Goal: Task Accomplishment & Management: Manage account settings

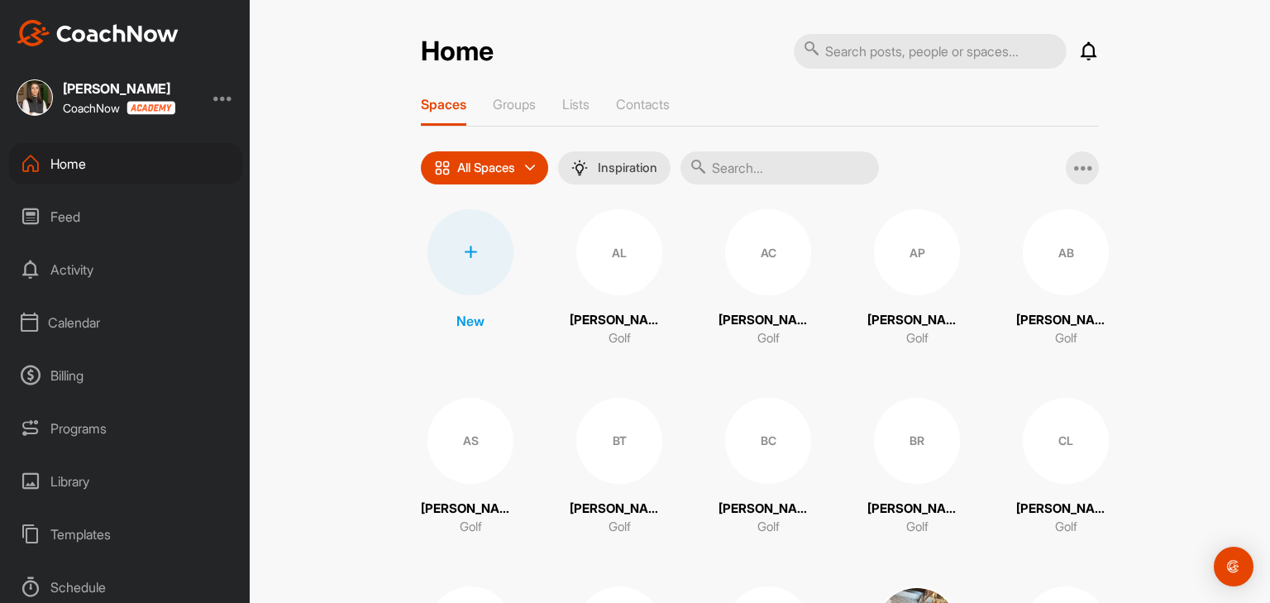
click at [71, 323] on div "Calendar" at bounding box center [125, 322] width 233 height 41
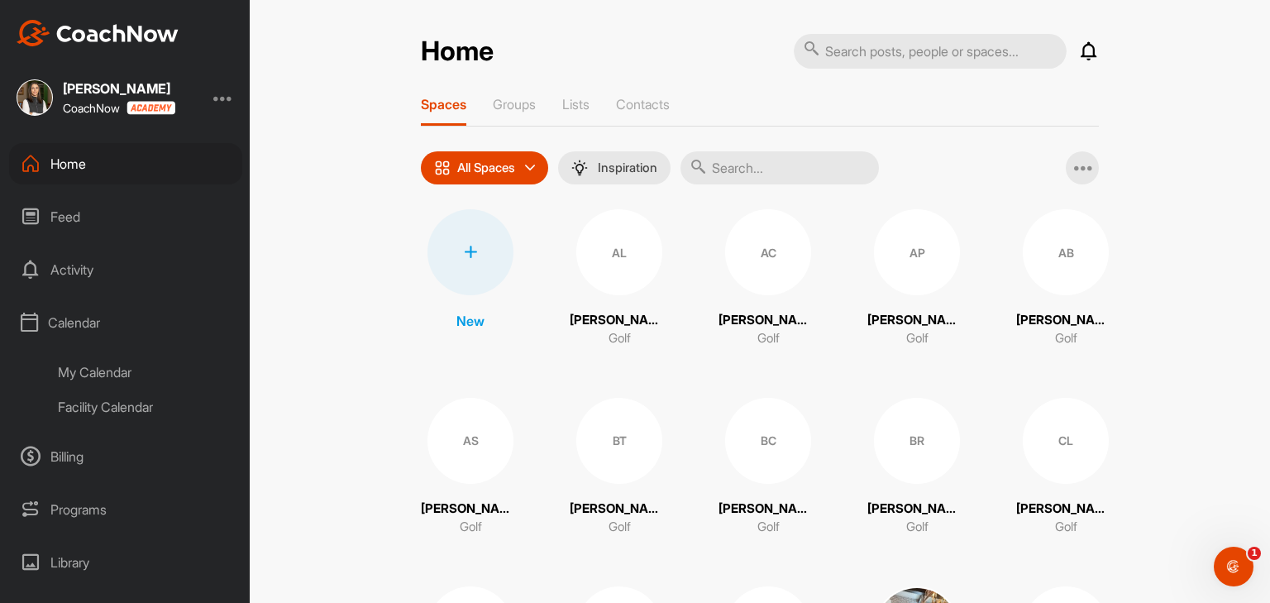
click at [102, 371] on div "My Calendar" at bounding box center [144, 372] width 196 height 35
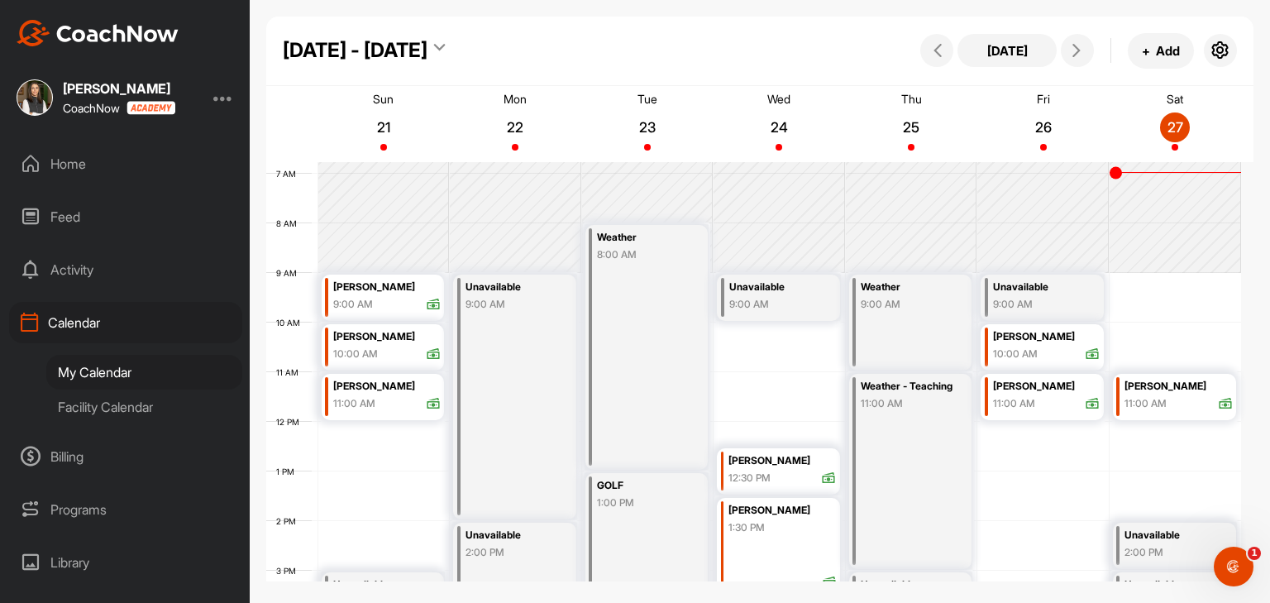
scroll to position [287, 0]
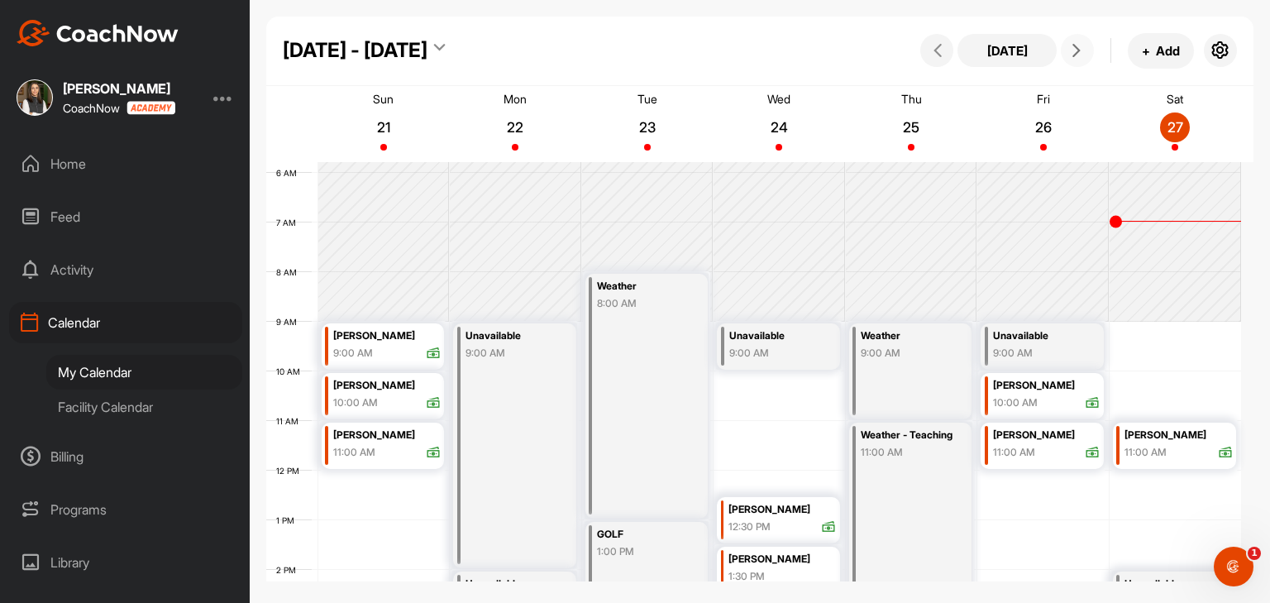
click at [1071, 55] on icon at bounding box center [1076, 50] width 13 height 13
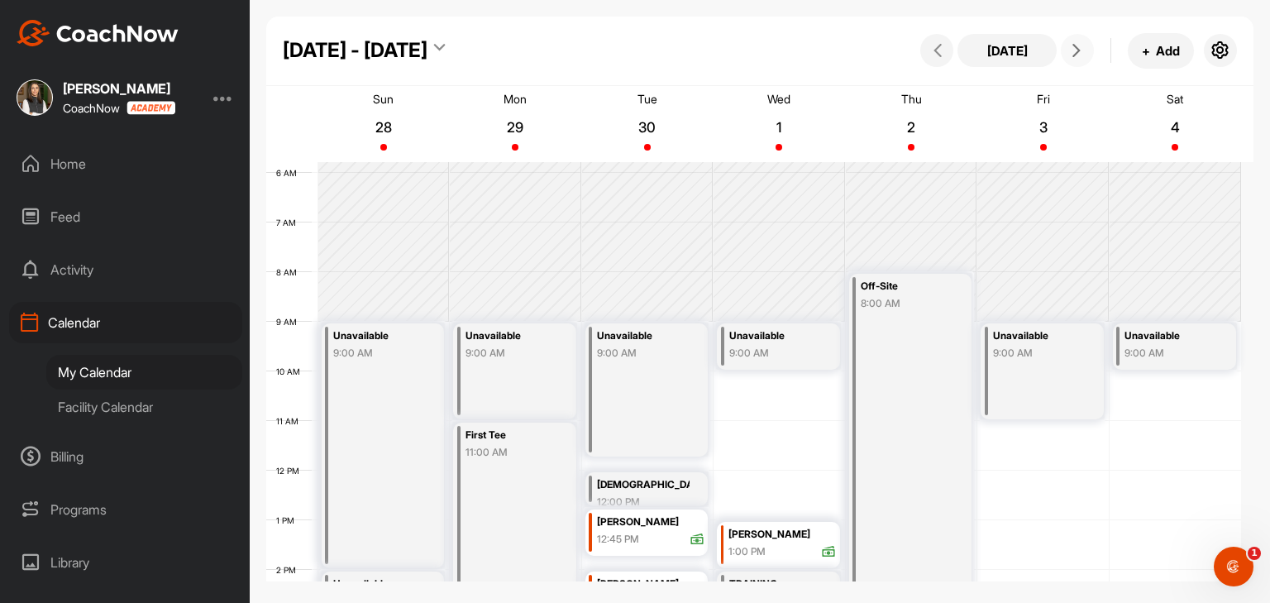
click at [373, 451] on div "Unavailable 9:00 AM" at bounding box center [383, 445] width 123 height 245
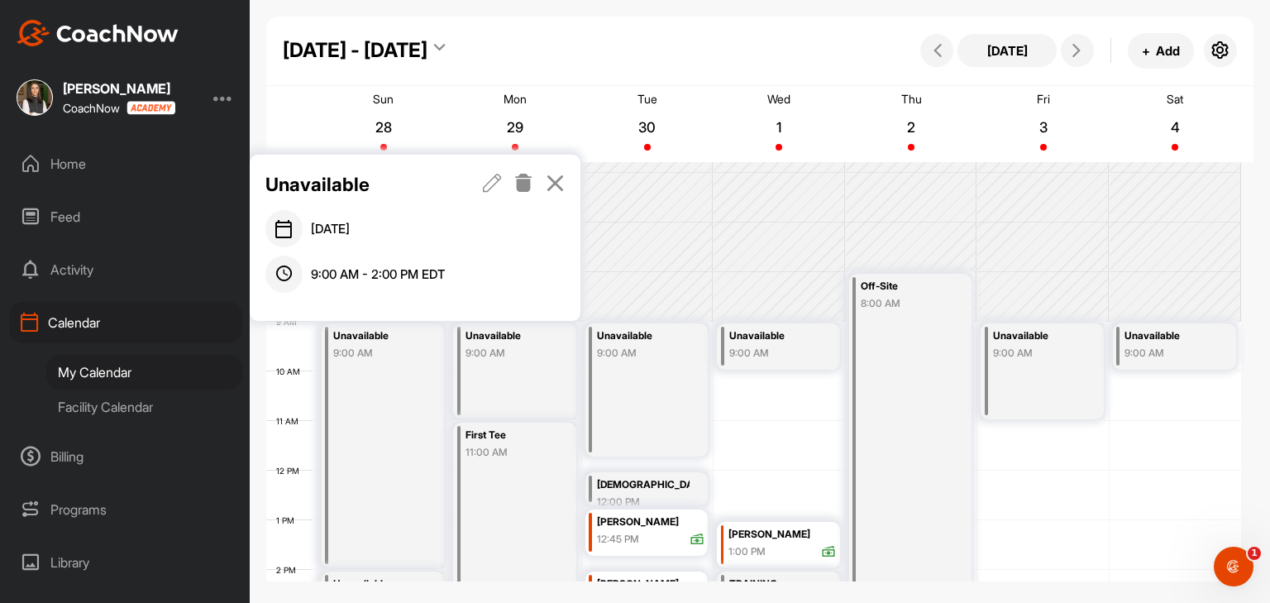
click at [524, 188] on icon at bounding box center [523, 183] width 19 height 18
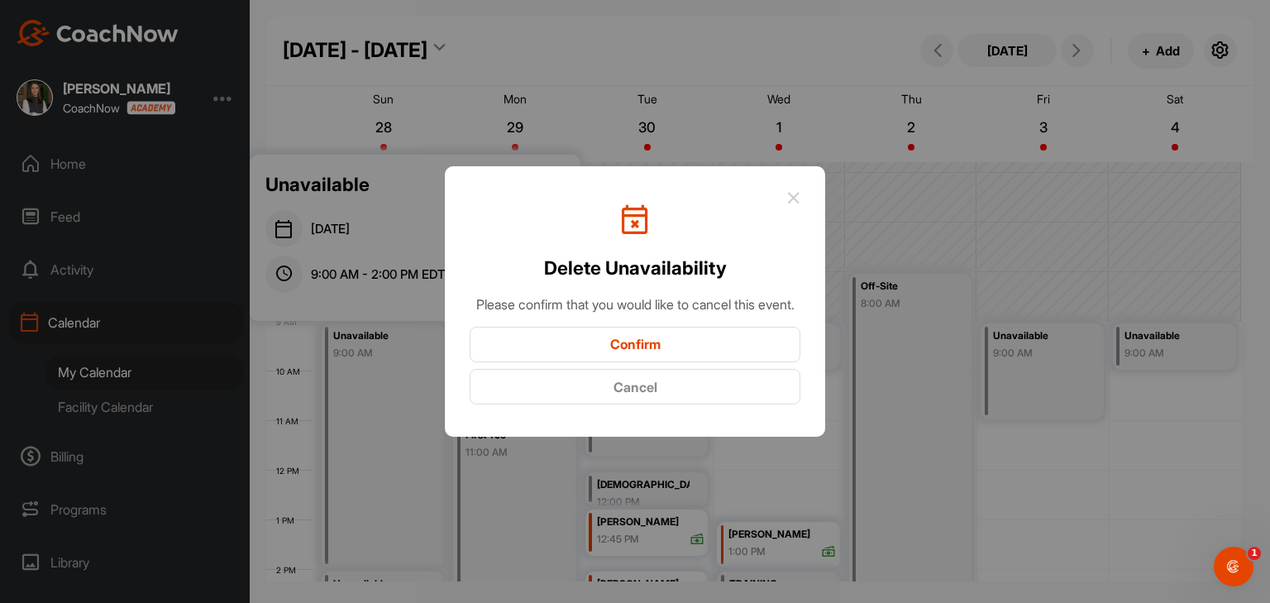
click at [605, 356] on button "Confirm" at bounding box center [635, 345] width 331 height 36
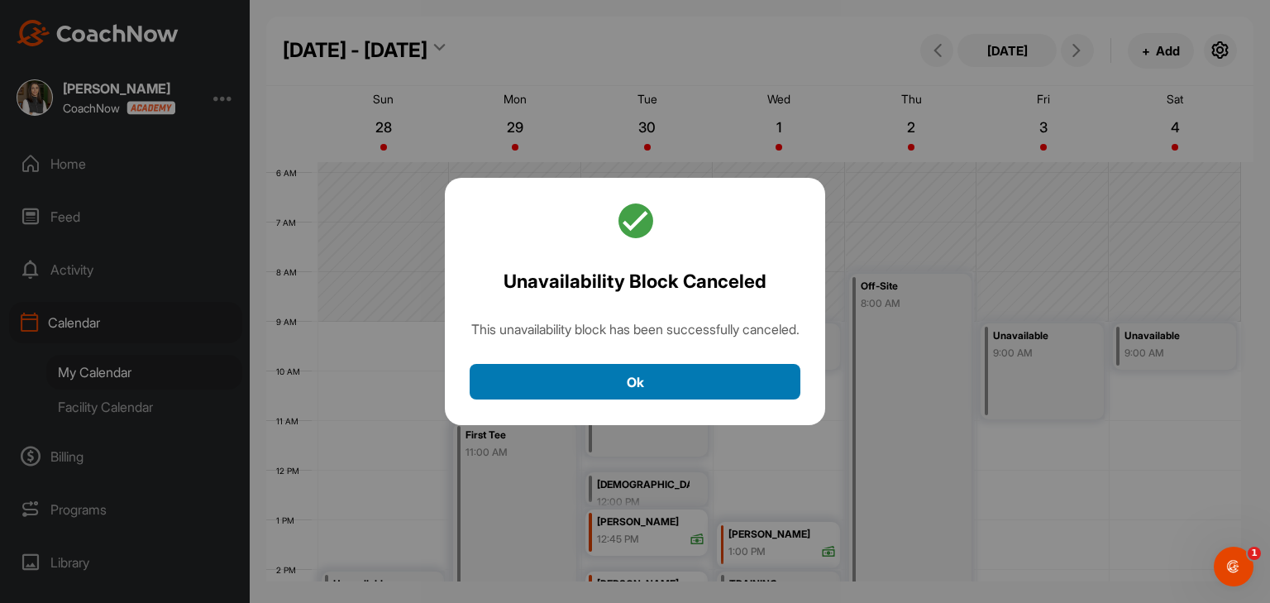
click at [601, 386] on button "Ok" at bounding box center [635, 382] width 331 height 36
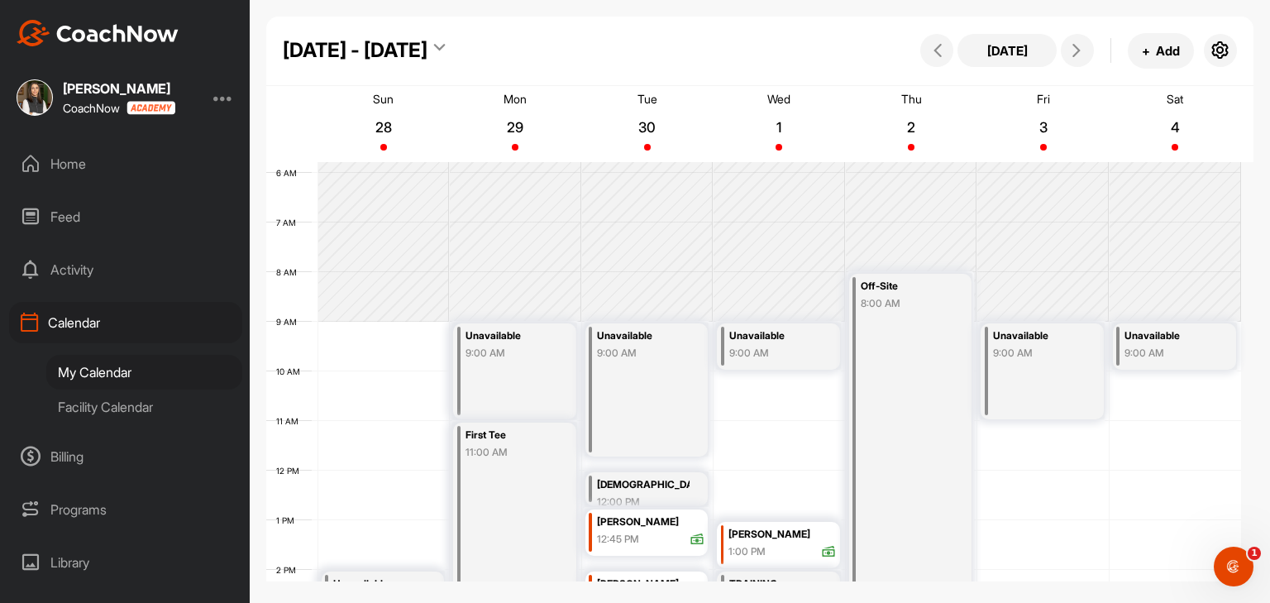
click at [392, 342] on div "12 AM 1 AM 2 AM 3 AM 4 AM 5 AM 6 AM 7 AM 8 AM 9 AM 10 AM 11 AM 12 PM 1 PM 2 PM …" at bounding box center [753, 470] width 975 height 1191
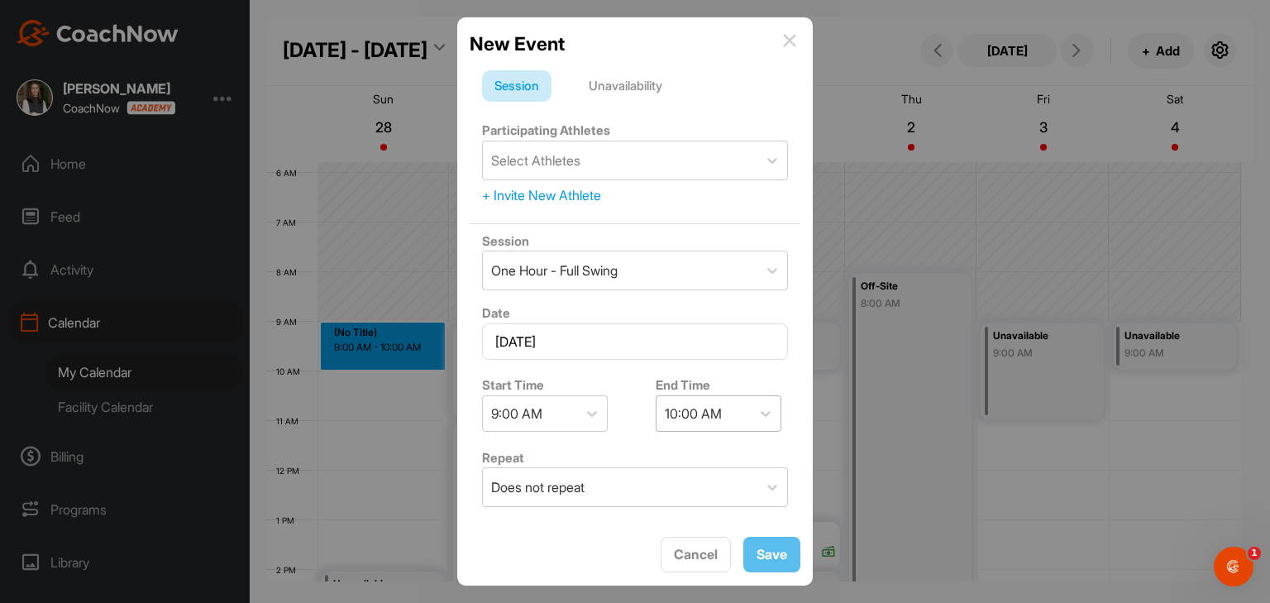
click at [677, 423] on div "10:00 AM" at bounding box center [704, 413] width 94 height 35
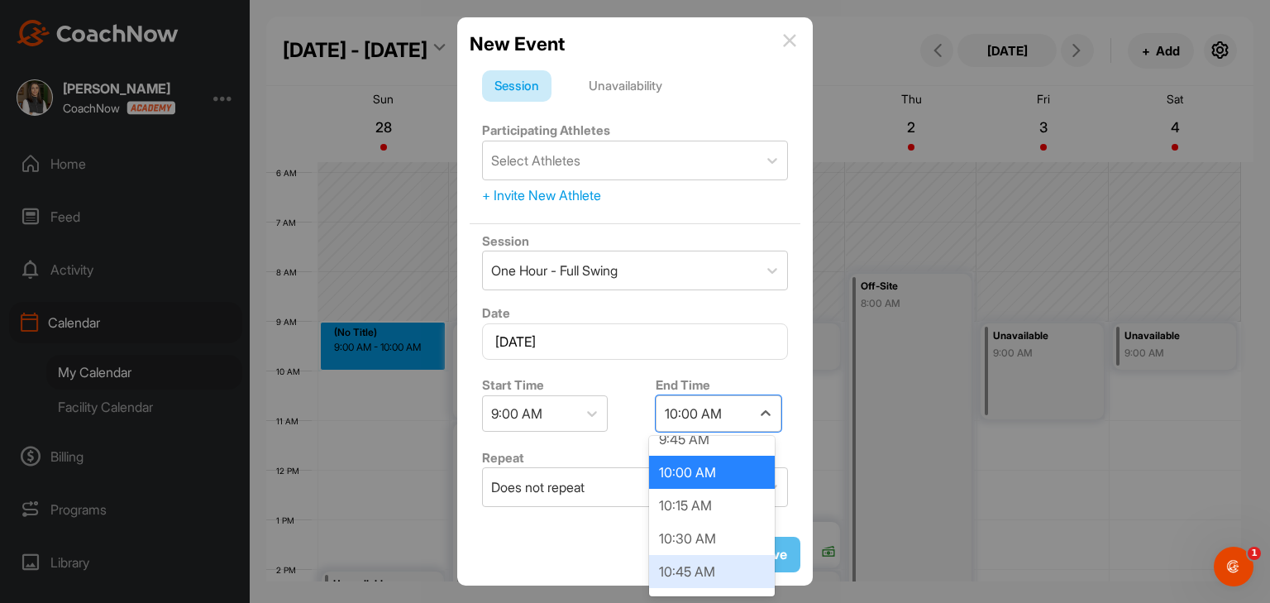
scroll to position [165, 0]
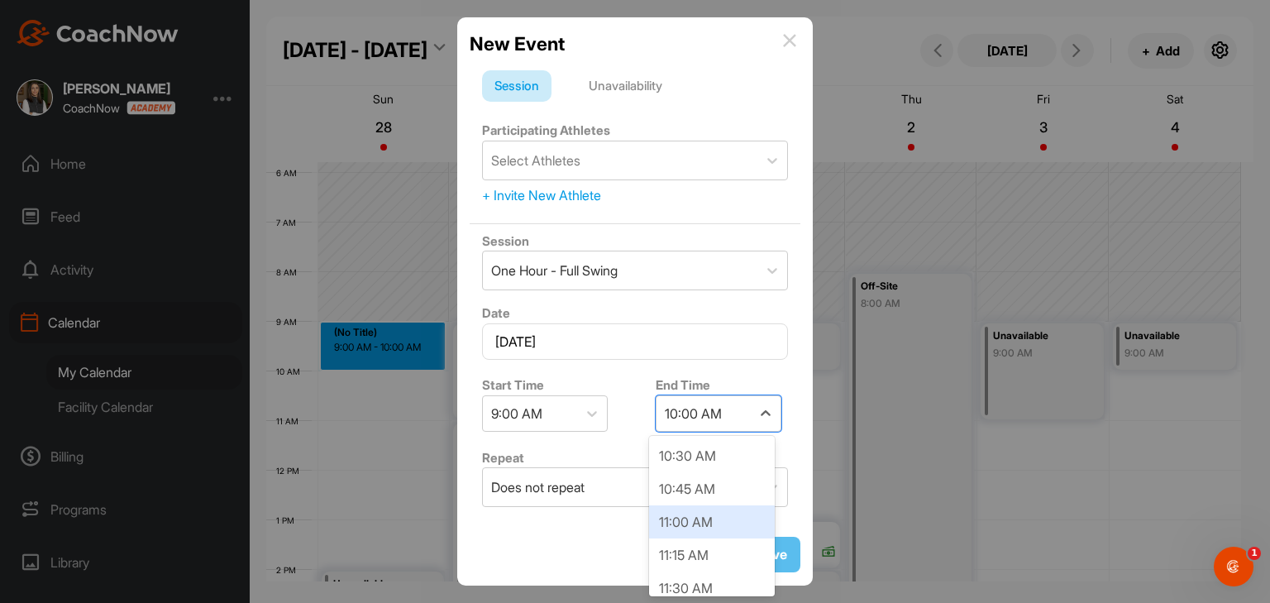
click at [698, 529] on div "11:00 AM" at bounding box center [712, 521] width 126 height 33
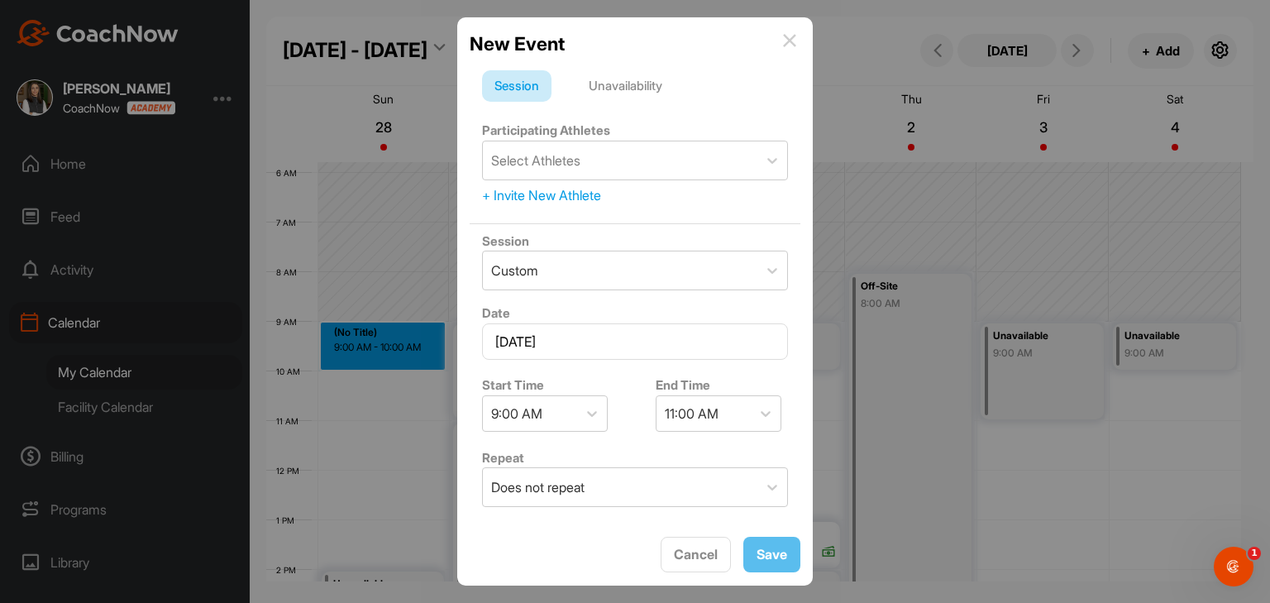
click at [639, 84] on div "Unavailability" at bounding box center [625, 85] width 98 height 31
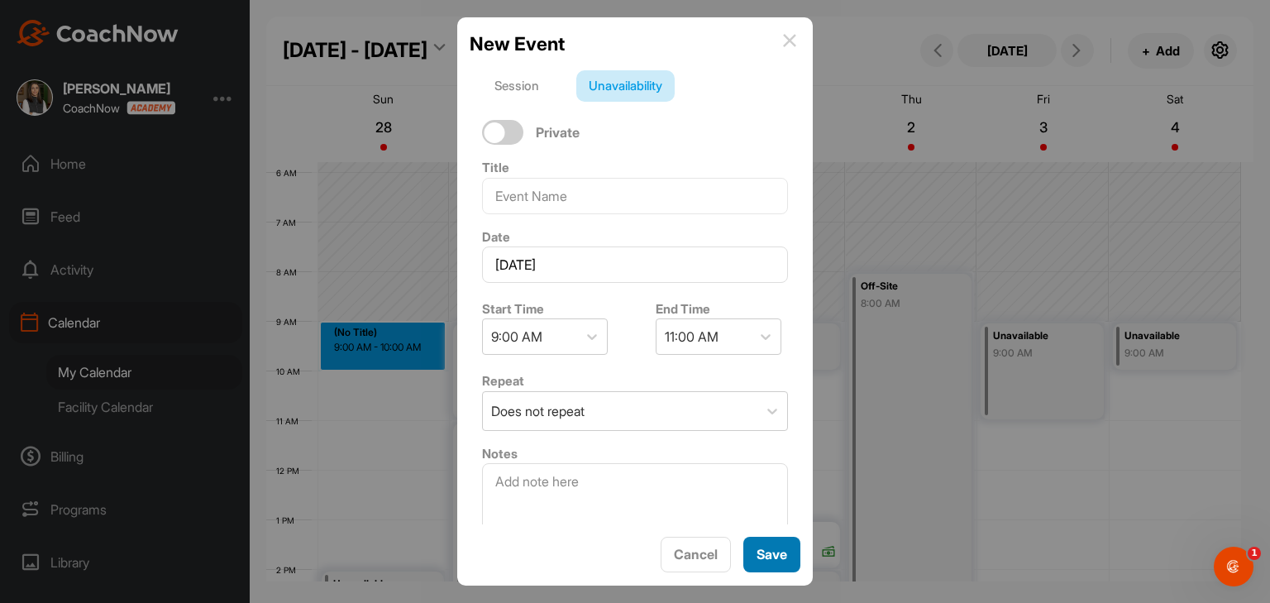
click at [761, 562] on div "Save" at bounding box center [772, 554] width 31 height 20
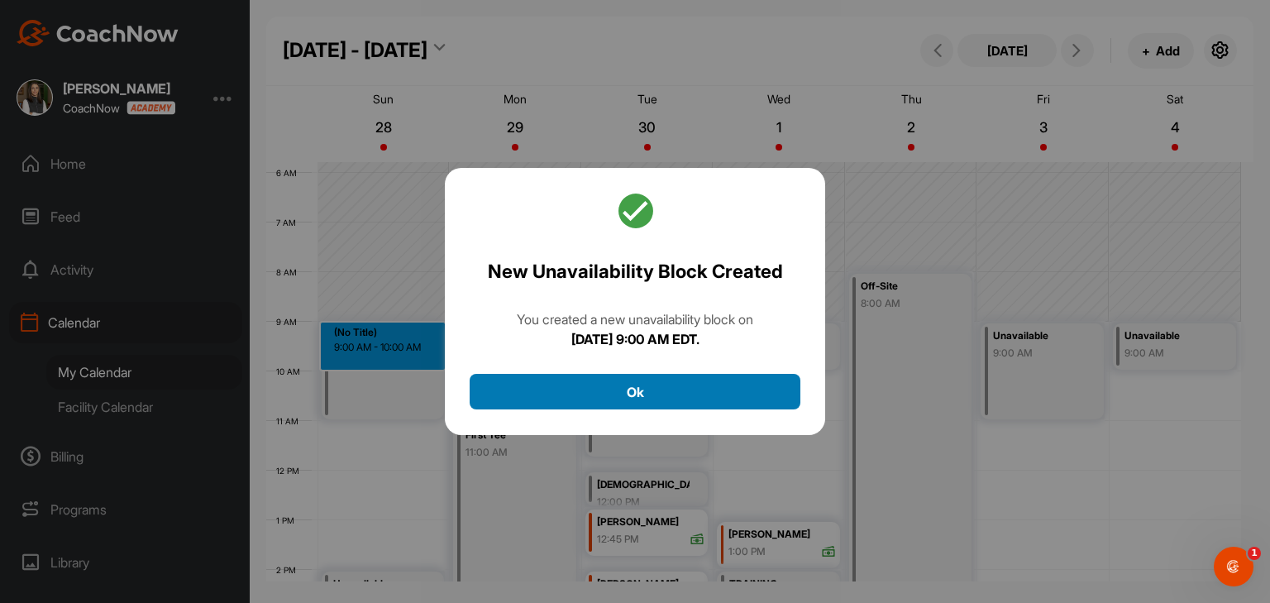
click at [655, 393] on button "Ok" at bounding box center [635, 392] width 331 height 36
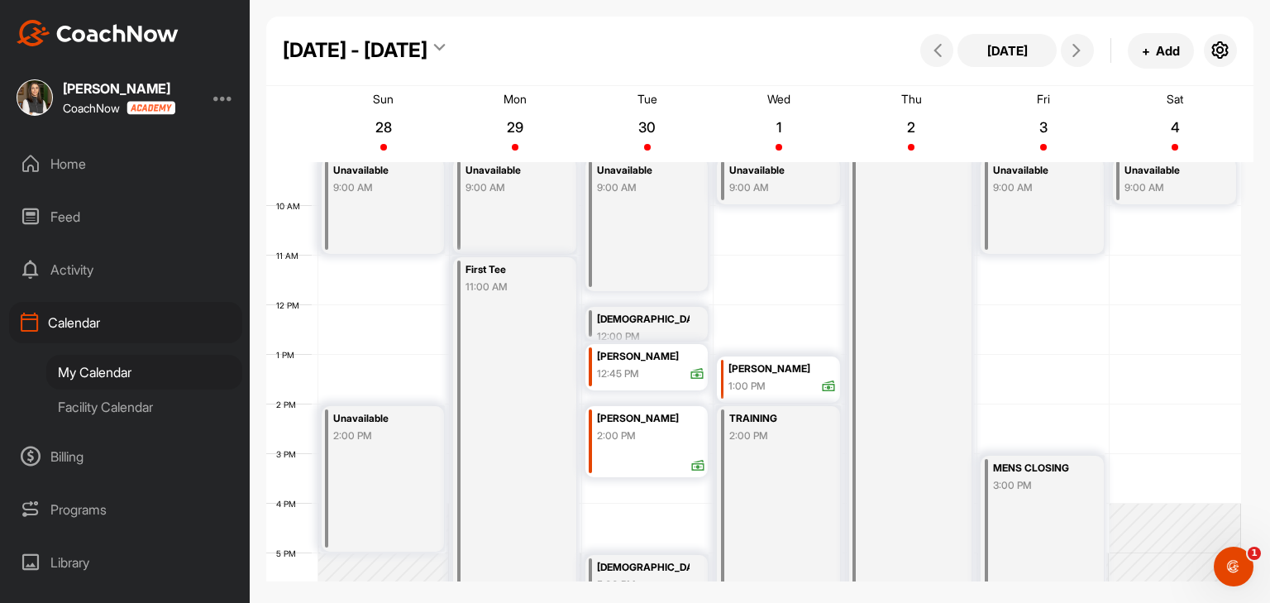
scroll to position [370, 0]
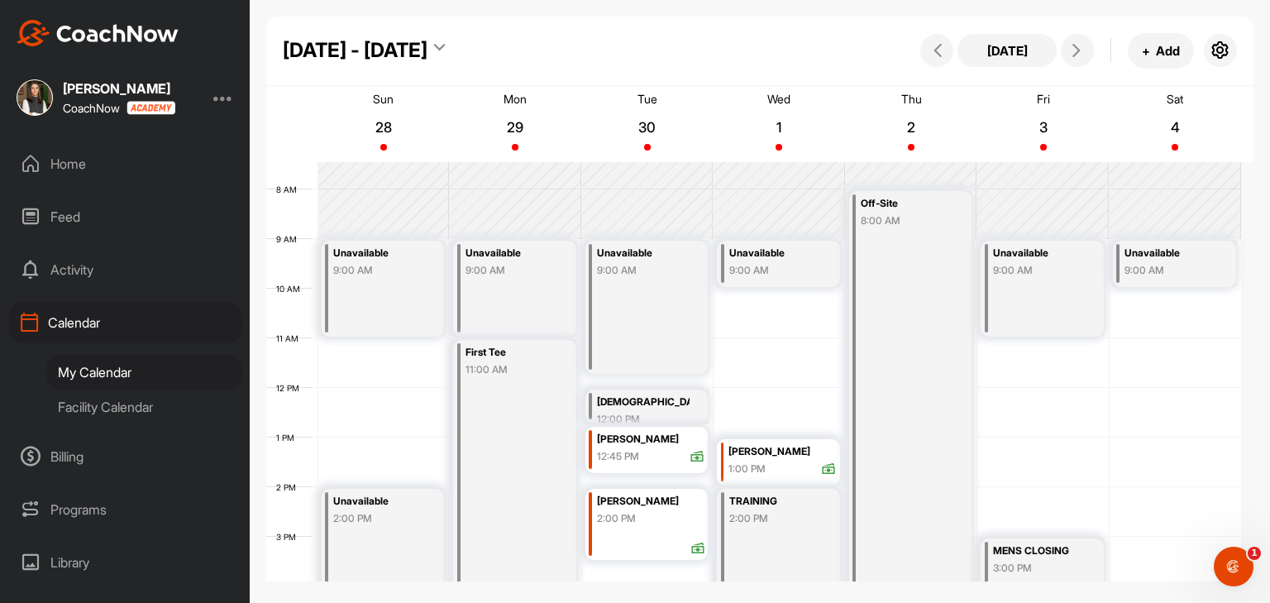
click at [507, 394] on div "First Tee 11:00 AM" at bounding box center [514, 537] width 123 height 394
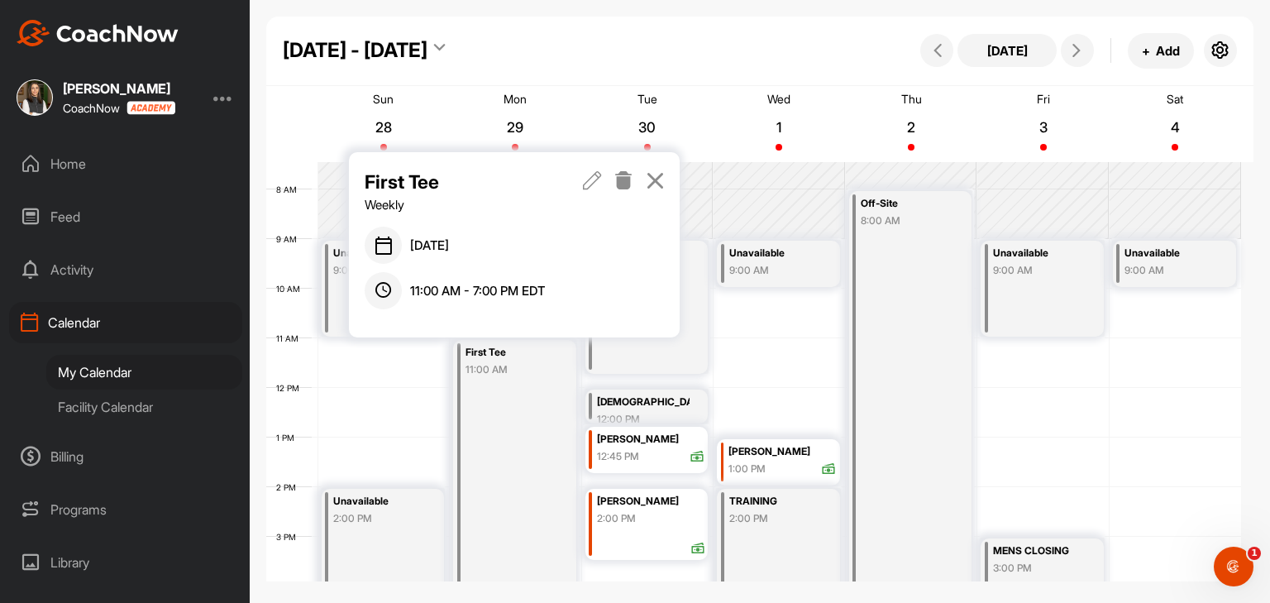
click at [585, 184] on icon at bounding box center [592, 180] width 19 height 18
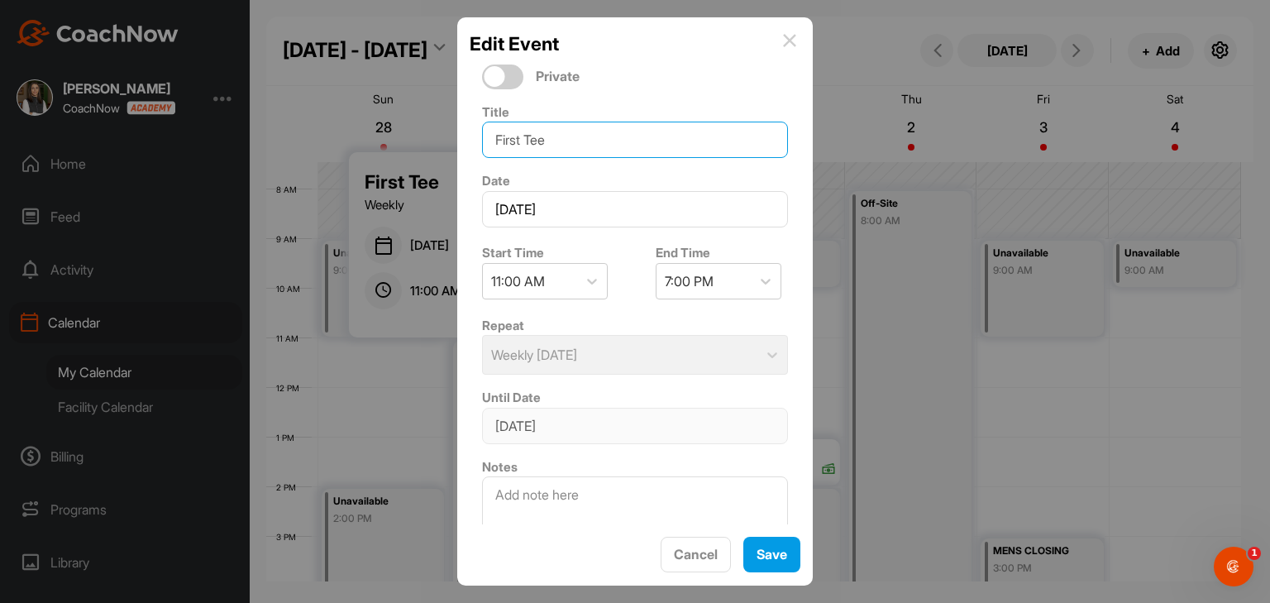
click at [606, 145] on input "First Tee" at bounding box center [635, 140] width 306 height 36
type input "First Tee Program - [GEOGRAPHIC_DATA]"
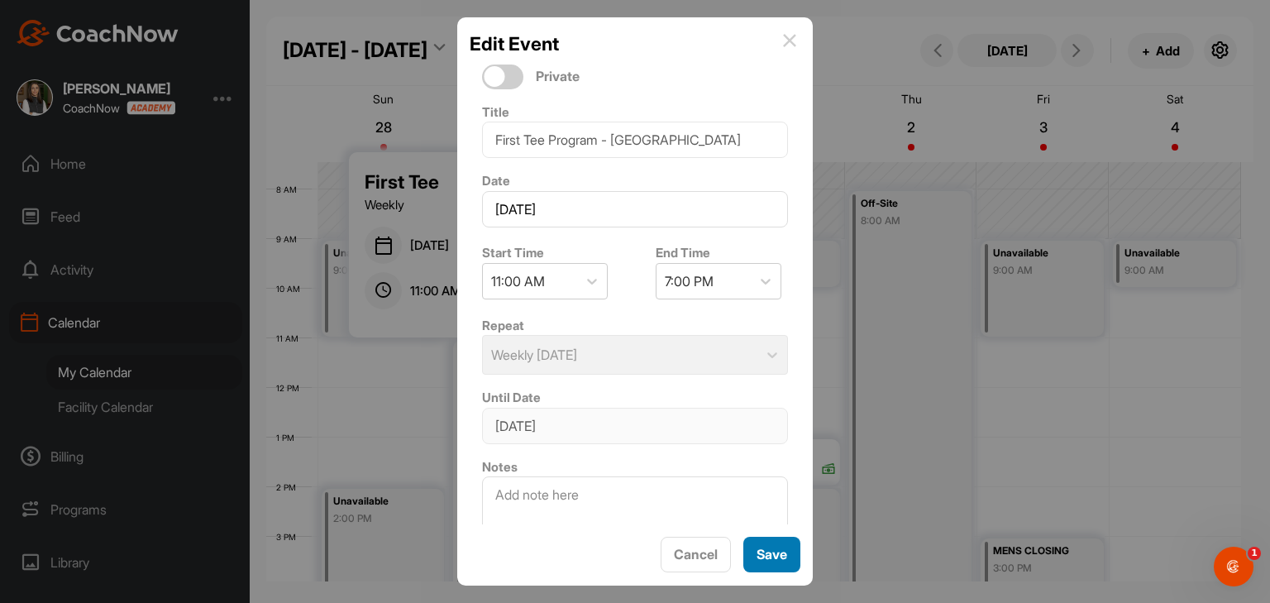
click at [783, 557] on span "Save" at bounding box center [772, 554] width 31 height 17
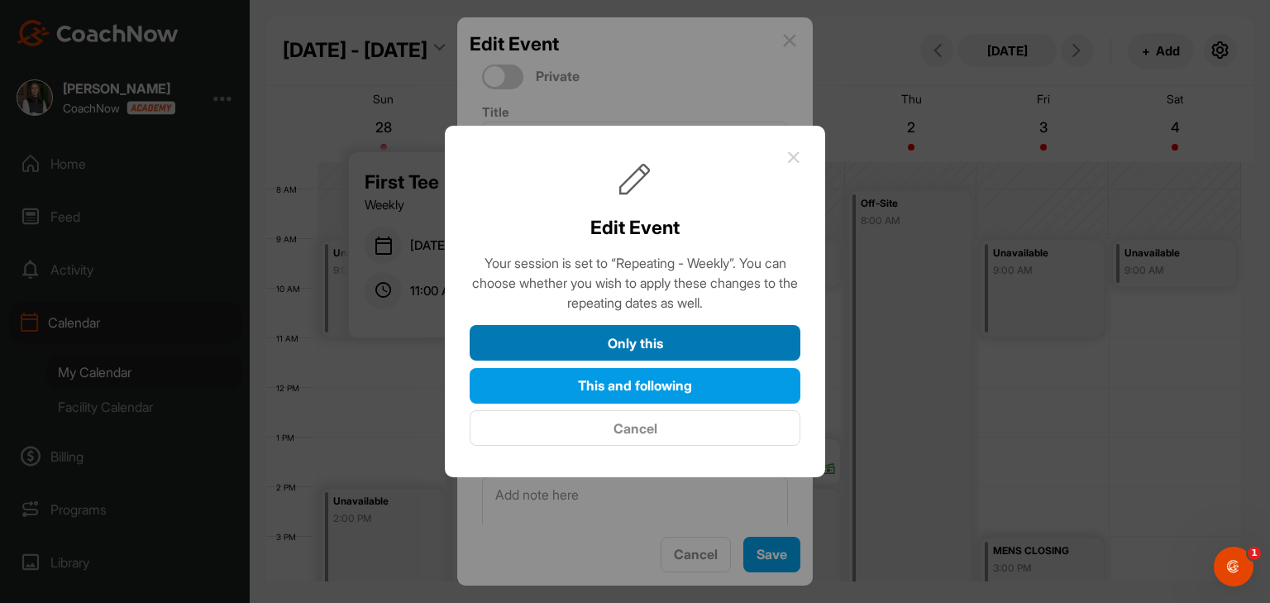
click at [711, 352] on button "Only this" at bounding box center [635, 343] width 331 height 36
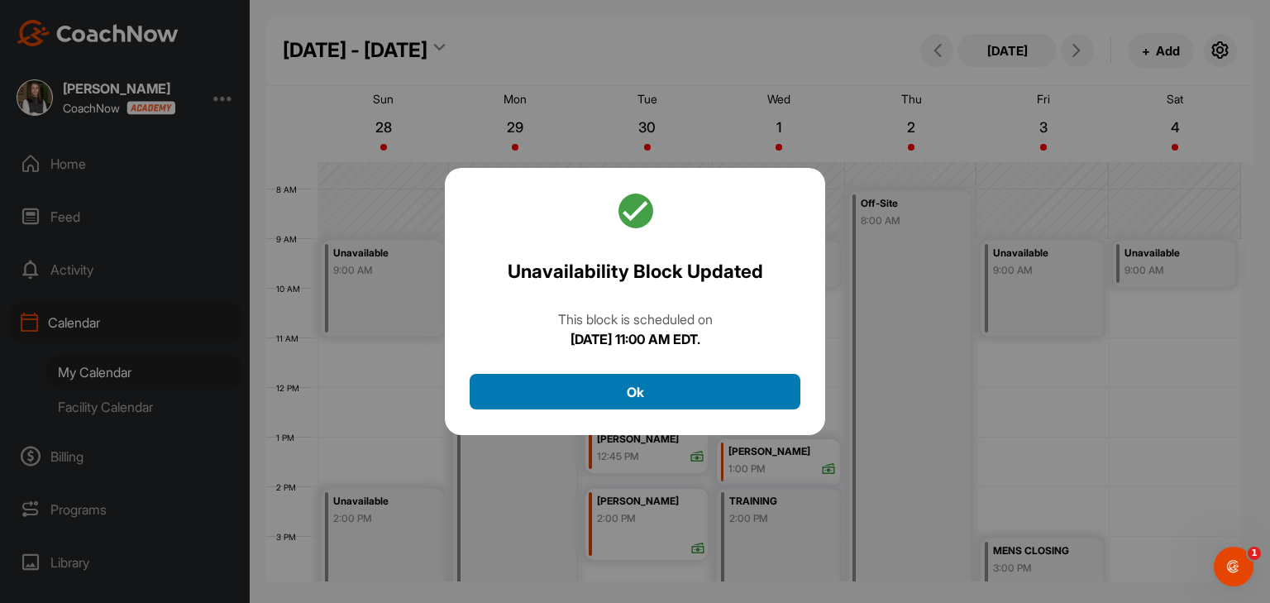
click at [696, 398] on button "Ok" at bounding box center [635, 392] width 331 height 36
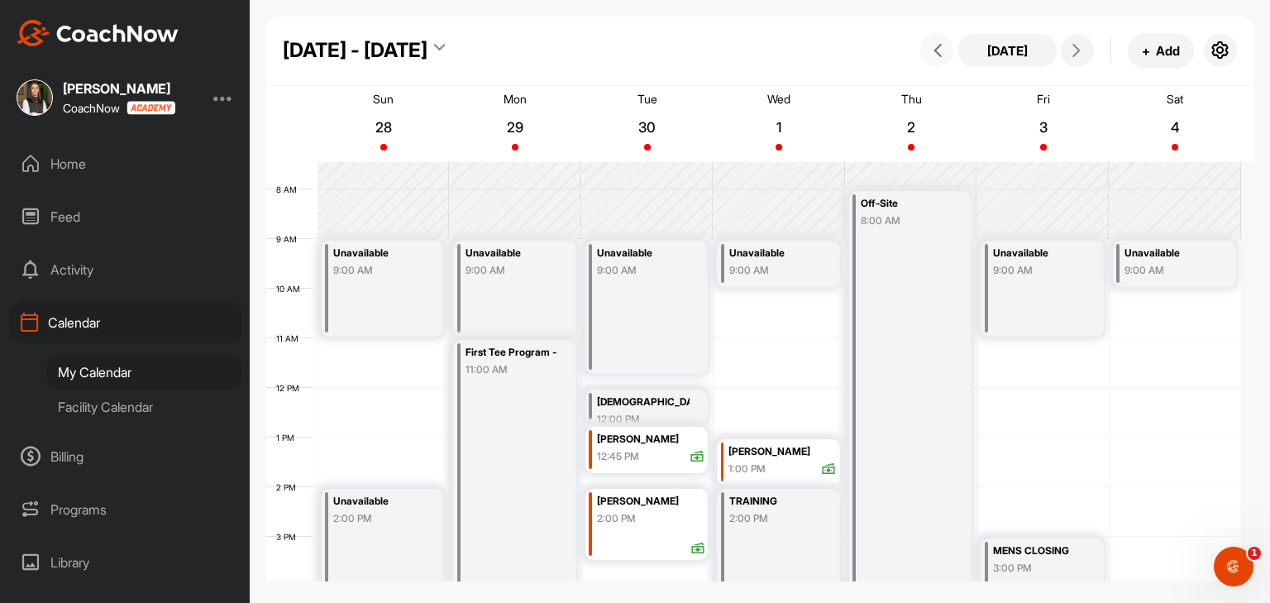
click at [929, 58] on button at bounding box center [936, 50] width 33 height 33
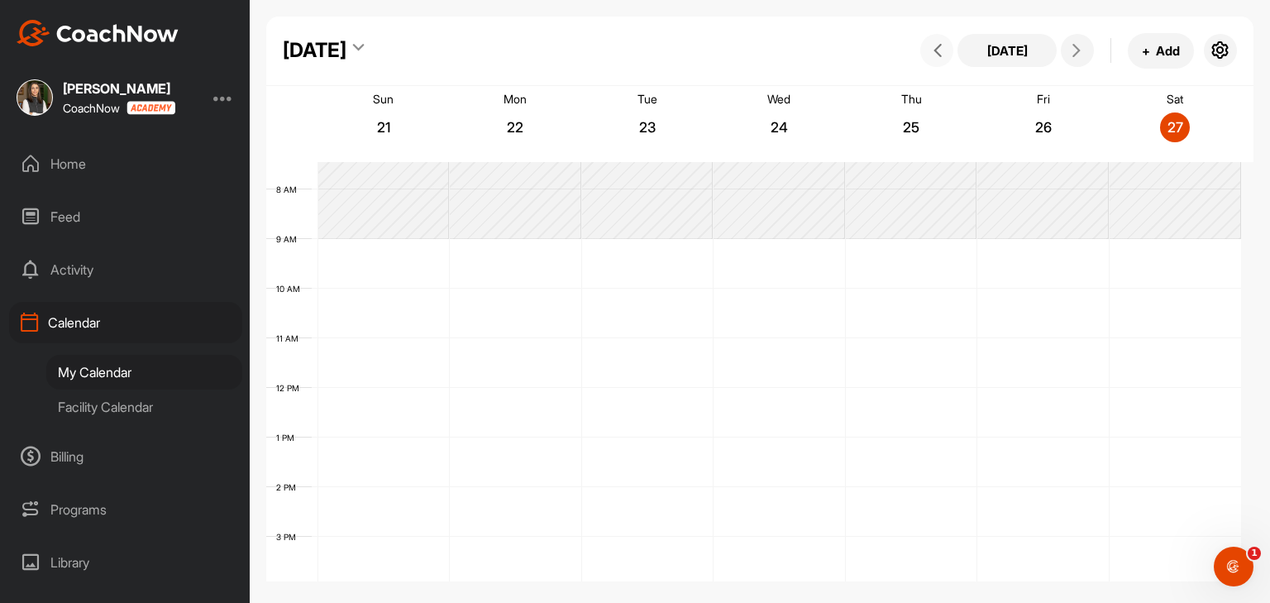
scroll to position [287, 0]
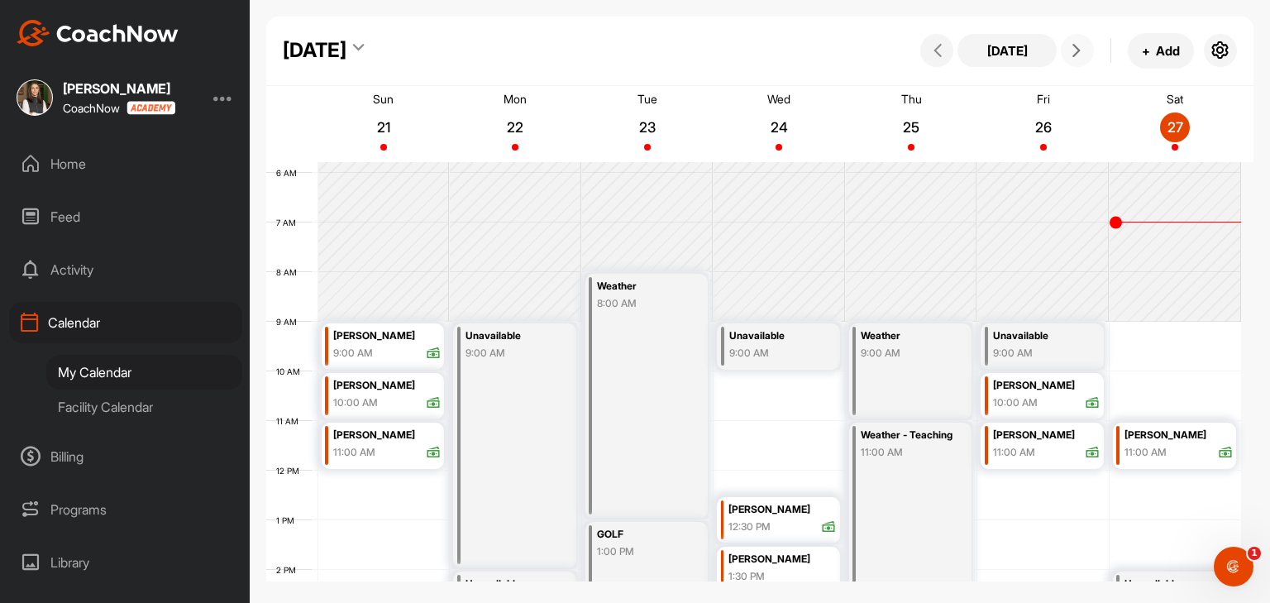
click at [1073, 59] on button at bounding box center [1077, 50] width 33 height 33
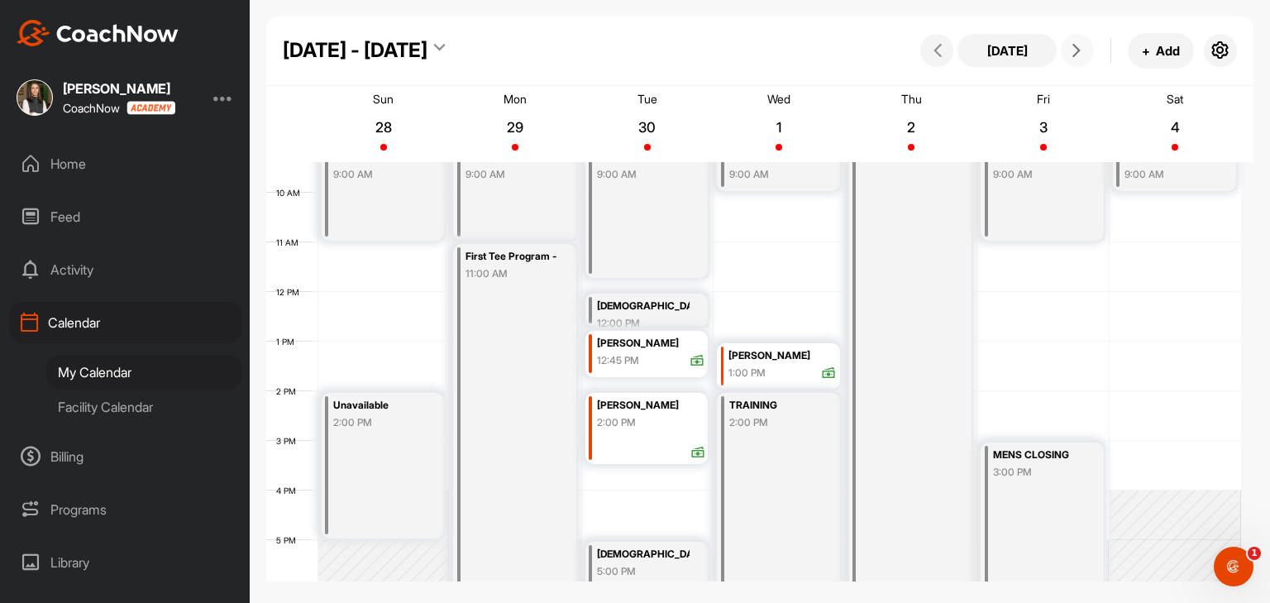
scroll to position [452, 0]
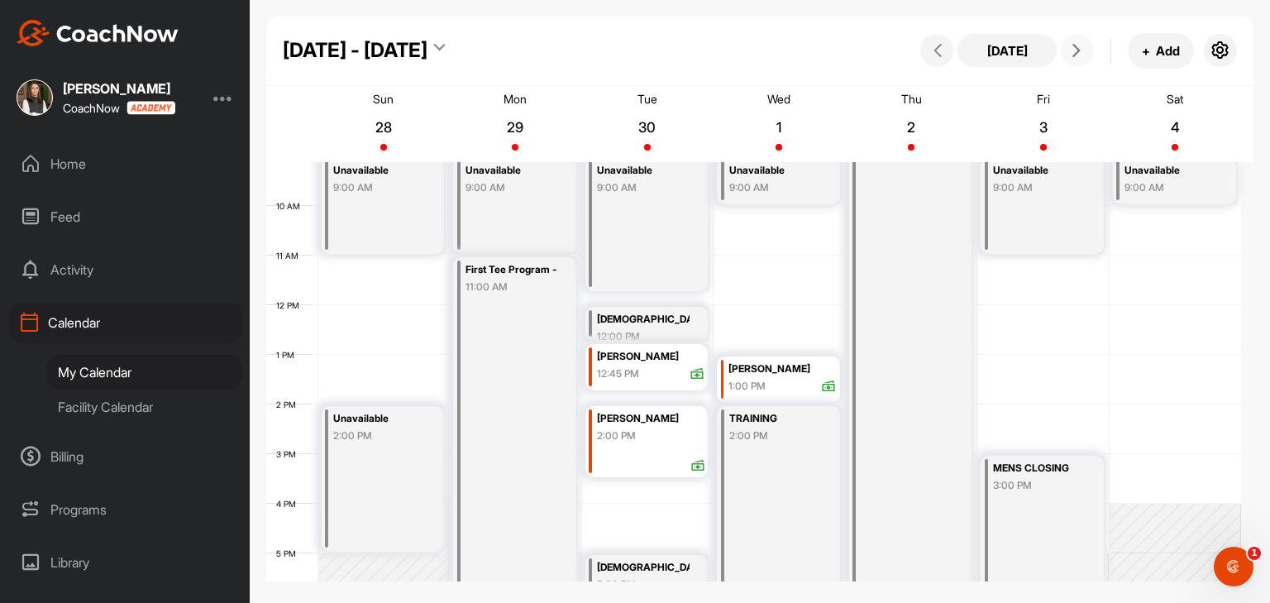
click at [1074, 55] on icon at bounding box center [1076, 50] width 13 height 13
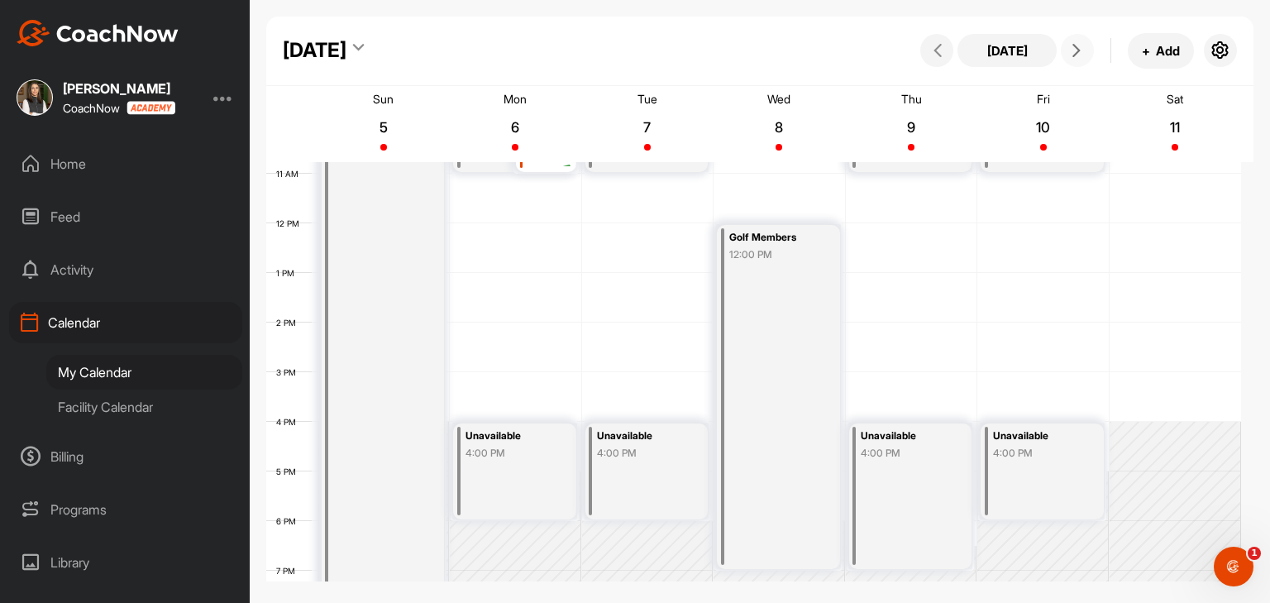
scroll to position [452, 0]
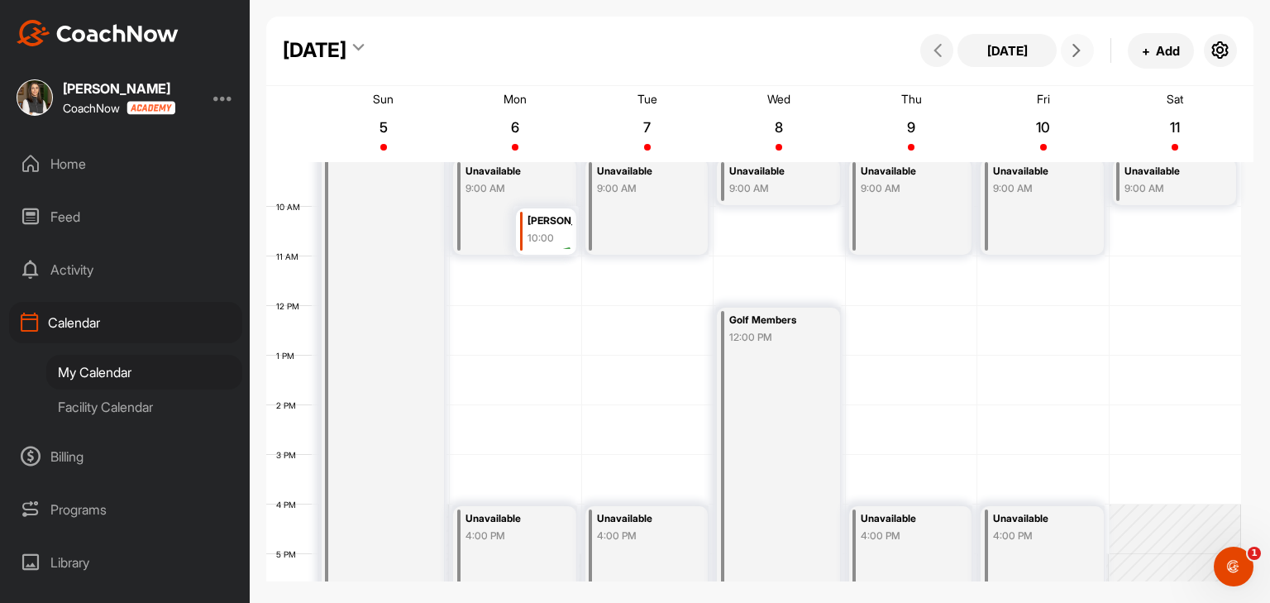
click at [817, 187] on div "9:00 AM" at bounding box center [775, 188] width 93 height 15
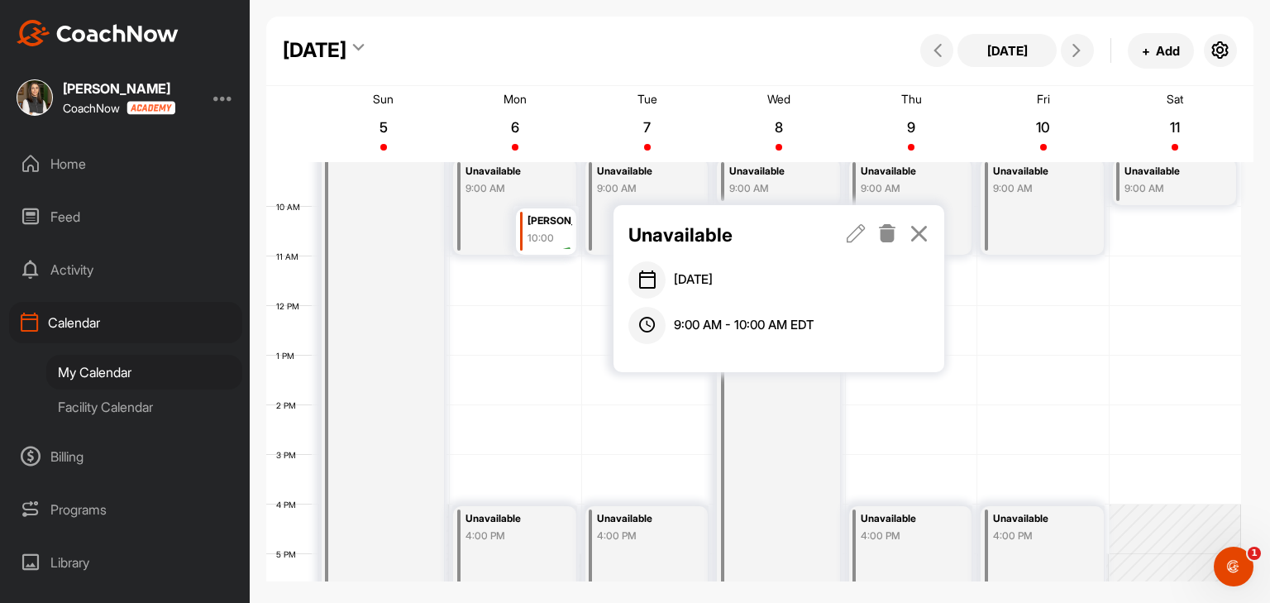
click at [860, 232] on icon at bounding box center [856, 233] width 19 height 18
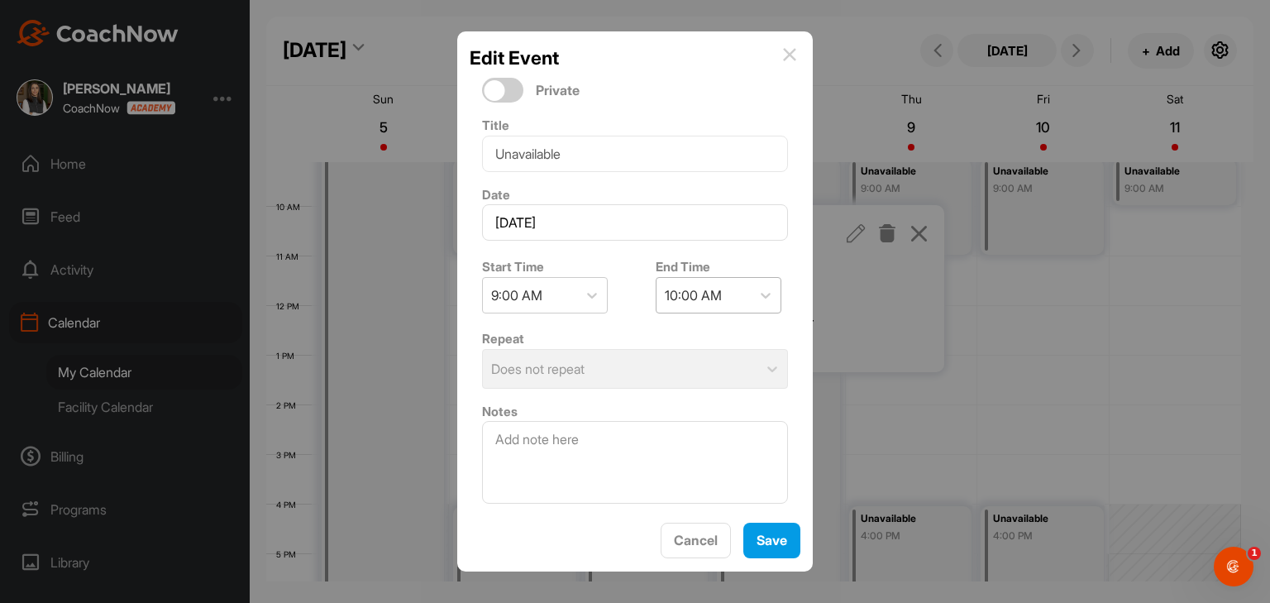
click at [703, 292] on div "10:00 AM" at bounding box center [693, 295] width 57 height 20
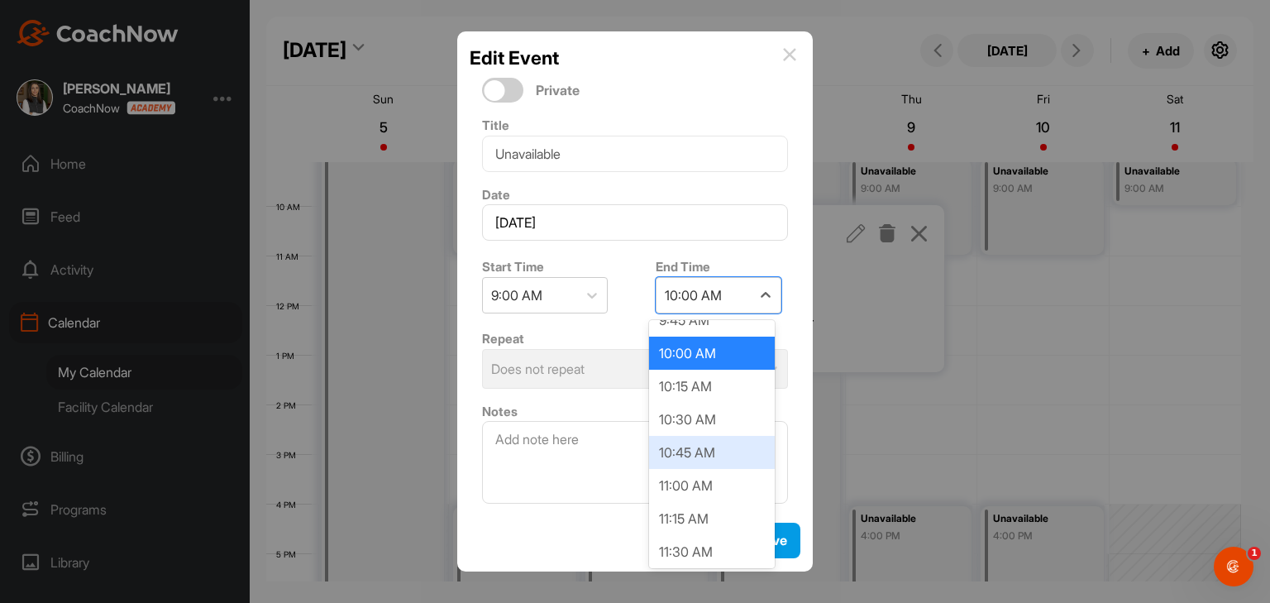
scroll to position [165, 0]
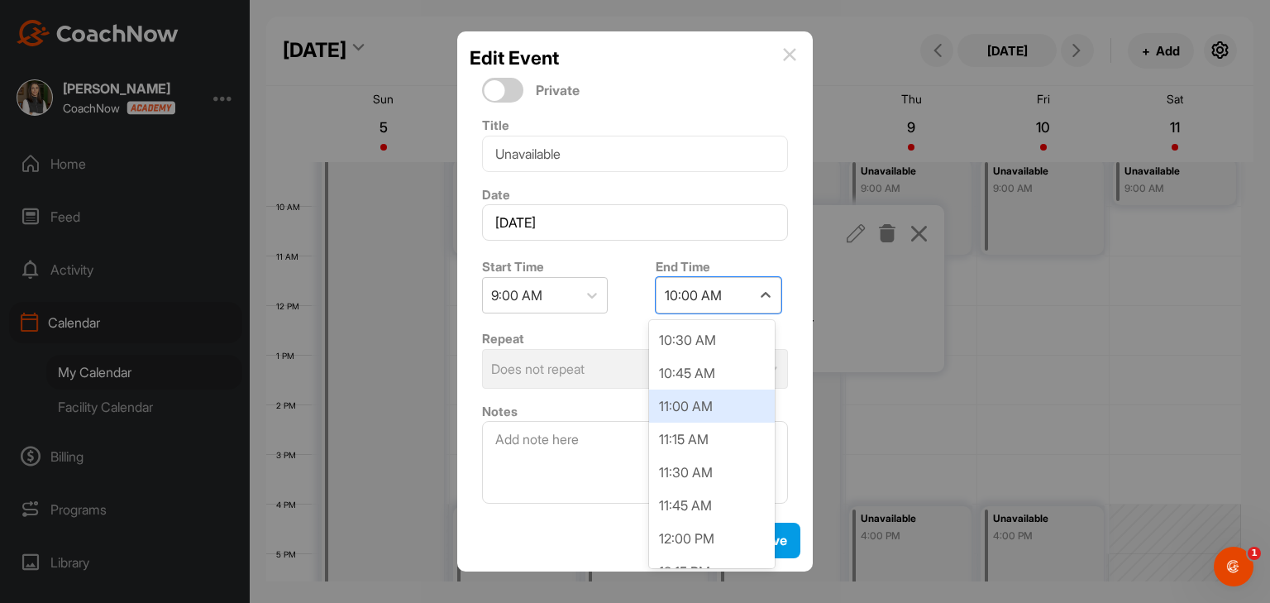
click at [685, 405] on div "11:00 AM" at bounding box center [712, 405] width 126 height 33
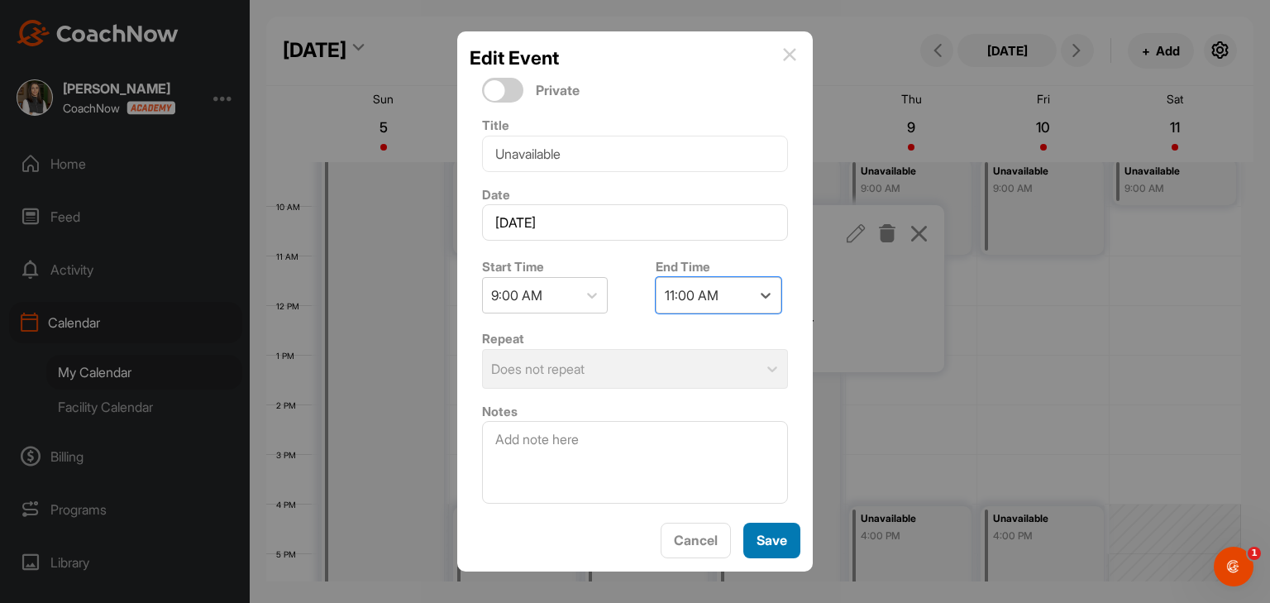
click at [767, 538] on span "Save" at bounding box center [772, 540] width 31 height 17
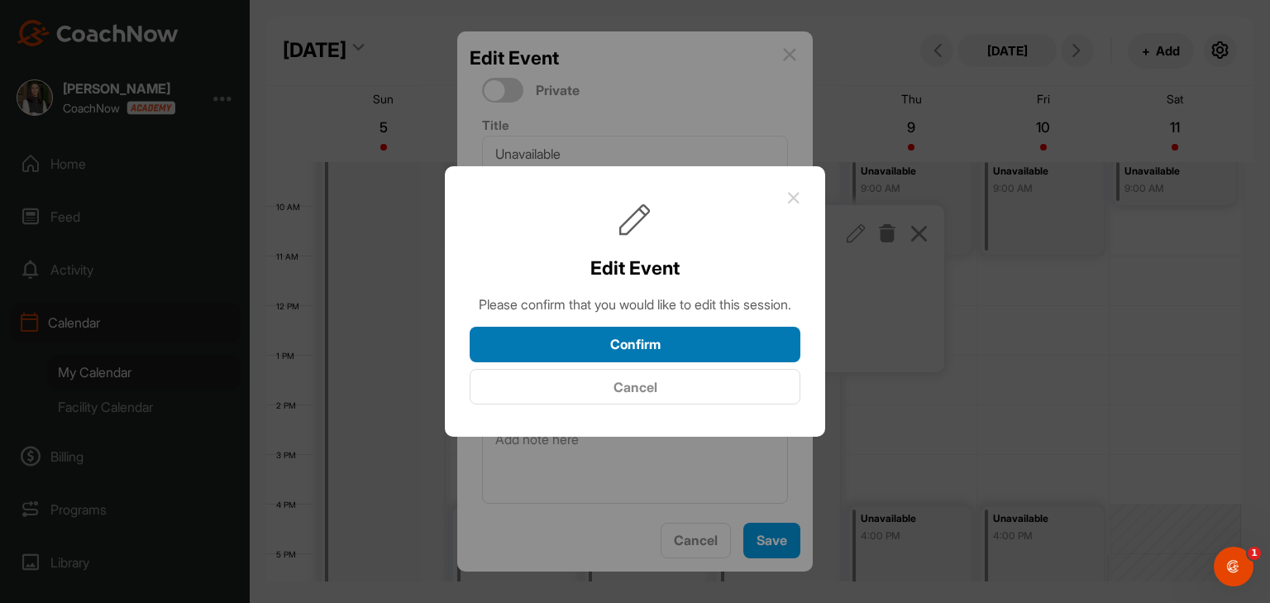
click at [698, 355] on button "Confirm" at bounding box center [635, 345] width 331 height 36
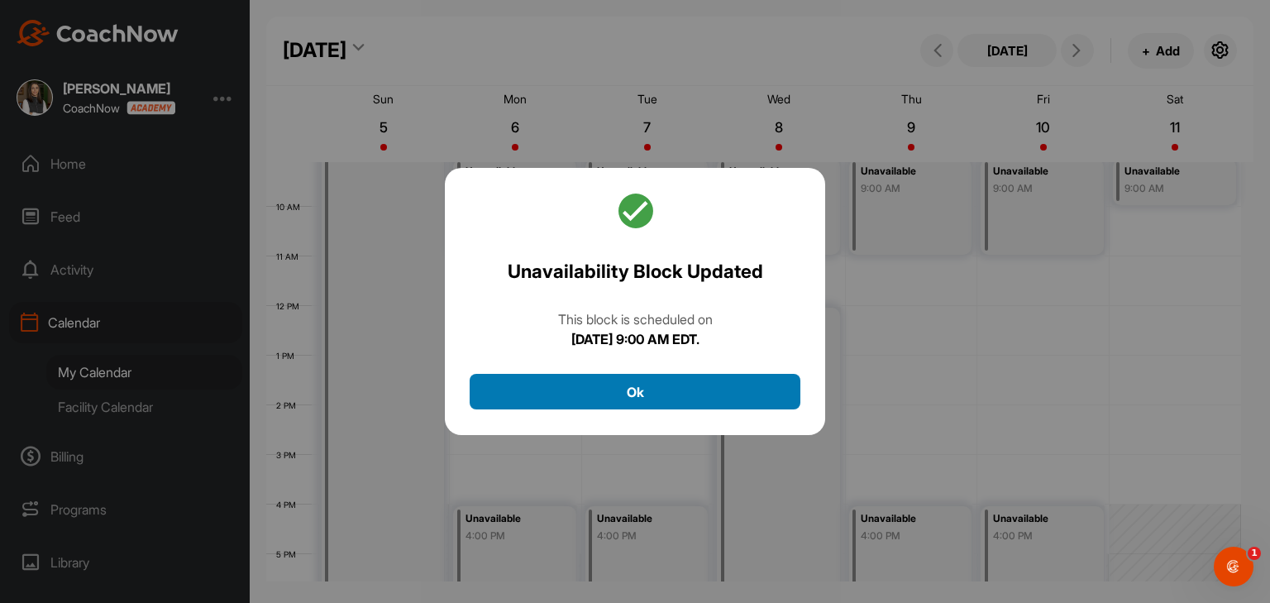
click at [679, 388] on button "Ok" at bounding box center [635, 392] width 331 height 36
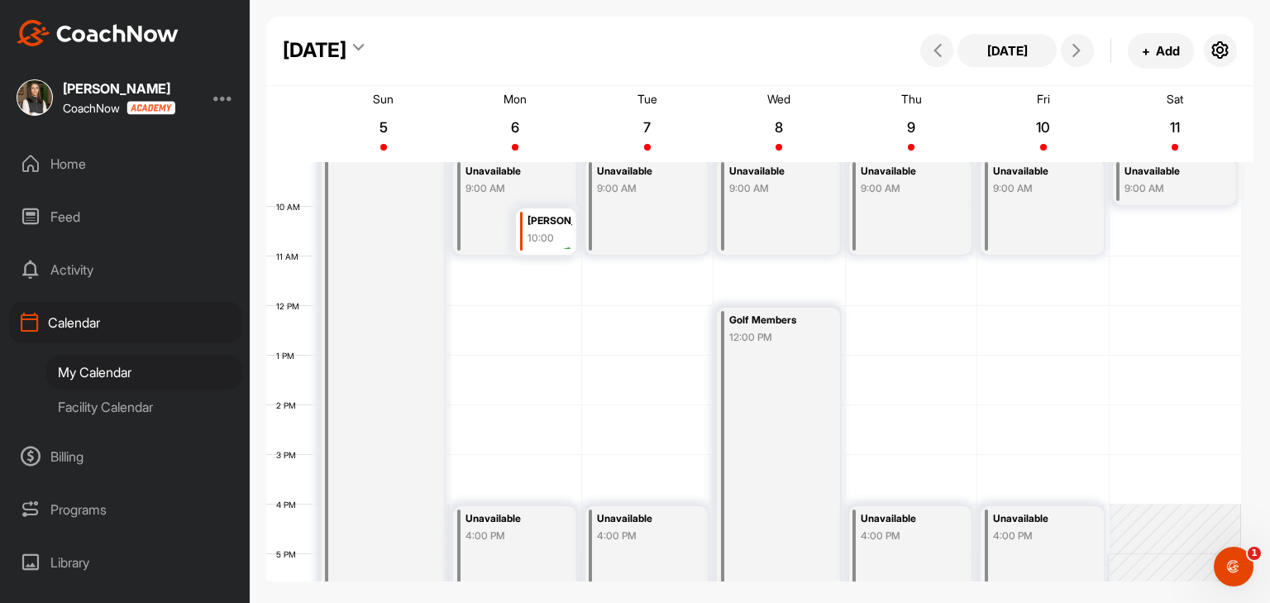
scroll to position [369, 0]
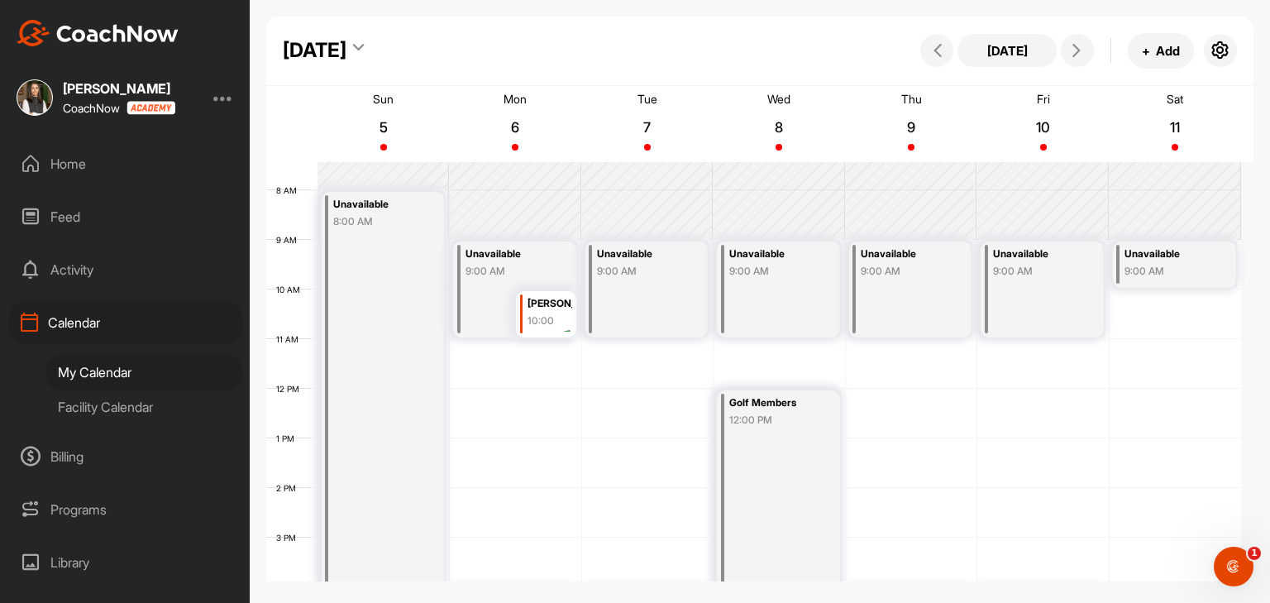
click at [1164, 274] on div "9:00 AM" at bounding box center [1171, 271] width 93 height 15
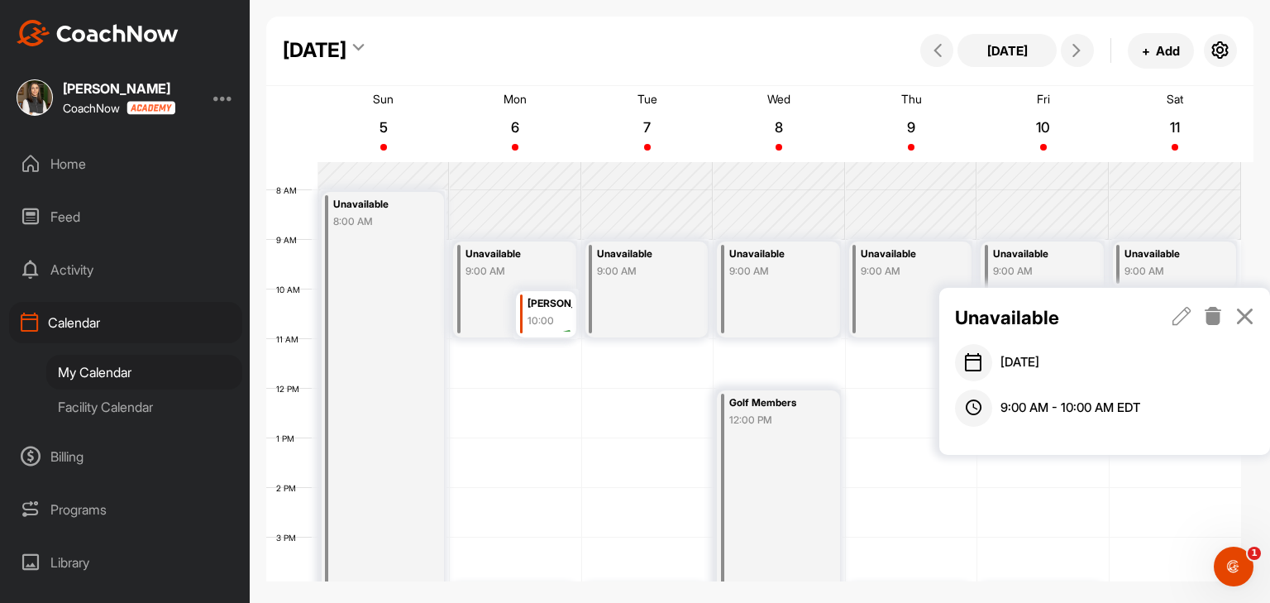
click at [1082, 133] on div "Fri 10" at bounding box center [1044, 124] width 126 height 73
click at [1242, 323] on icon at bounding box center [1244, 316] width 19 height 18
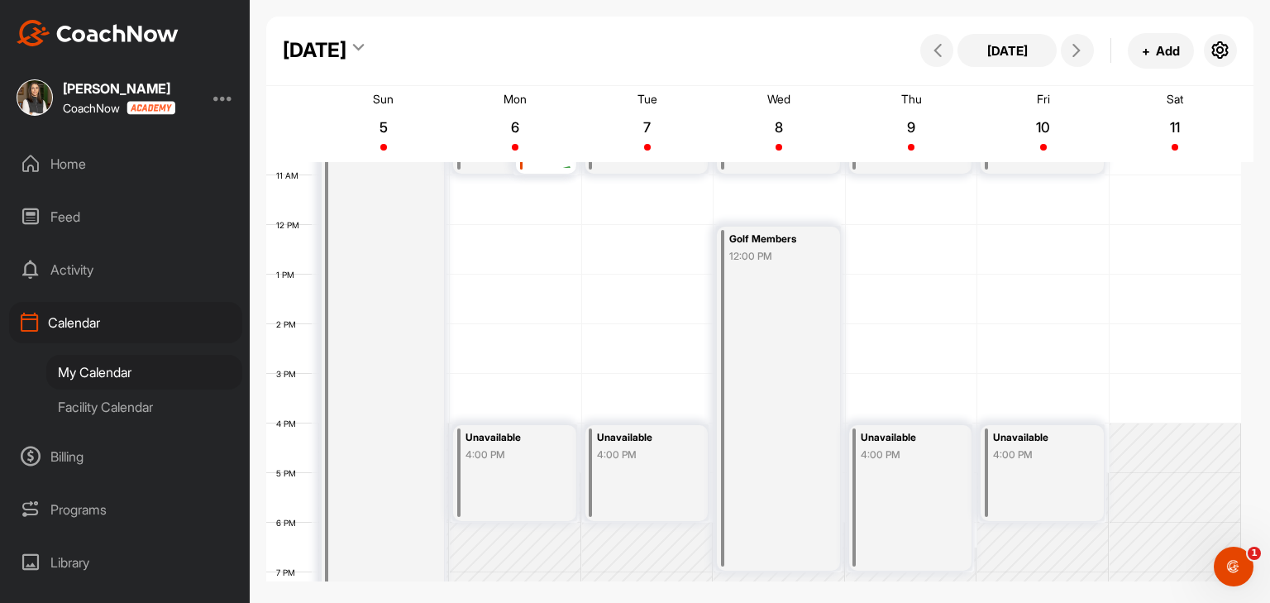
scroll to position [534, 0]
click at [1160, 394] on div "12 AM 1 AM 2 AM 3 AM 4 AM 5 AM 6 AM 7 AM 8 AM 9 AM 10 AM 11 AM 12 PM 1 PM 2 PM …" at bounding box center [753, 223] width 975 height 1191
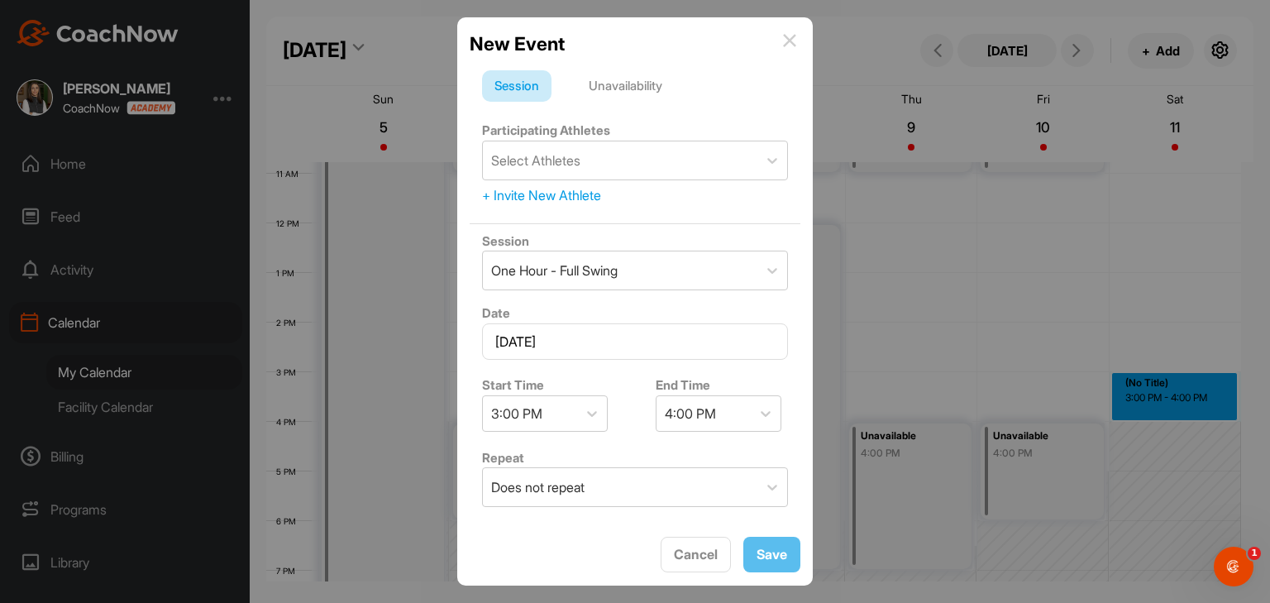
click at [786, 47] on div "New Event" at bounding box center [635, 44] width 331 height 28
click at [789, 41] on img at bounding box center [789, 40] width 13 height 13
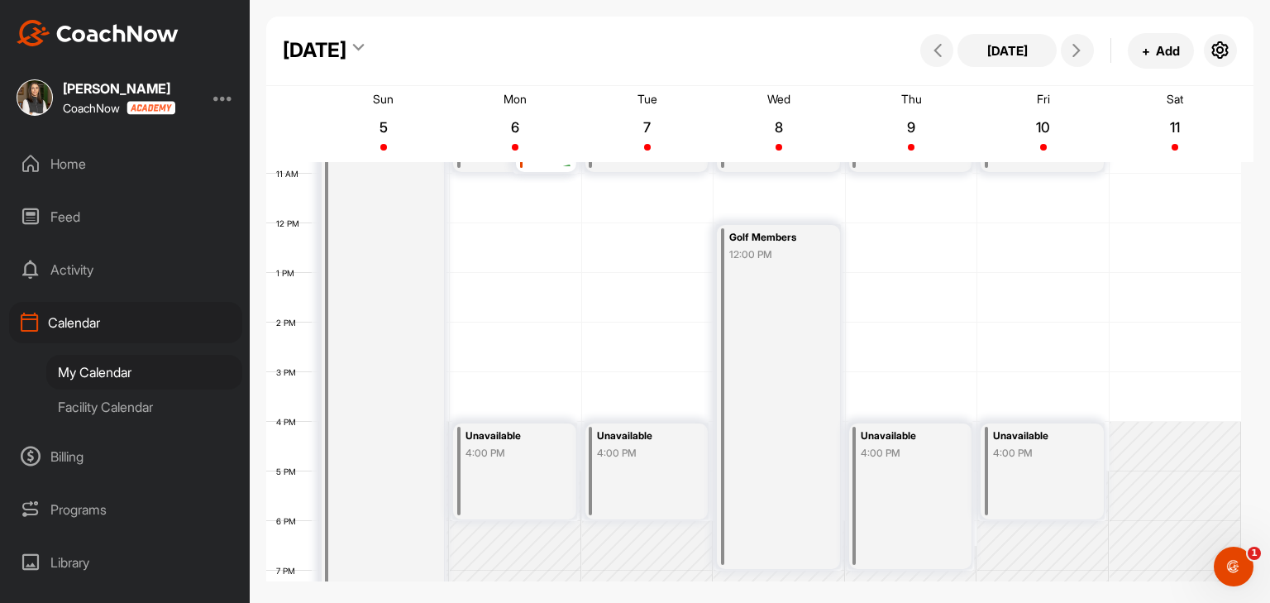
click at [1141, 388] on div "12 AM 1 AM 2 AM 3 AM 4 AM 5 AM 6 AM 7 AM 8 AM 9 AM 10 AM 11 AM 12 PM 1 PM 2 PM …" at bounding box center [753, 223] width 975 height 1191
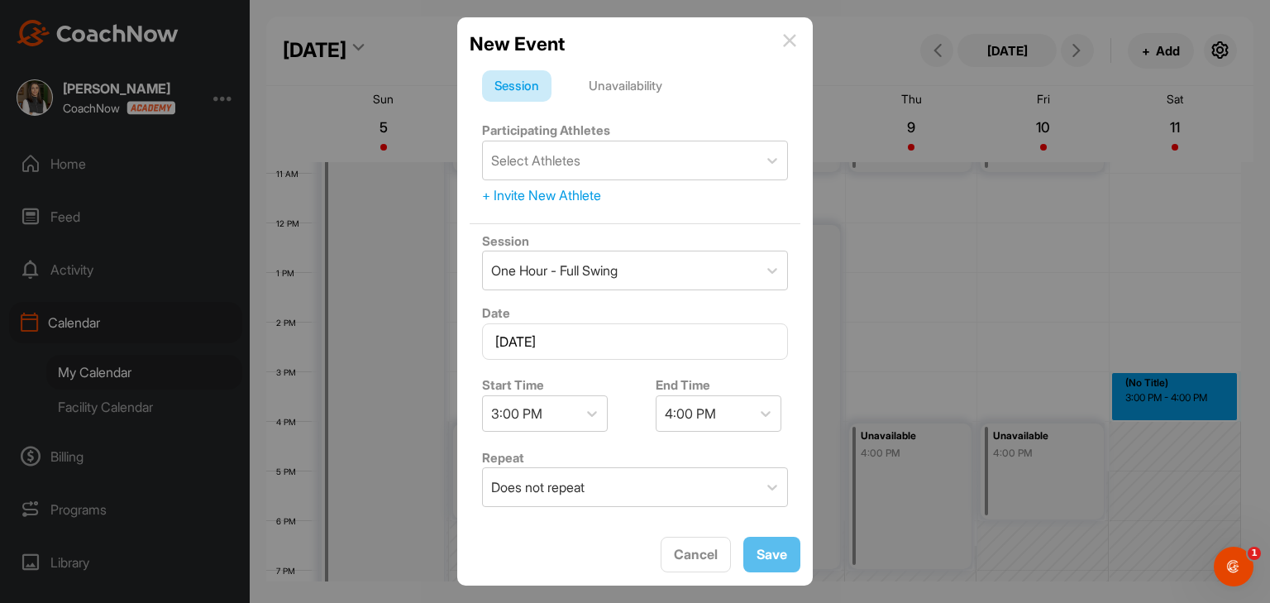
click at [670, 88] on div "Unavailability" at bounding box center [625, 85] width 98 height 31
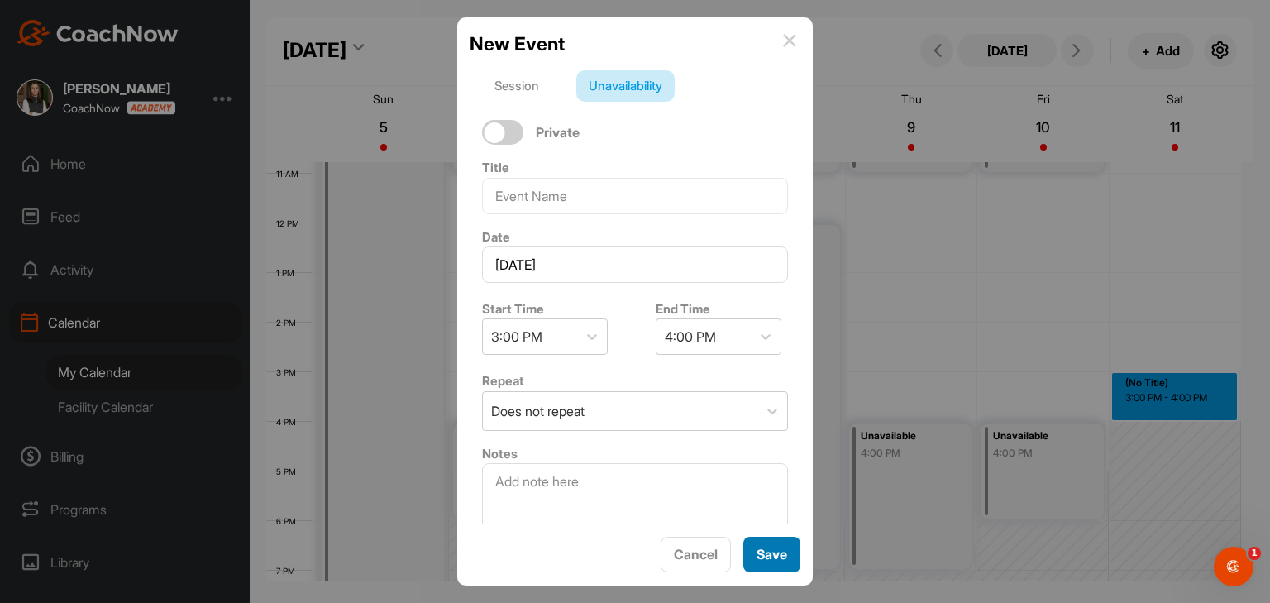
click at [776, 560] on span "Save" at bounding box center [772, 554] width 31 height 17
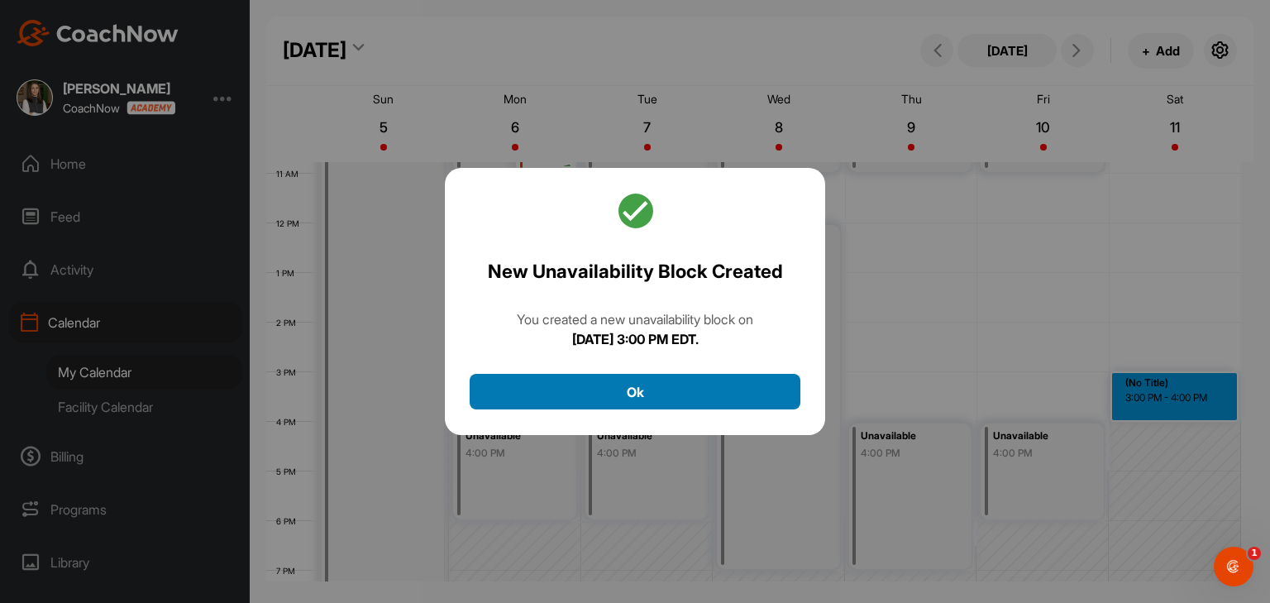
click at [700, 402] on button "Ok" at bounding box center [635, 392] width 331 height 36
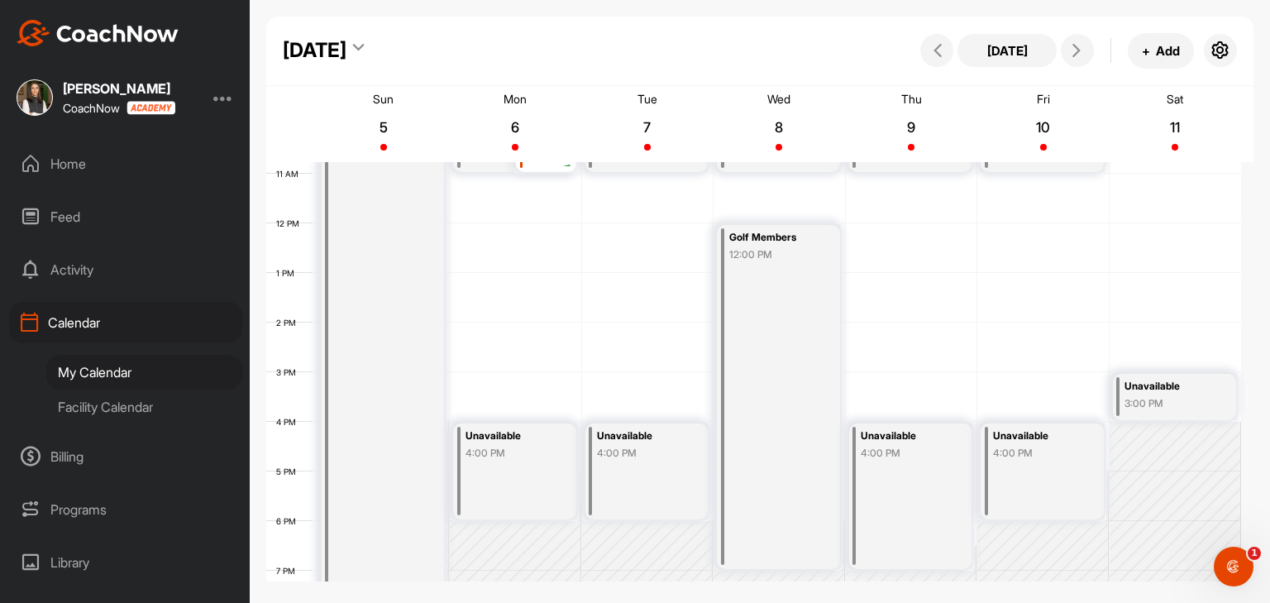
scroll to position [452, 0]
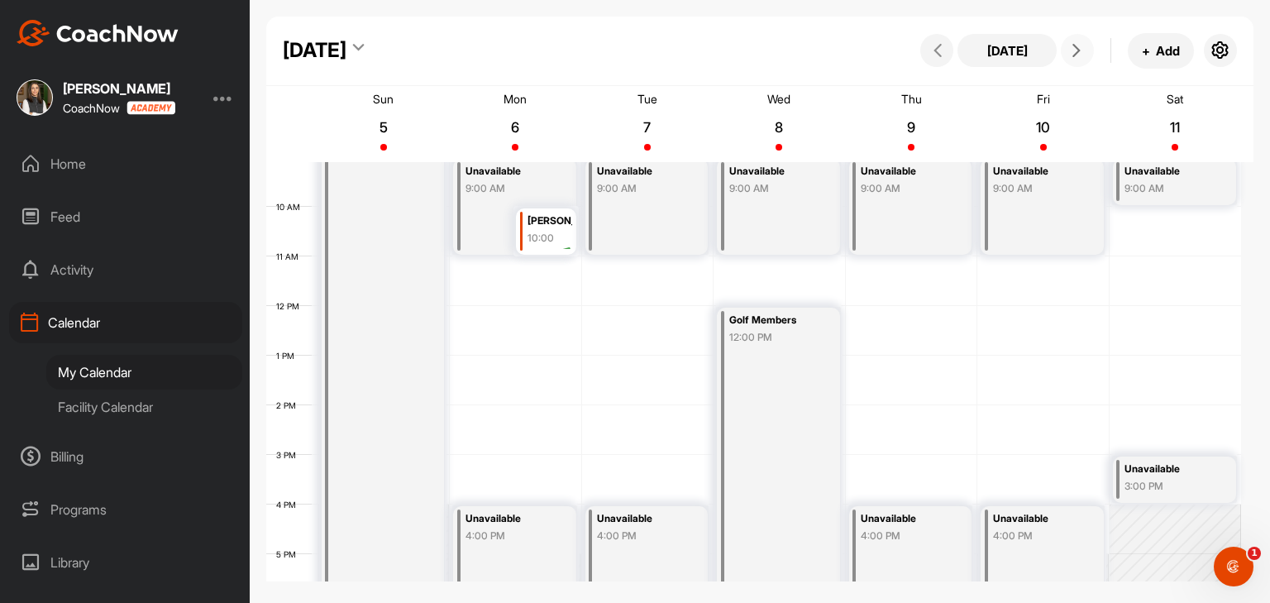
click at [1073, 60] on button at bounding box center [1077, 50] width 33 height 33
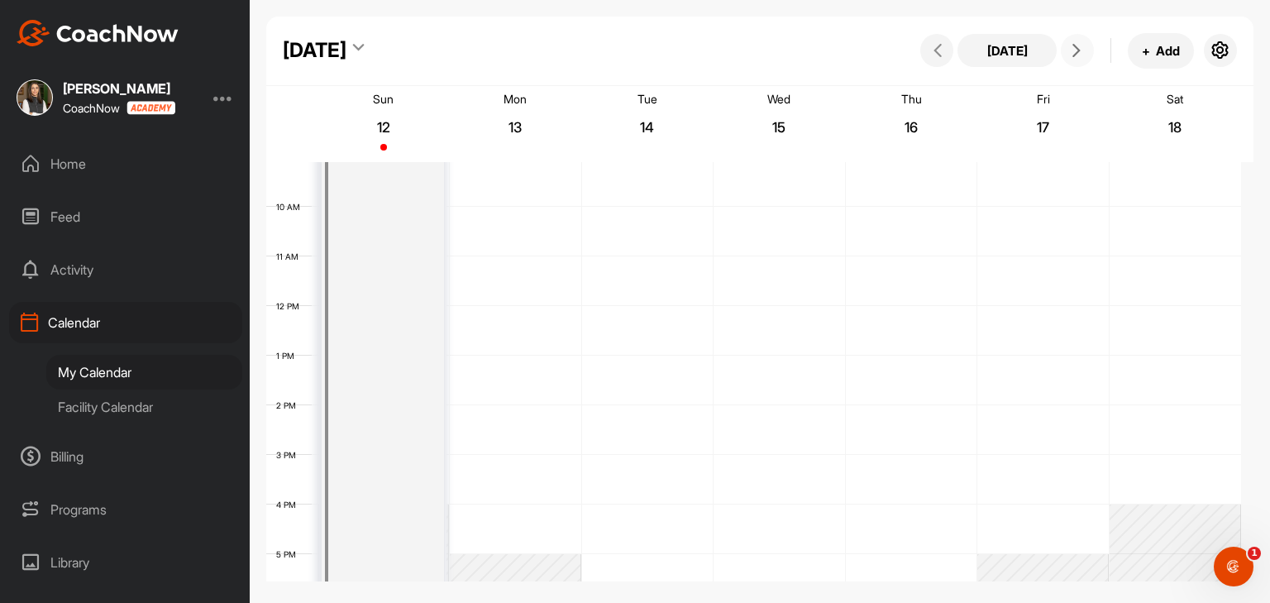
scroll to position [287, 0]
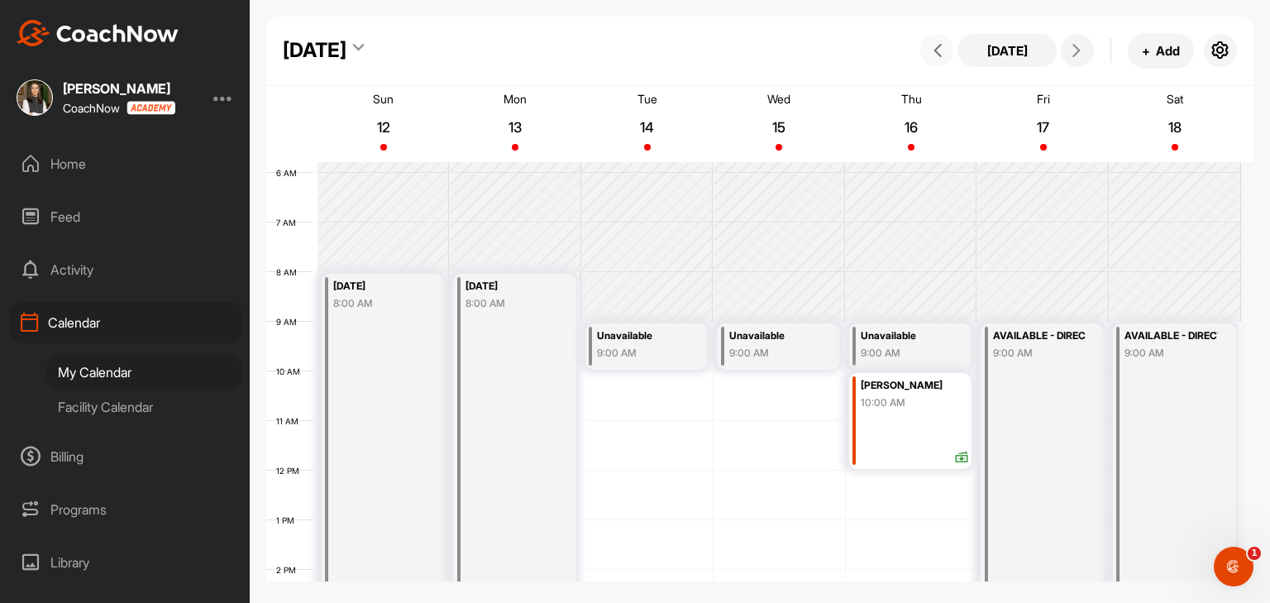
click at [941, 55] on icon at bounding box center [937, 50] width 13 height 13
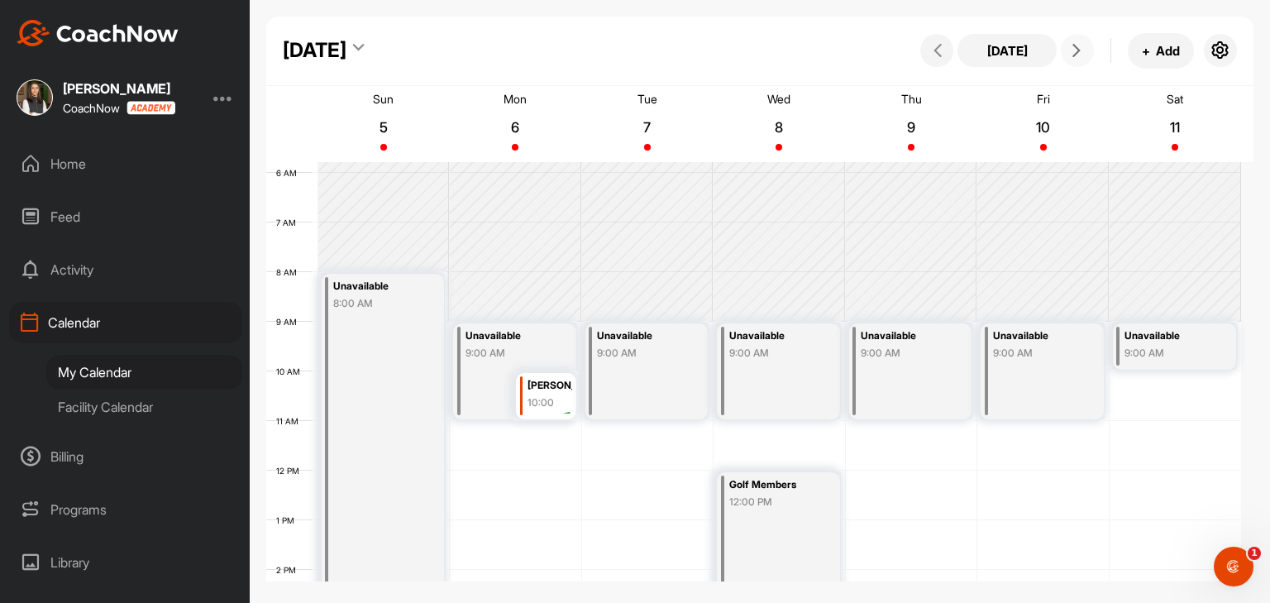
click at [1072, 46] on icon at bounding box center [1076, 50] width 13 height 13
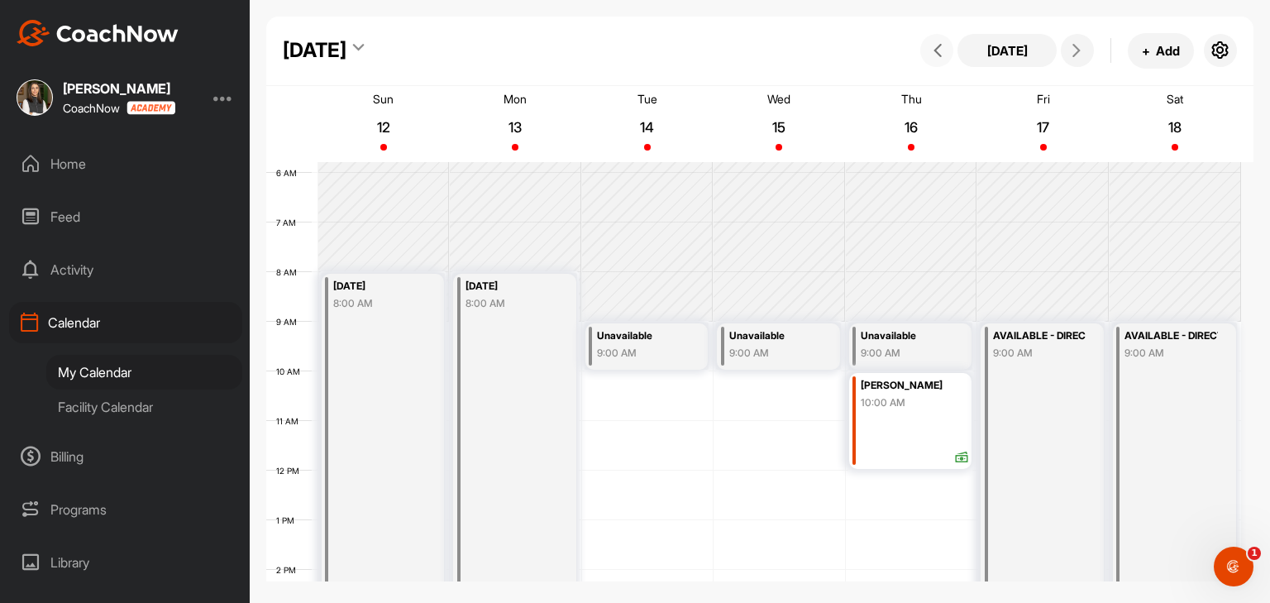
click at [945, 57] on button at bounding box center [936, 50] width 33 height 33
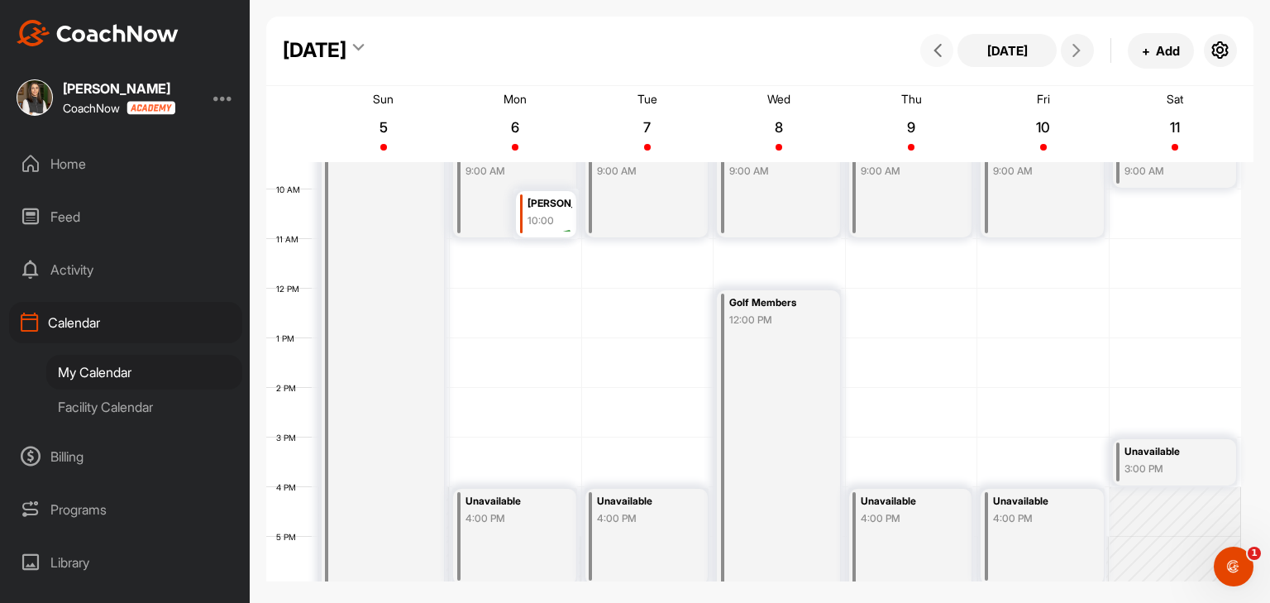
scroll to position [452, 0]
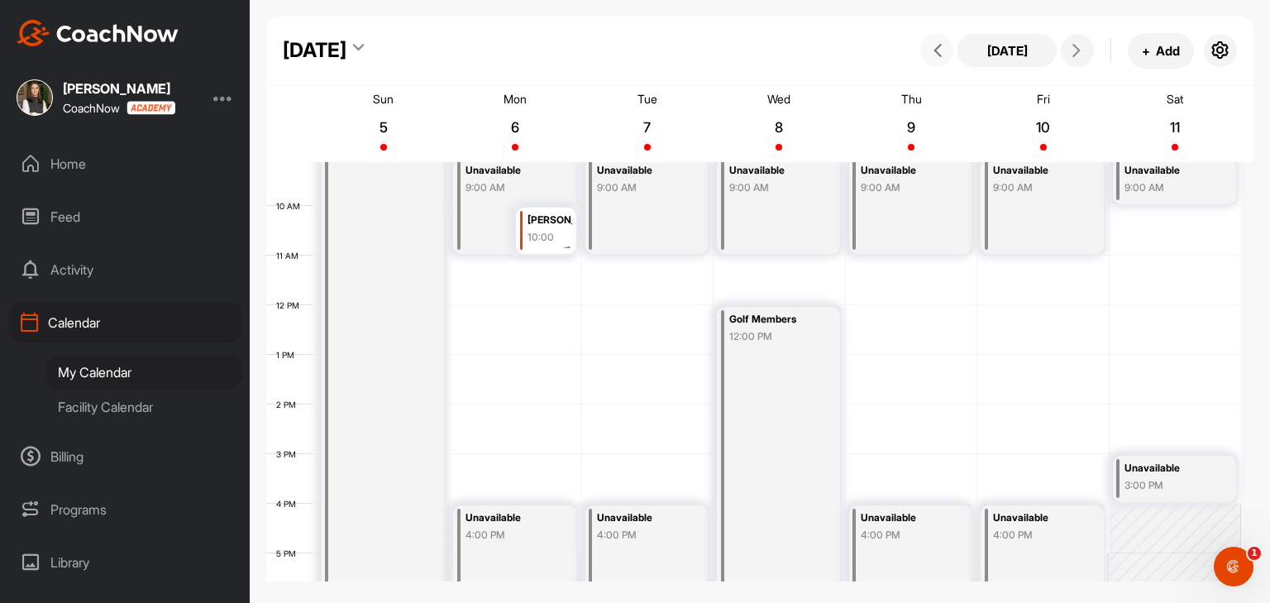
click at [1168, 194] on div "Unavailable 9:00 AM" at bounding box center [1174, 181] width 123 height 46
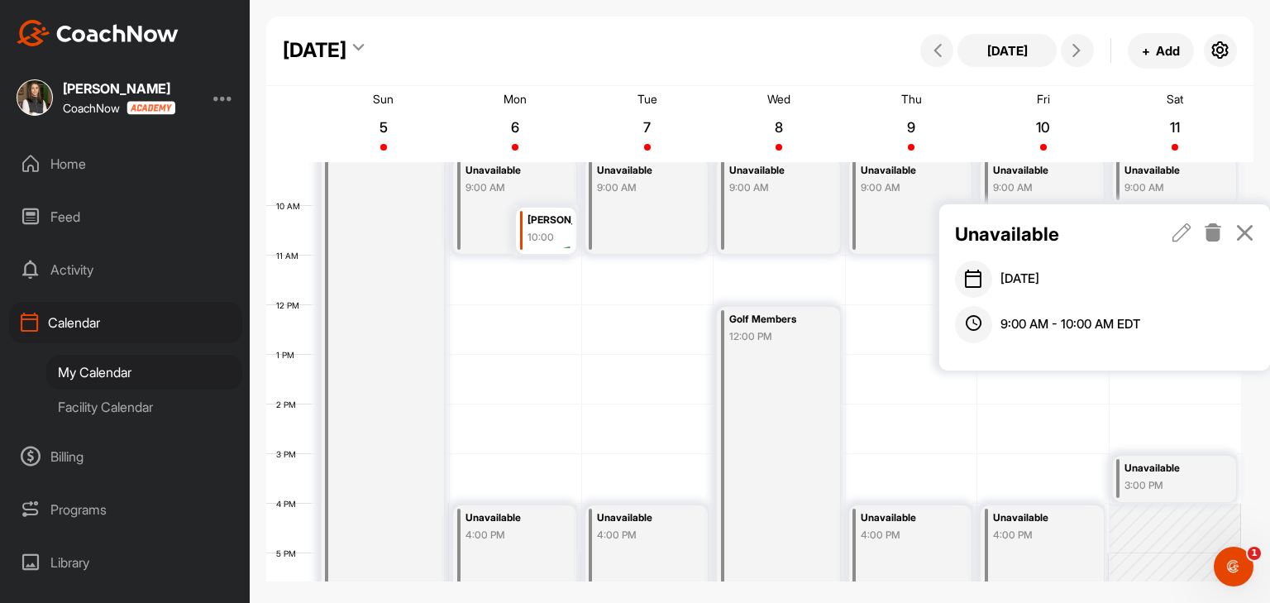
click at [1175, 232] on icon at bounding box center [1182, 232] width 19 height 18
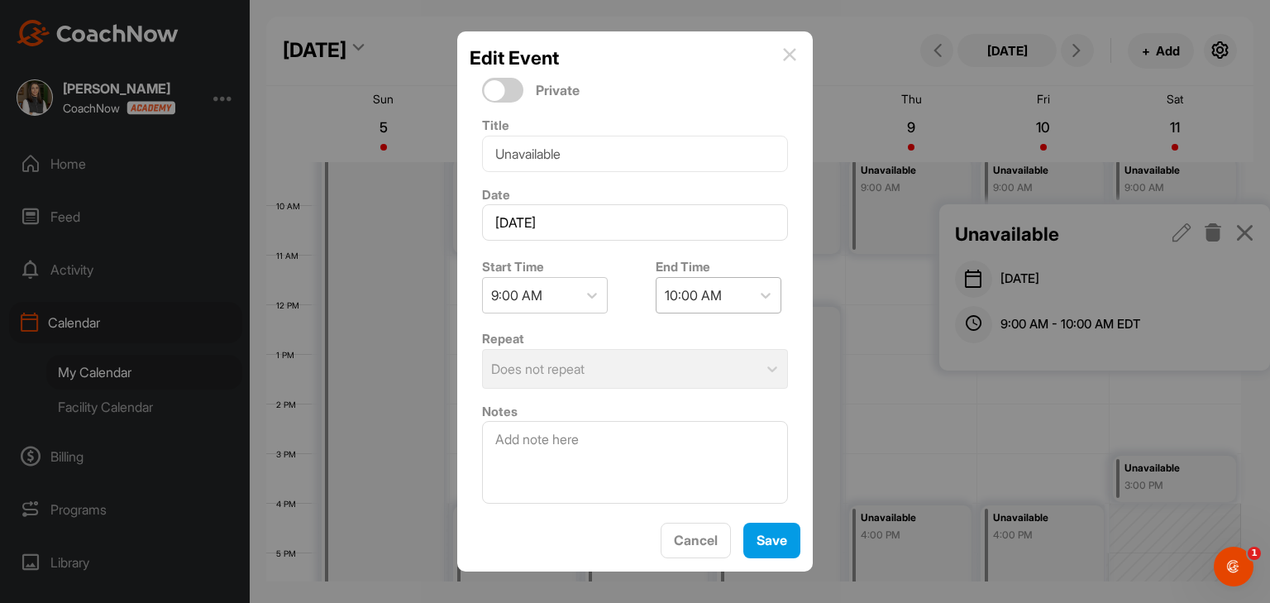
click at [736, 304] on div "10:00 AM" at bounding box center [704, 295] width 94 height 35
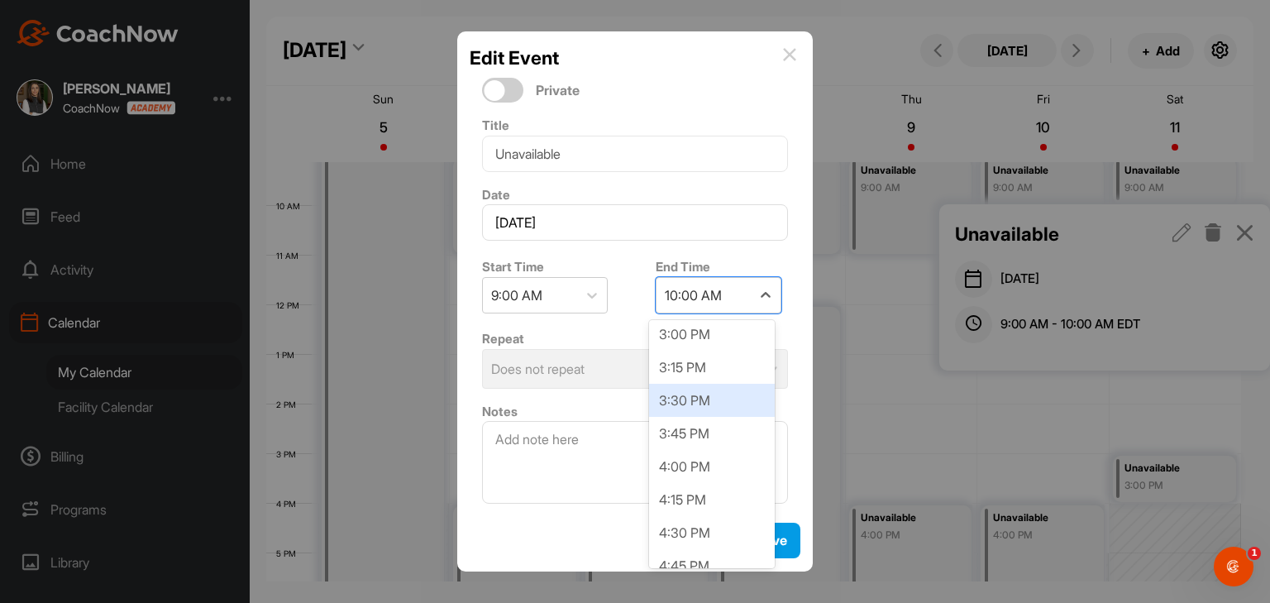
scroll to position [744, 0]
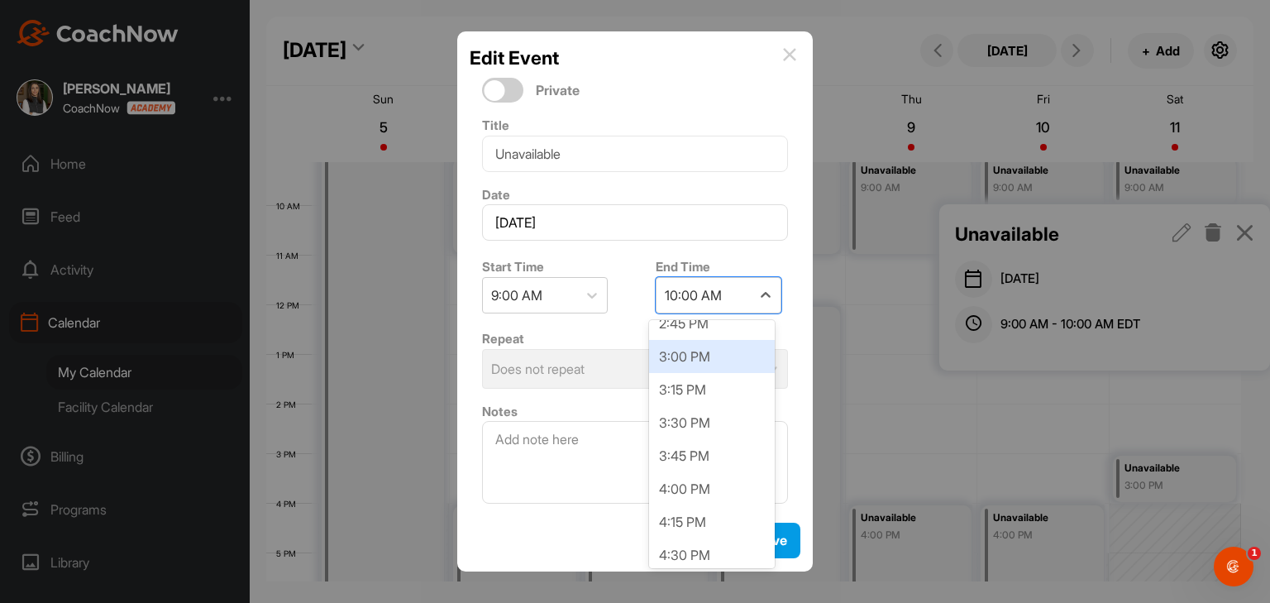
click at [698, 365] on div "3:00 PM" at bounding box center [712, 356] width 126 height 33
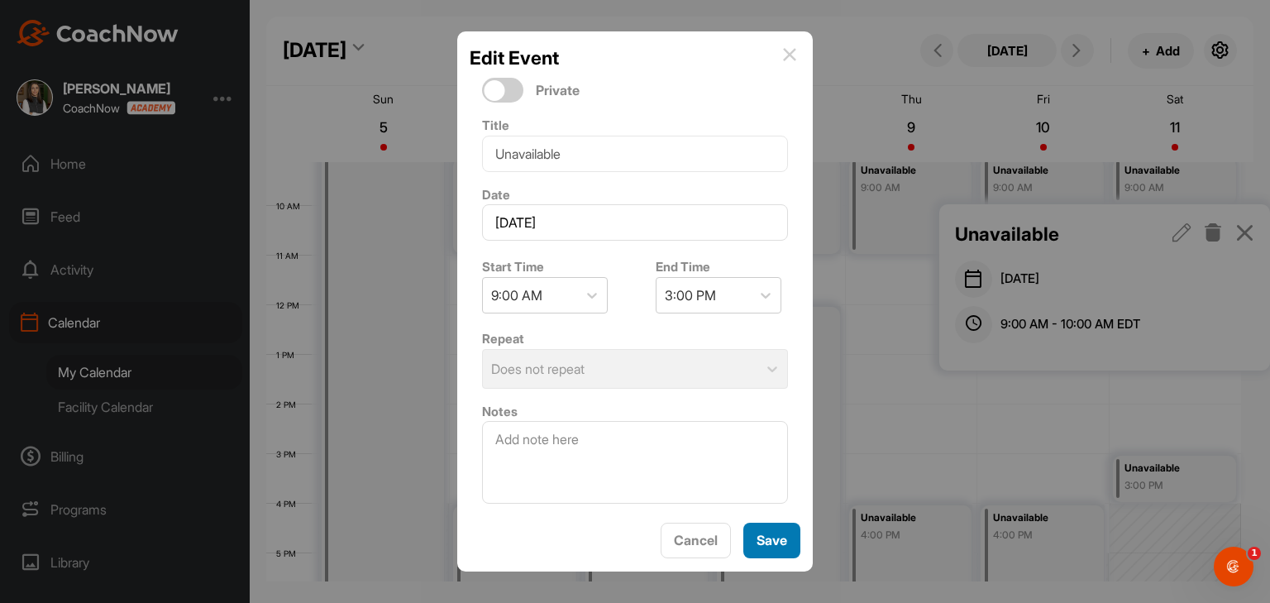
click at [772, 545] on span "Save" at bounding box center [772, 540] width 31 height 17
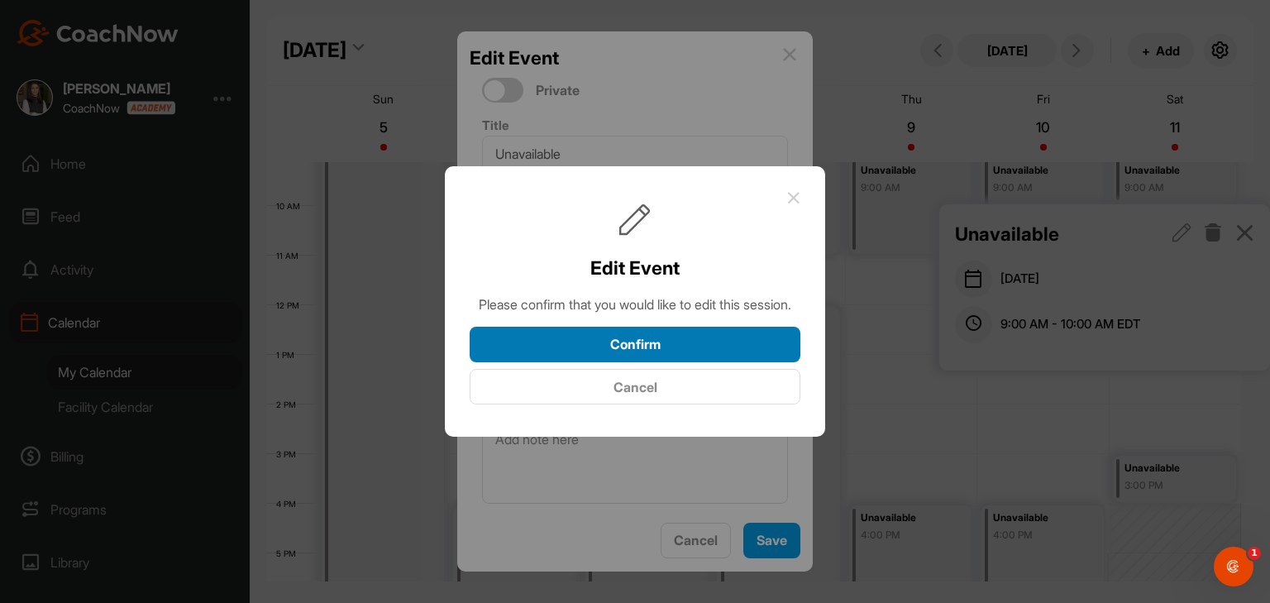
click at [704, 362] on button "Confirm" at bounding box center [635, 345] width 331 height 36
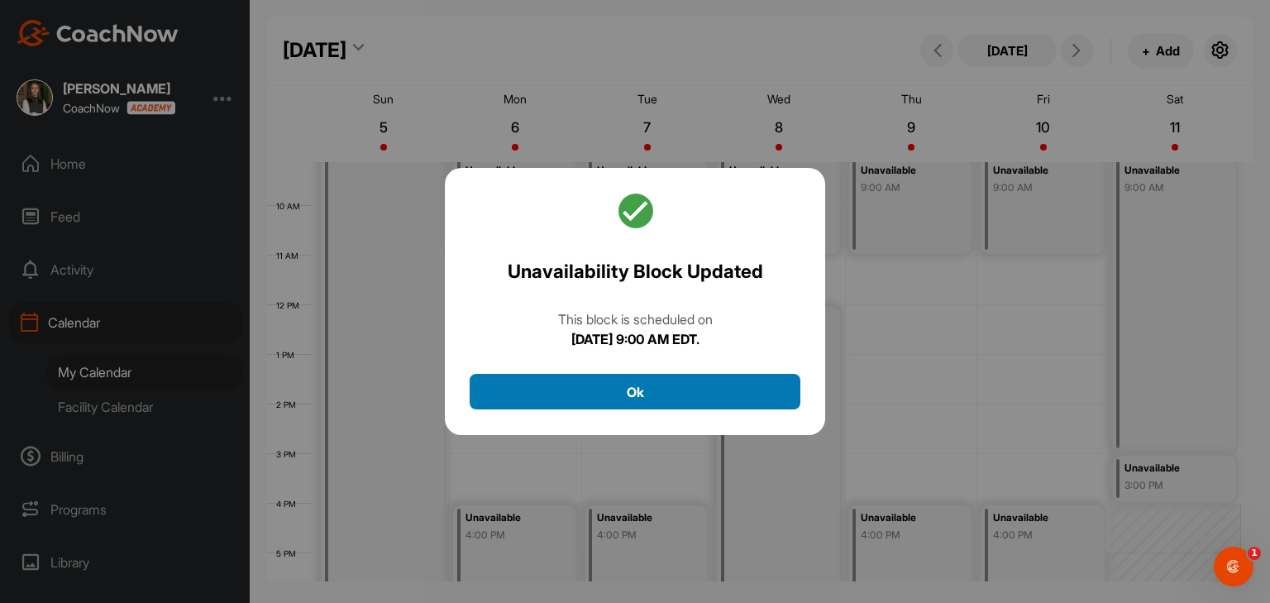
click at [742, 407] on button "Ok" at bounding box center [635, 392] width 331 height 36
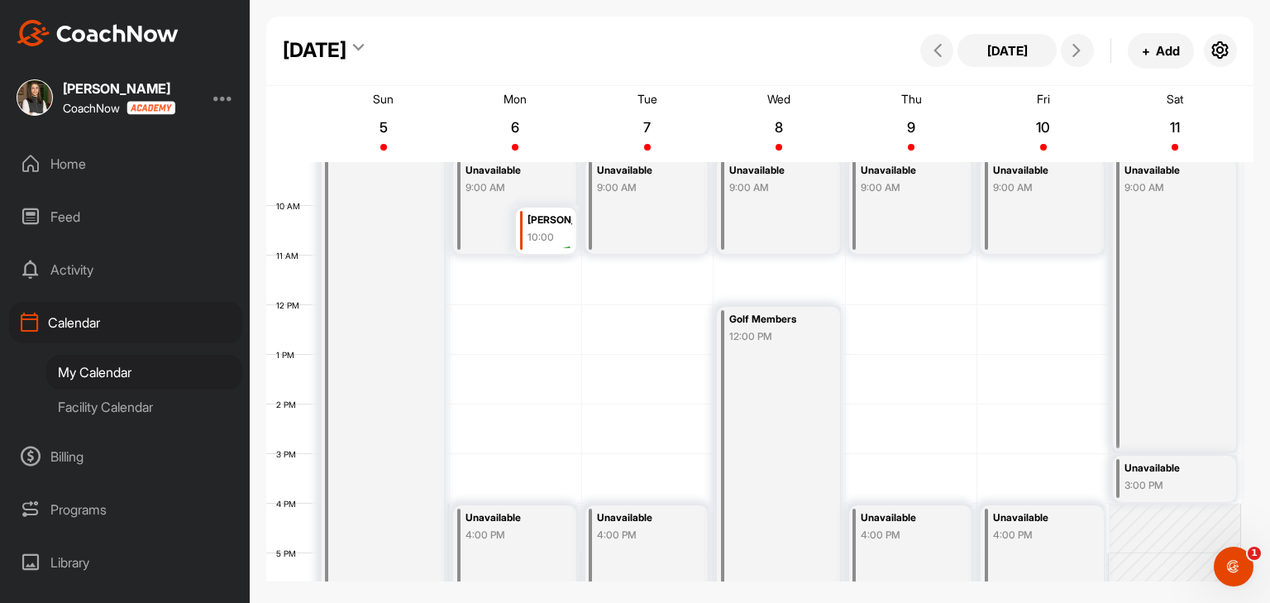
scroll to position [370, 0]
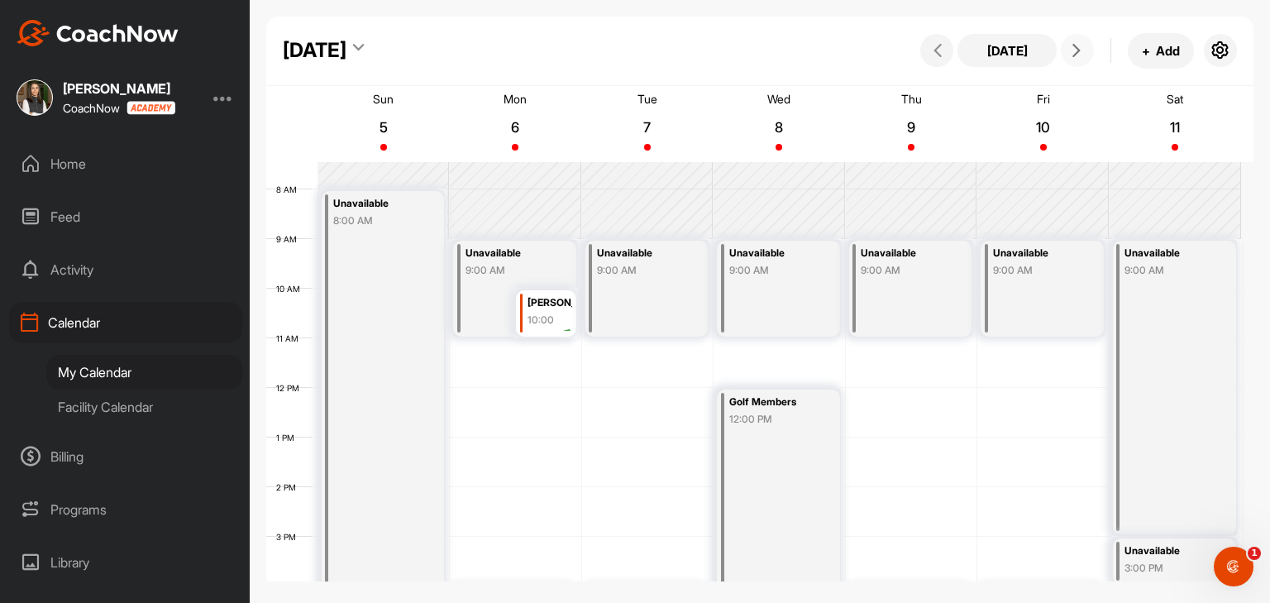
click at [1088, 59] on button at bounding box center [1077, 50] width 33 height 33
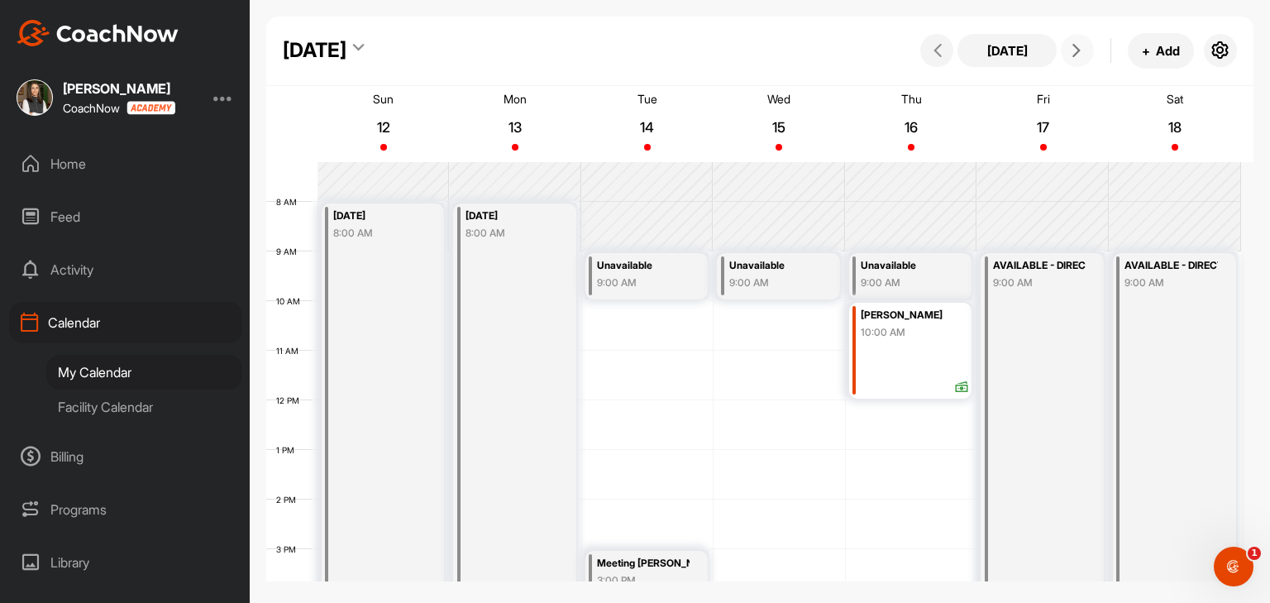
scroll to position [369, 0]
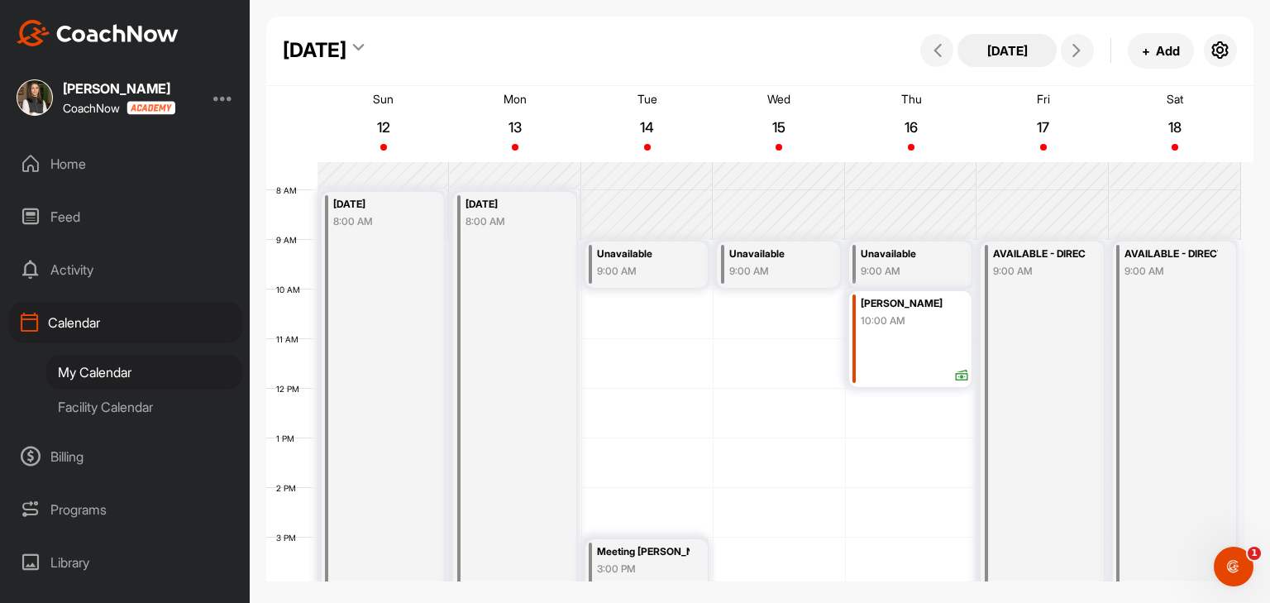
click at [1017, 54] on button "[DATE]" at bounding box center [1007, 50] width 99 height 33
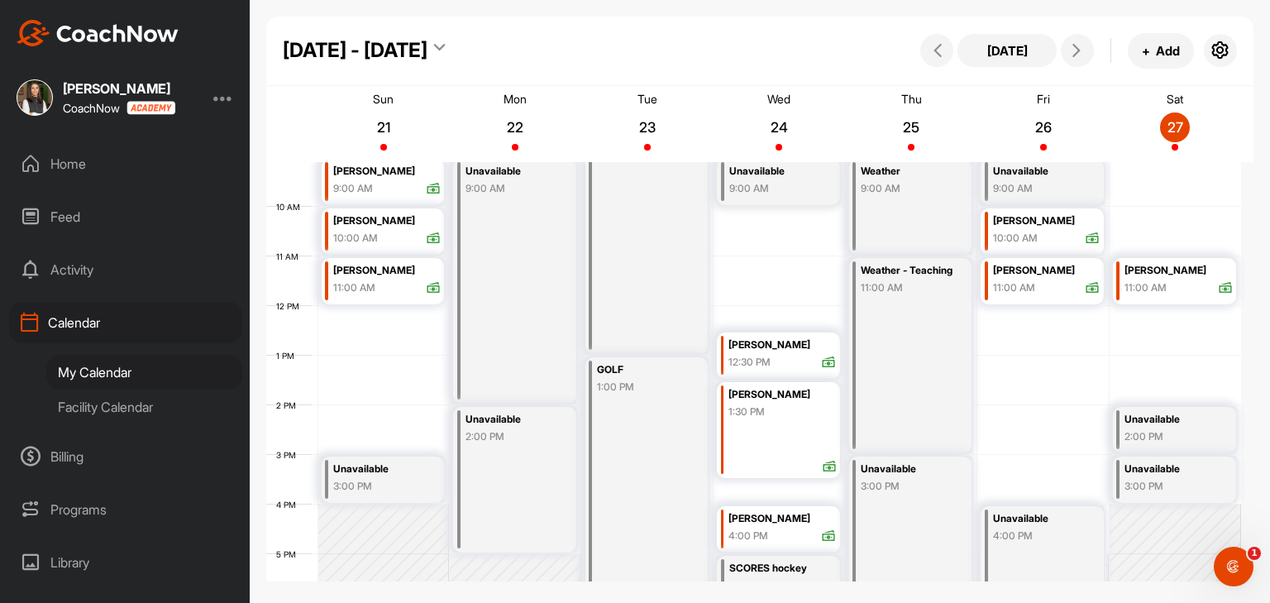
scroll to position [286, 0]
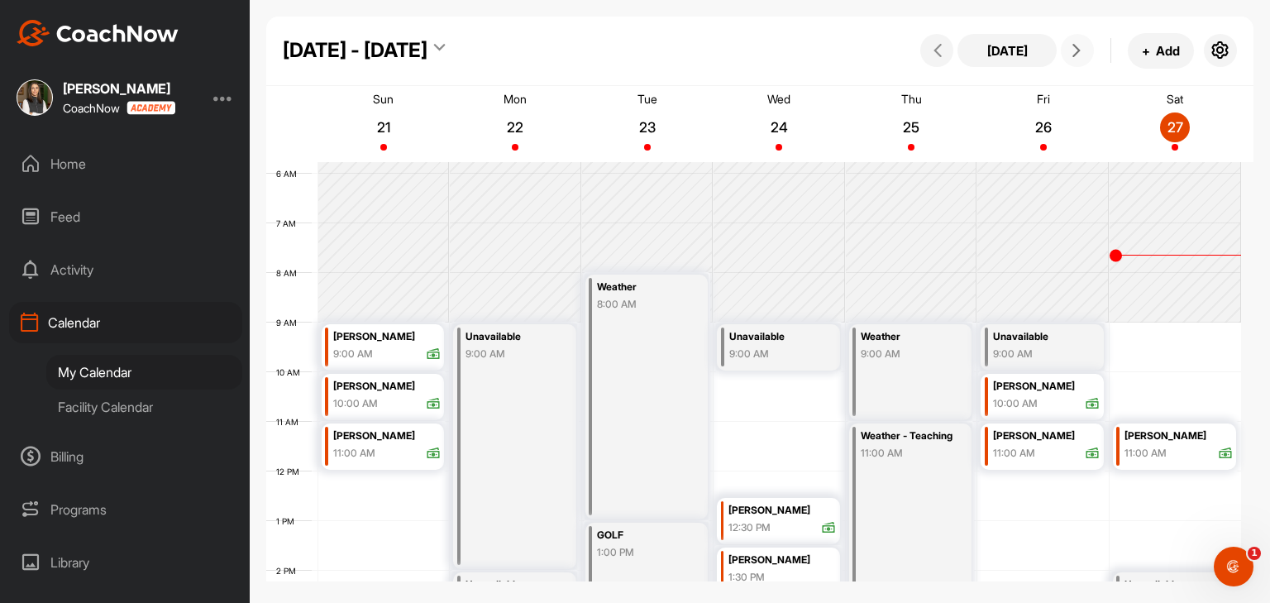
click at [1080, 52] on icon at bounding box center [1076, 50] width 13 height 13
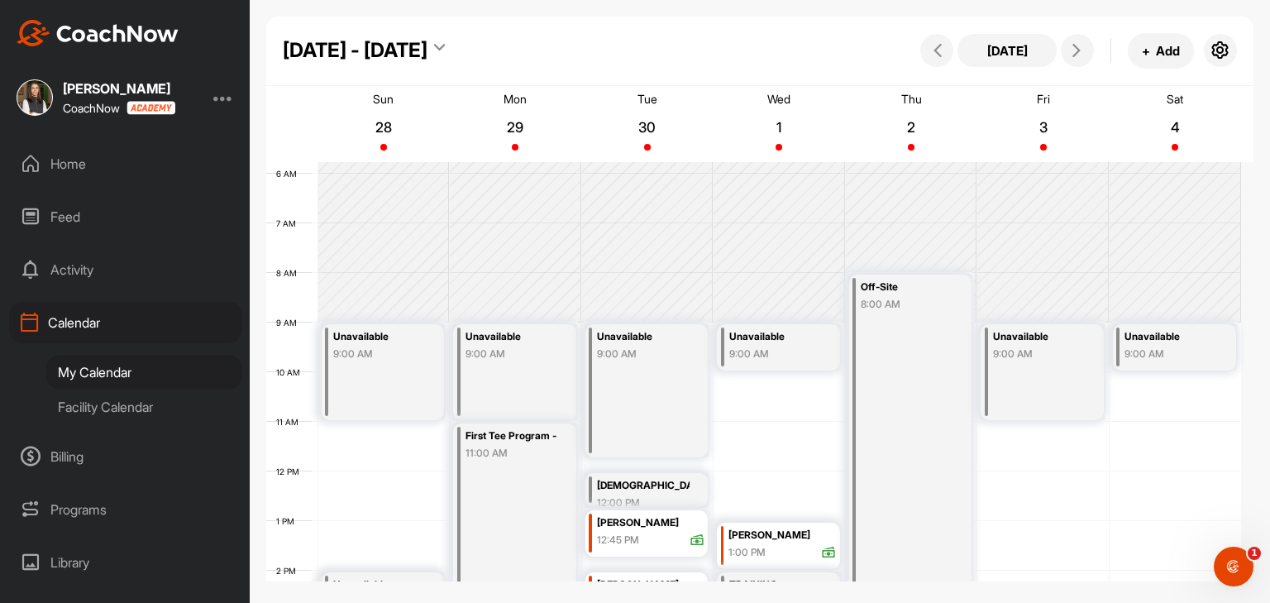
click at [119, 416] on div "Facility Calendar" at bounding box center [144, 406] width 196 height 35
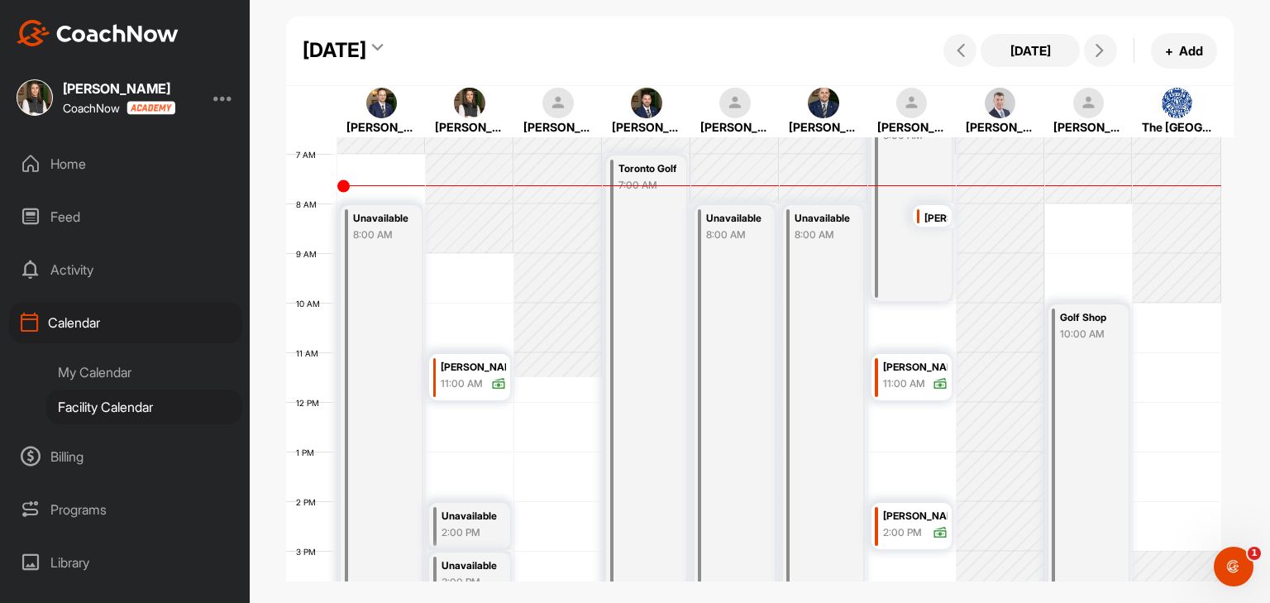
scroll to position [287, 0]
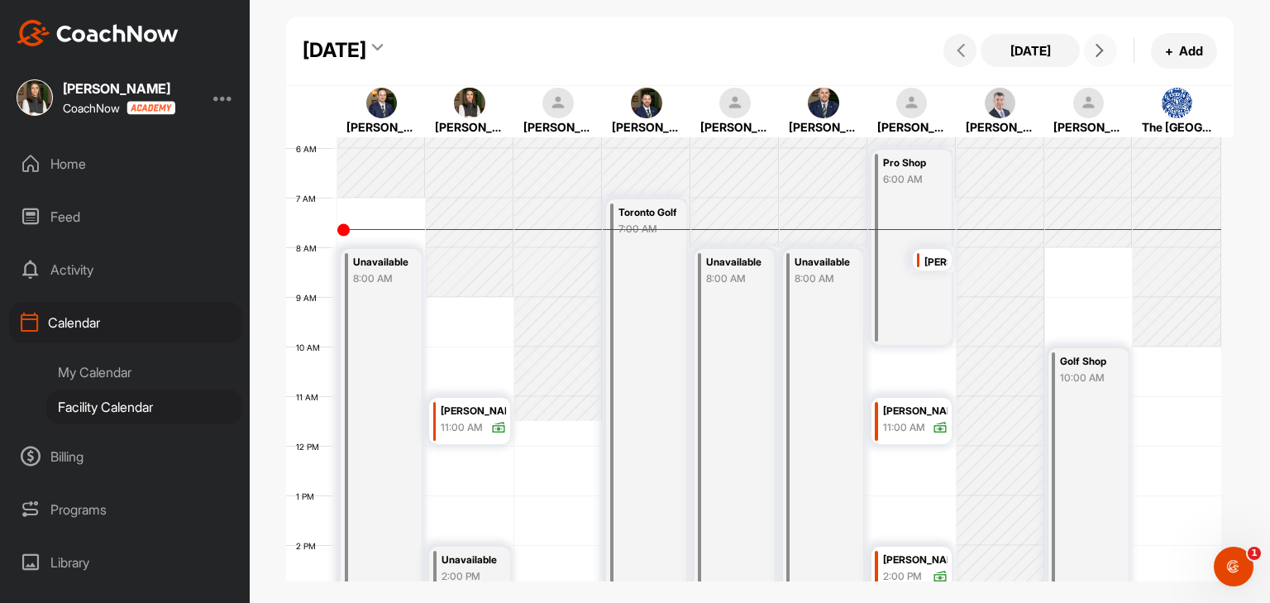
click at [1106, 54] on icon at bounding box center [1099, 50] width 13 height 13
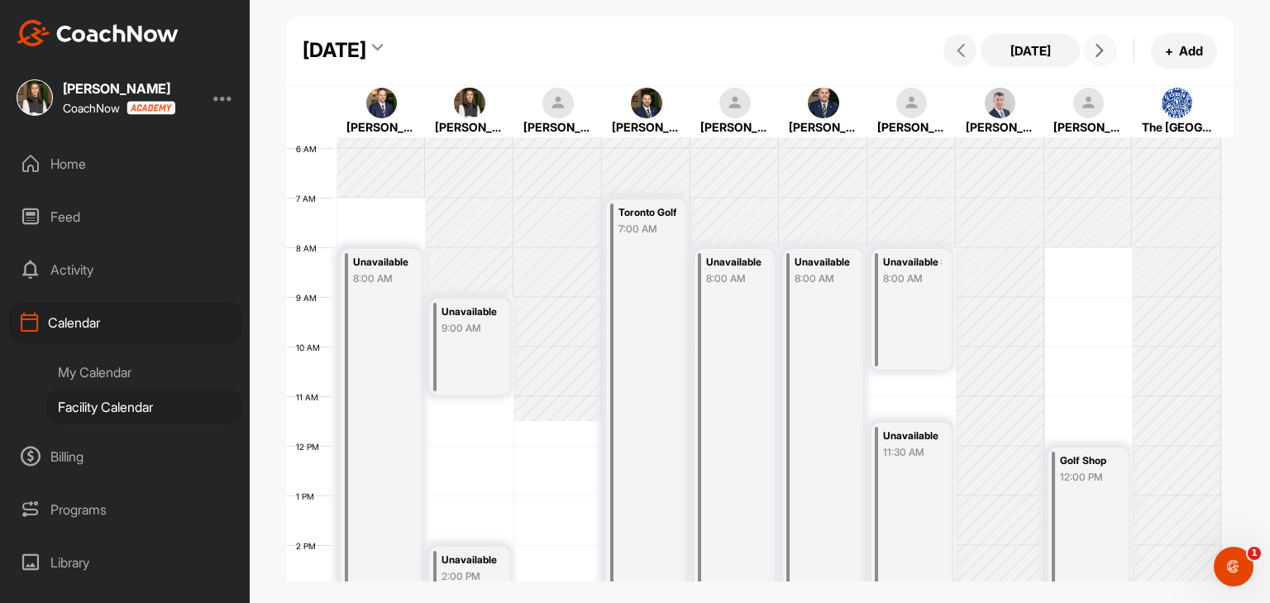
click at [1106, 54] on icon at bounding box center [1099, 50] width 13 height 13
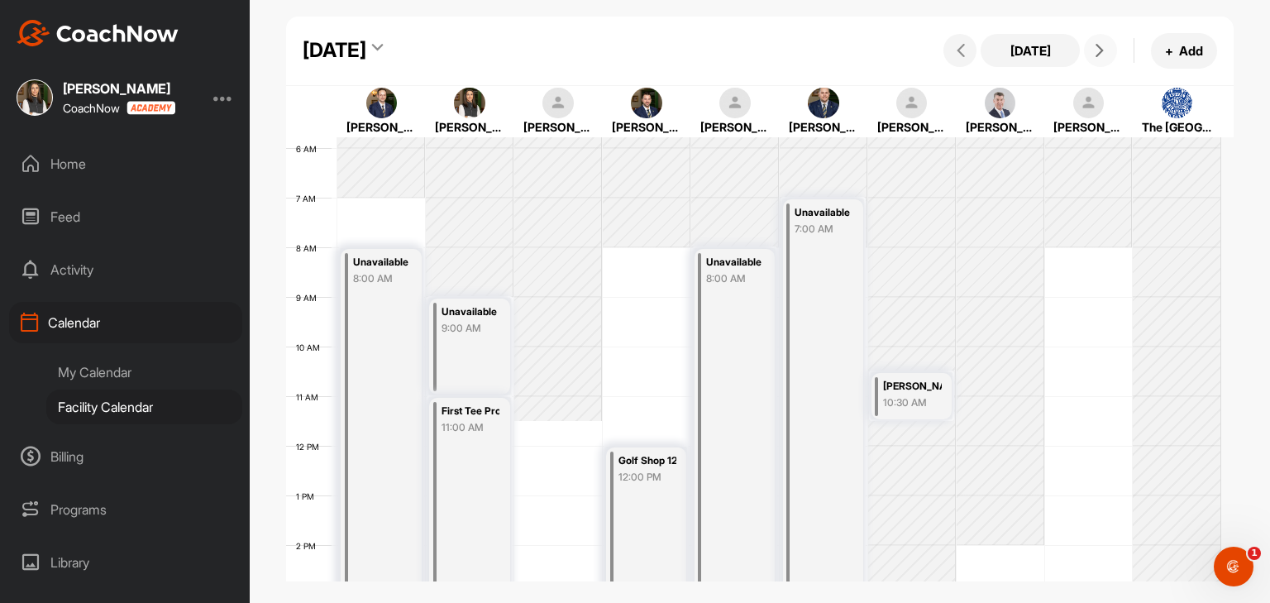
click at [1106, 54] on icon at bounding box center [1099, 50] width 13 height 13
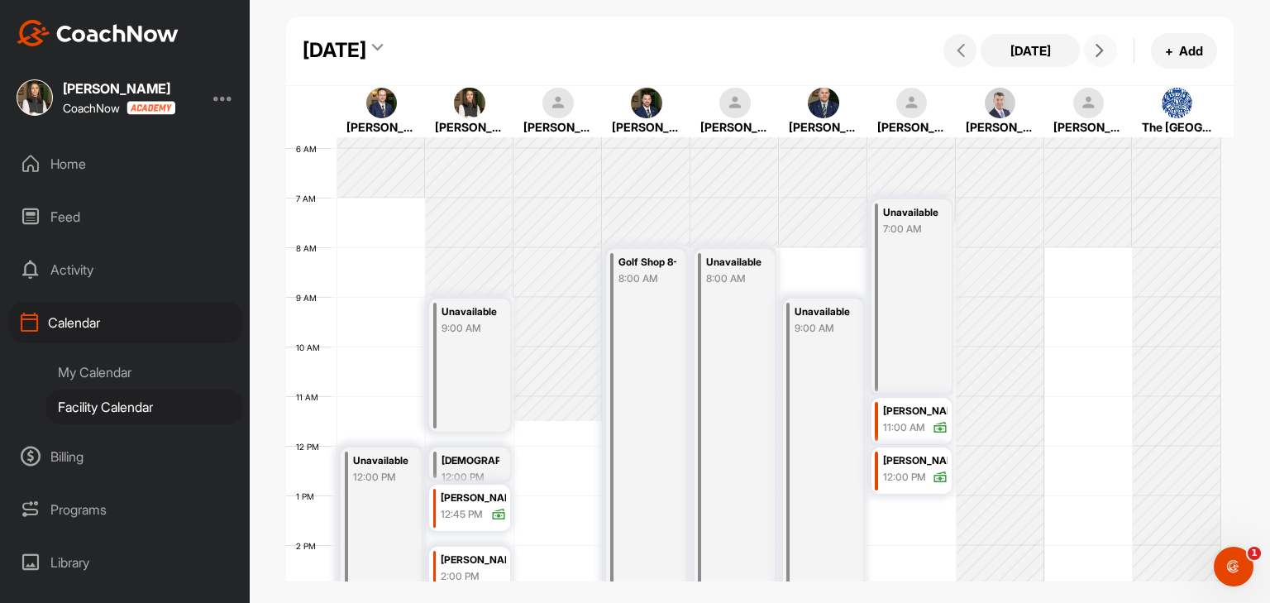
click at [1106, 54] on icon at bounding box center [1099, 50] width 13 height 13
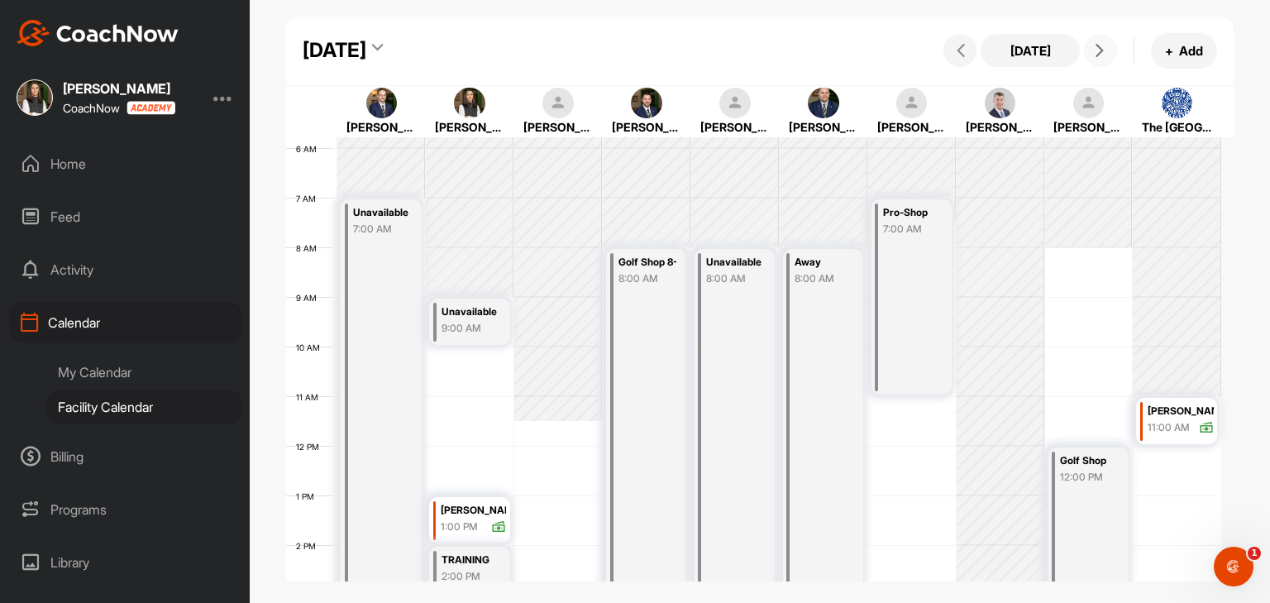
click at [1106, 54] on icon at bounding box center [1099, 50] width 13 height 13
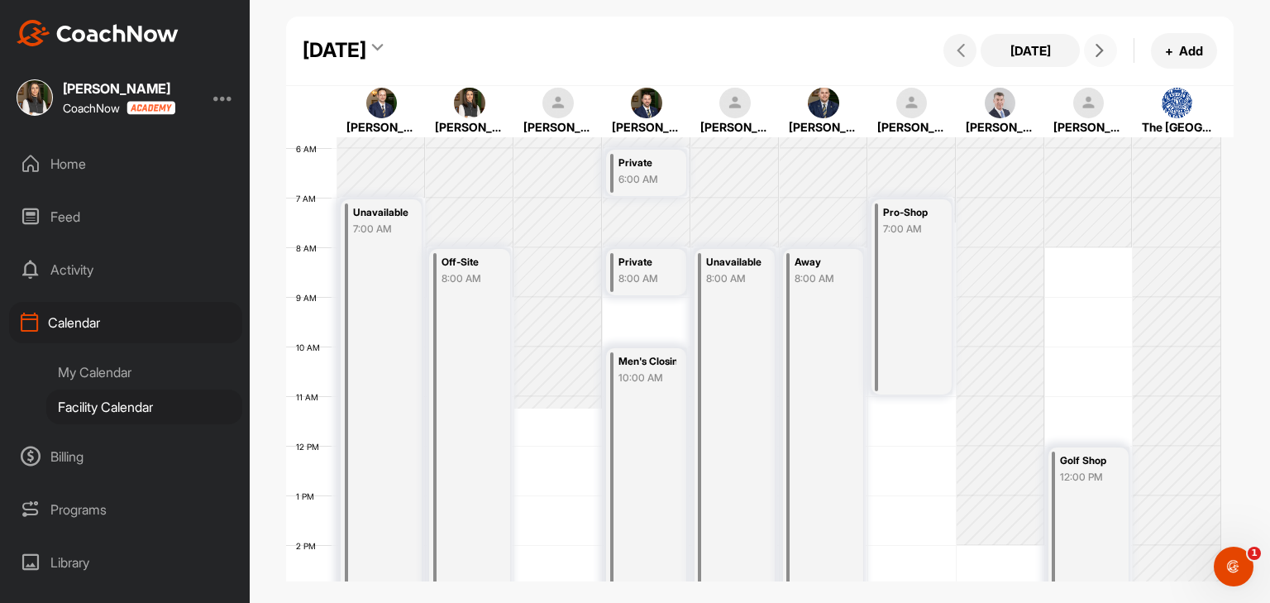
click at [1106, 54] on icon at bounding box center [1099, 50] width 13 height 13
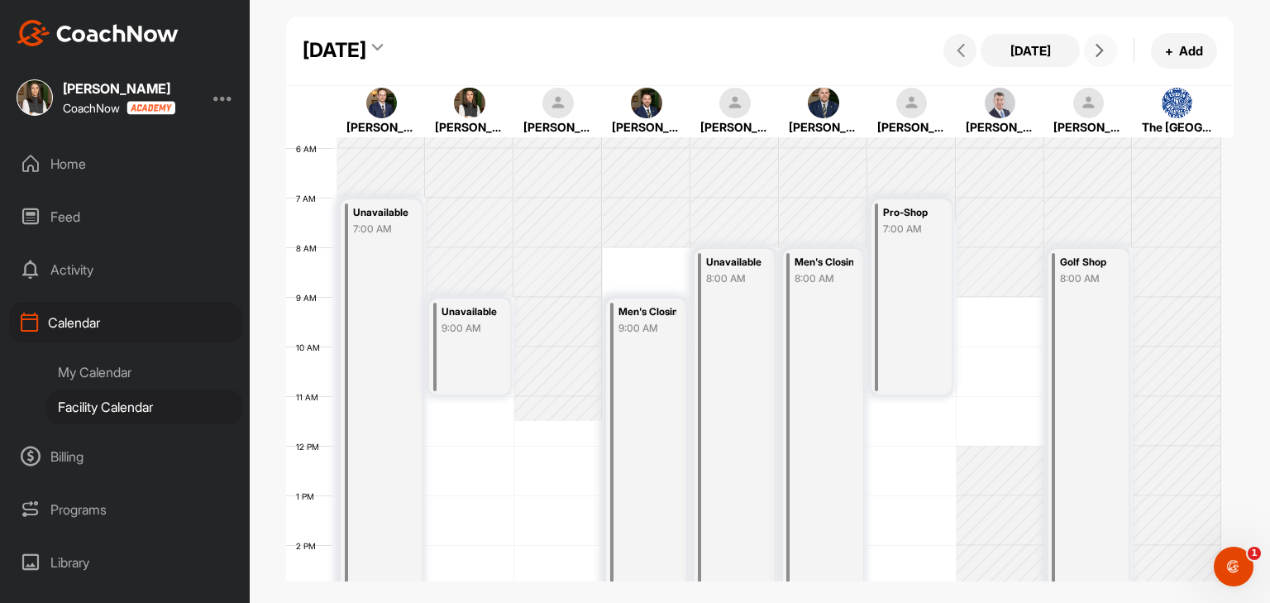
click at [1106, 54] on icon at bounding box center [1099, 50] width 13 height 13
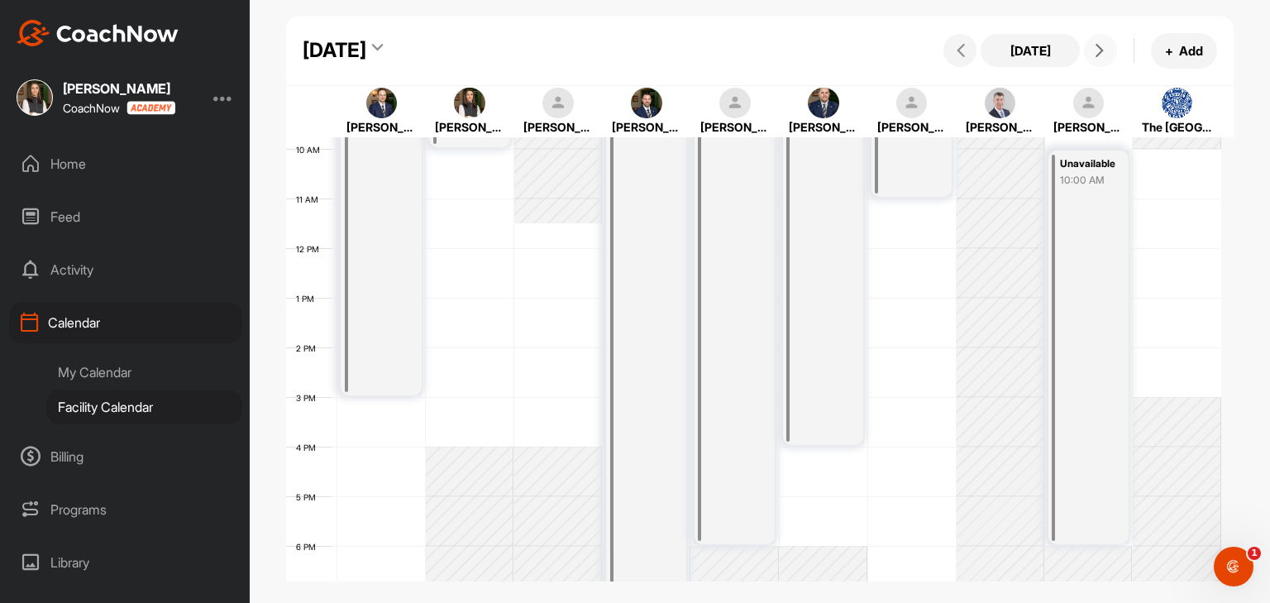
scroll to position [370, 0]
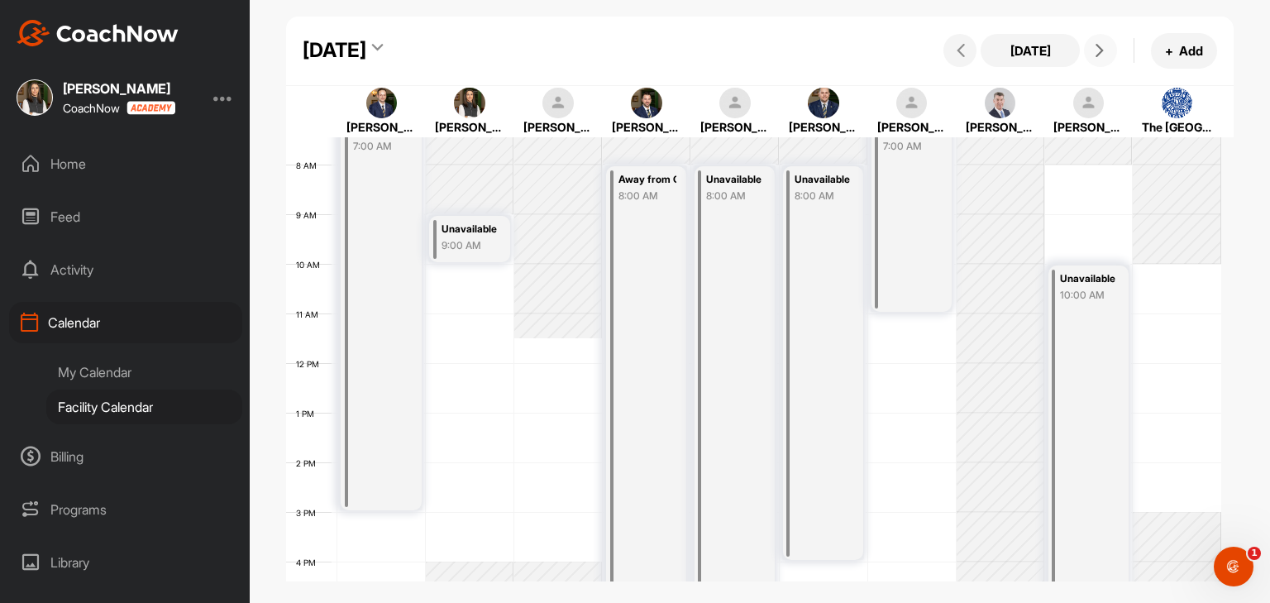
click at [1097, 55] on icon at bounding box center [1099, 50] width 13 height 13
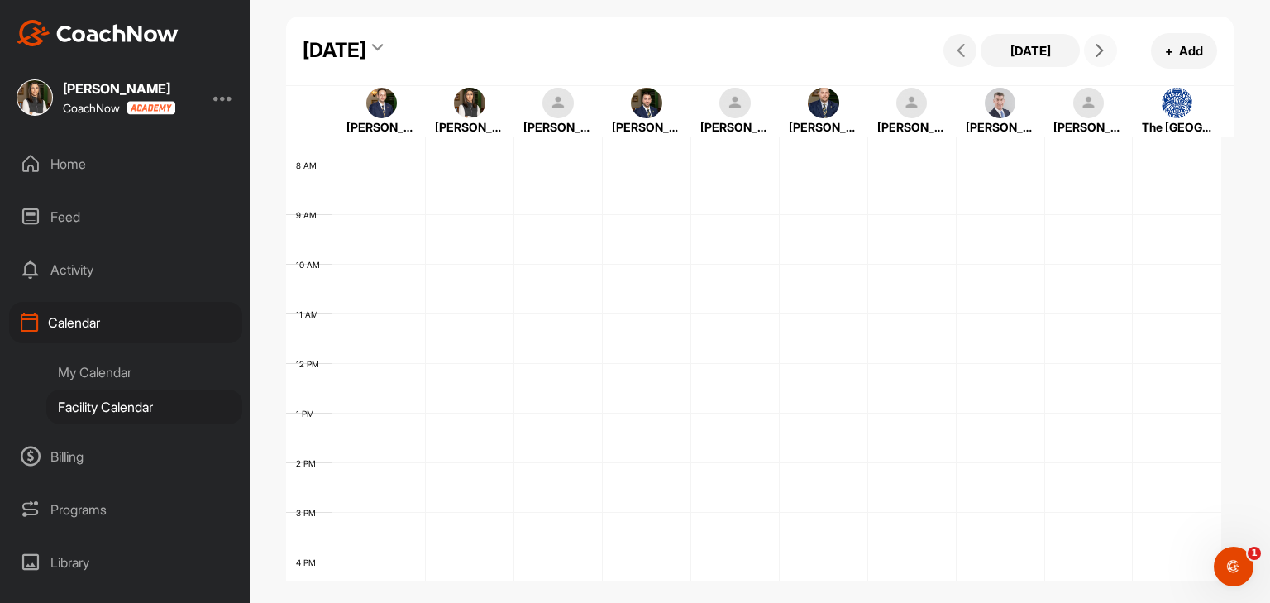
scroll to position [287, 0]
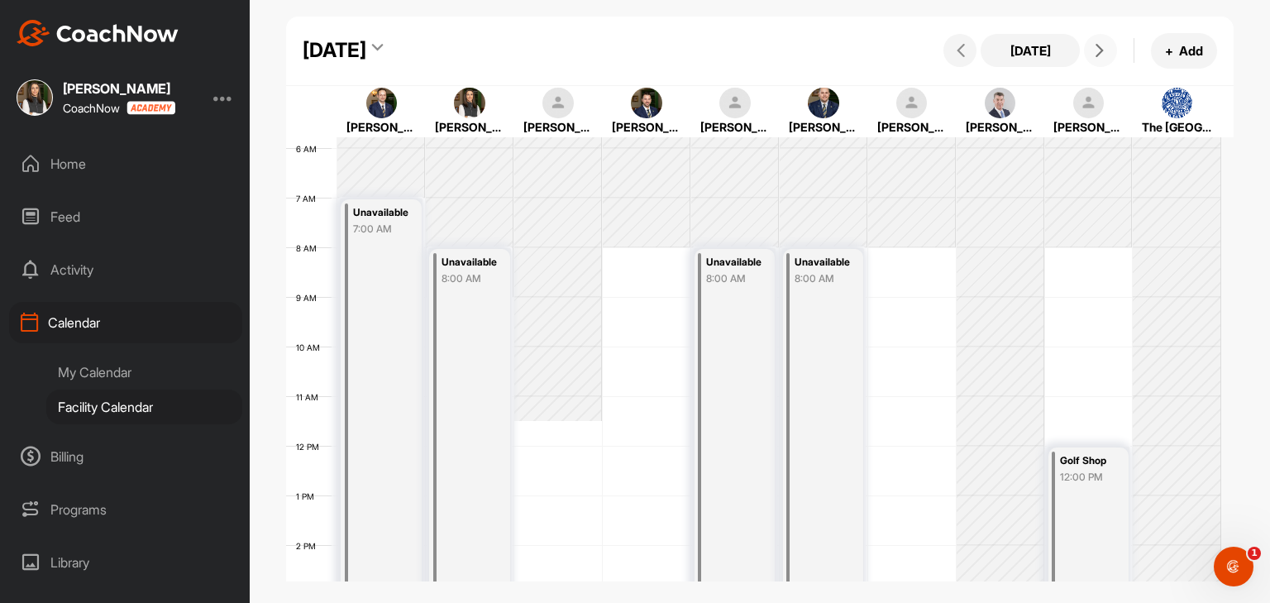
click at [1097, 55] on icon at bounding box center [1099, 50] width 13 height 13
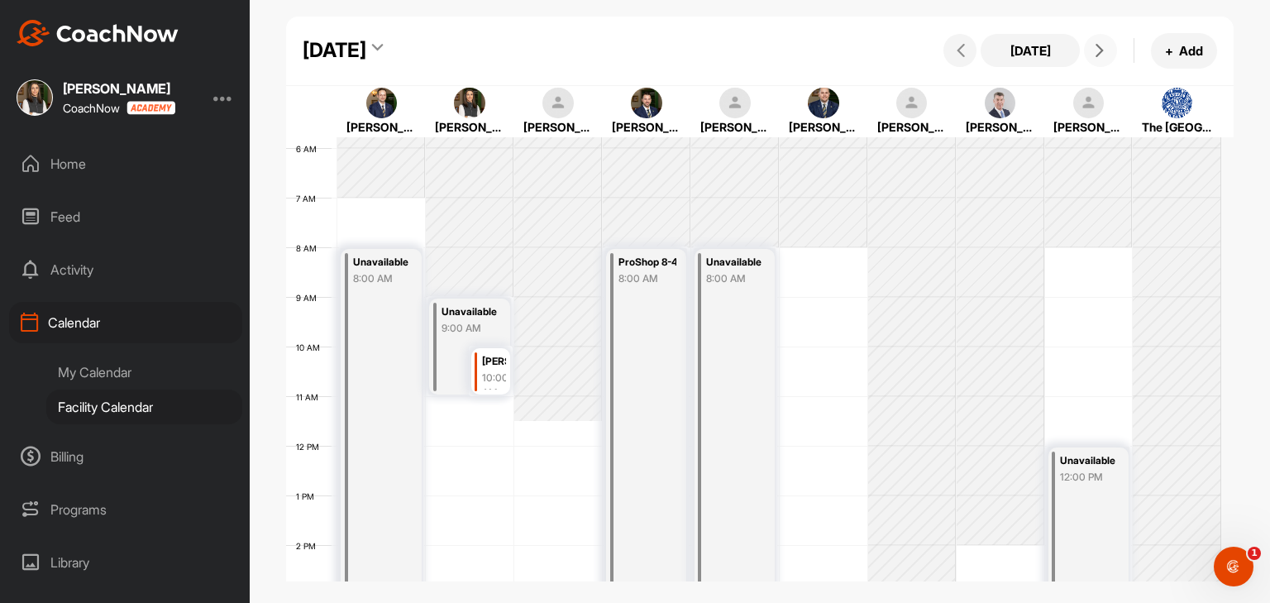
click at [1097, 55] on icon at bounding box center [1099, 50] width 13 height 13
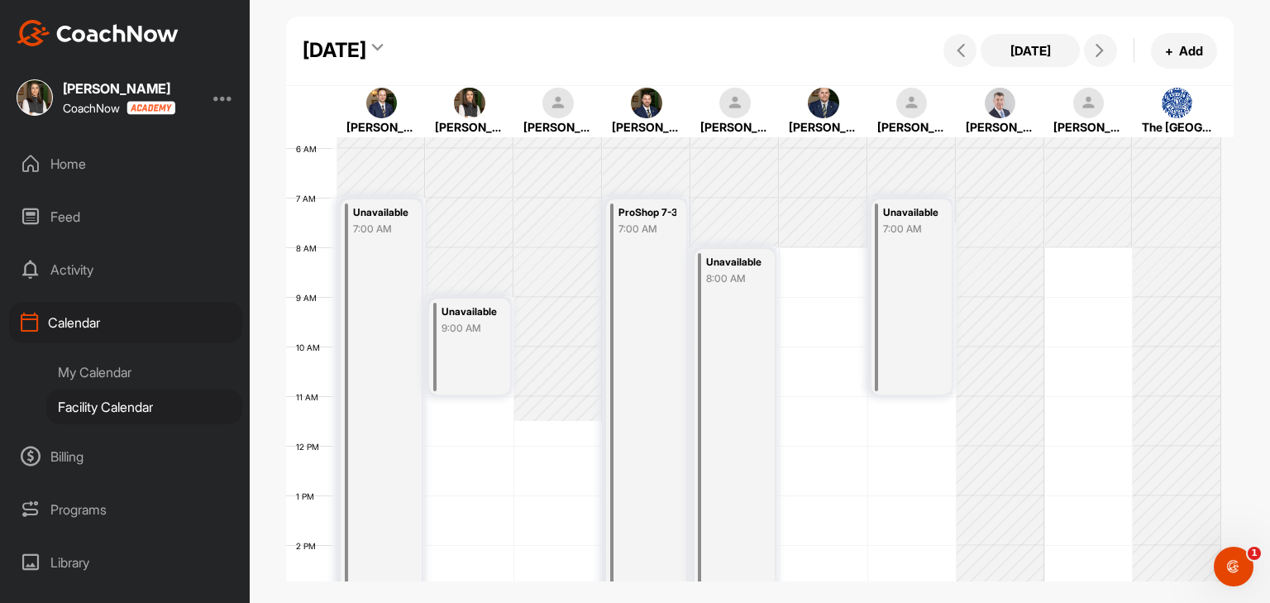
click at [104, 376] on div "My Calendar" at bounding box center [144, 372] width 196 height 35
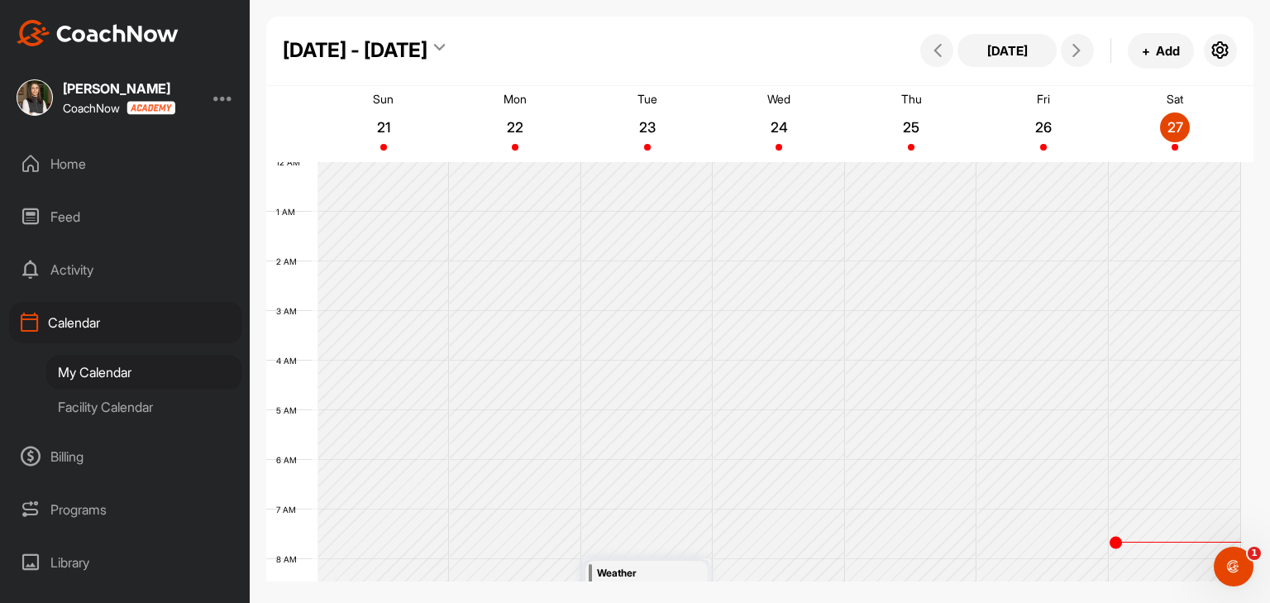
scroll to position [287, 0]
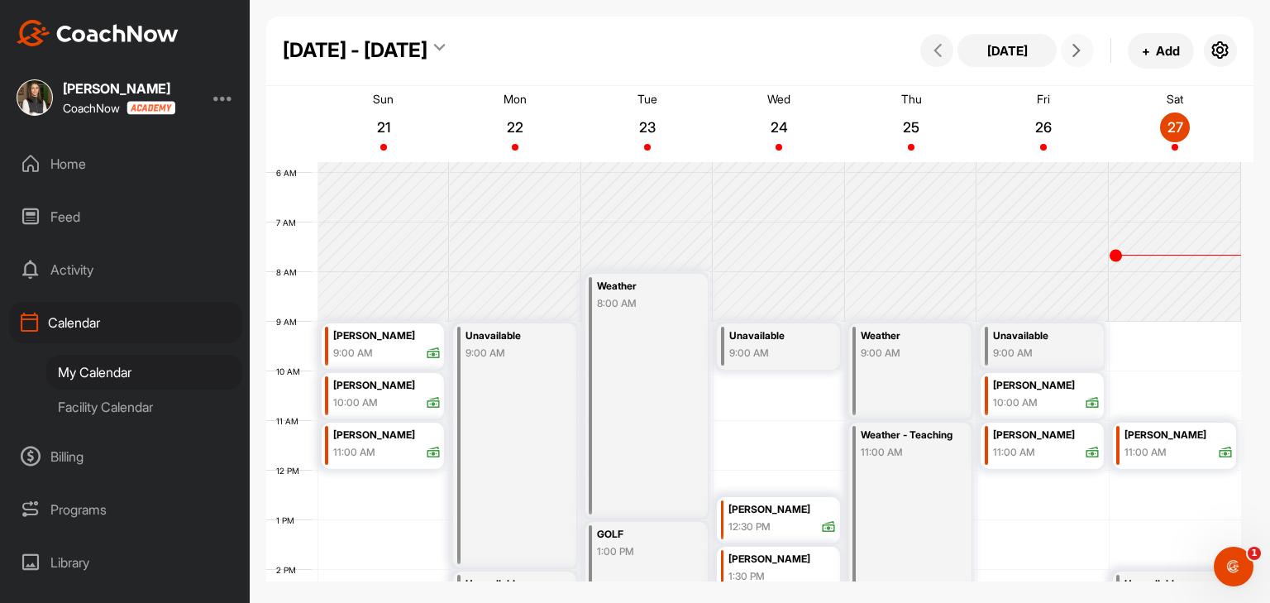
click at [1075, 52] on icon at bounding box center [1076, 50] width 13 height 13
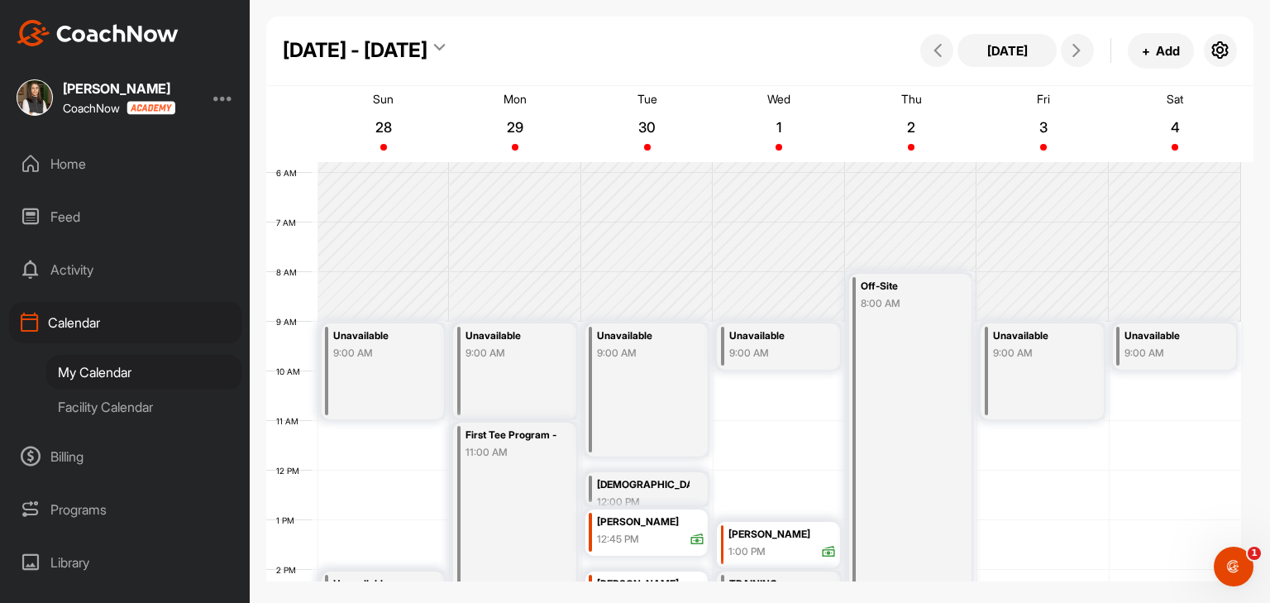
click at [98, 407] on div "Facility Calendar" at bounding box center [144, 406] width 196 height 35
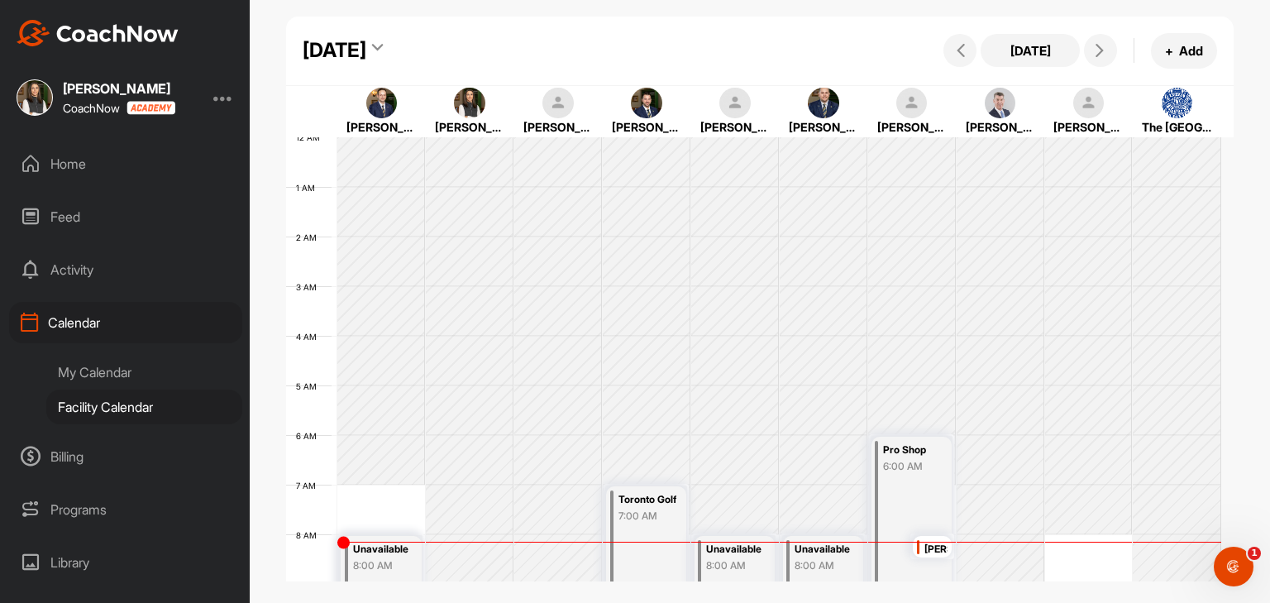
scroll to position [287, 0]
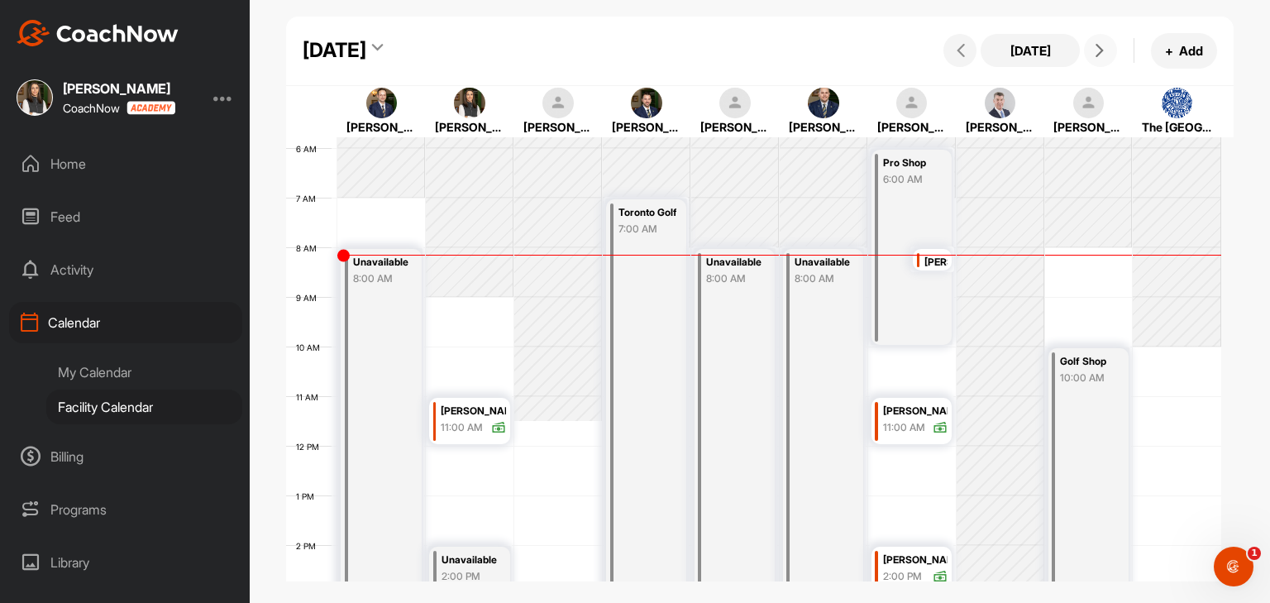
click at [1110, 56] on span at bounding box center [1101, 50] width 20 height 13
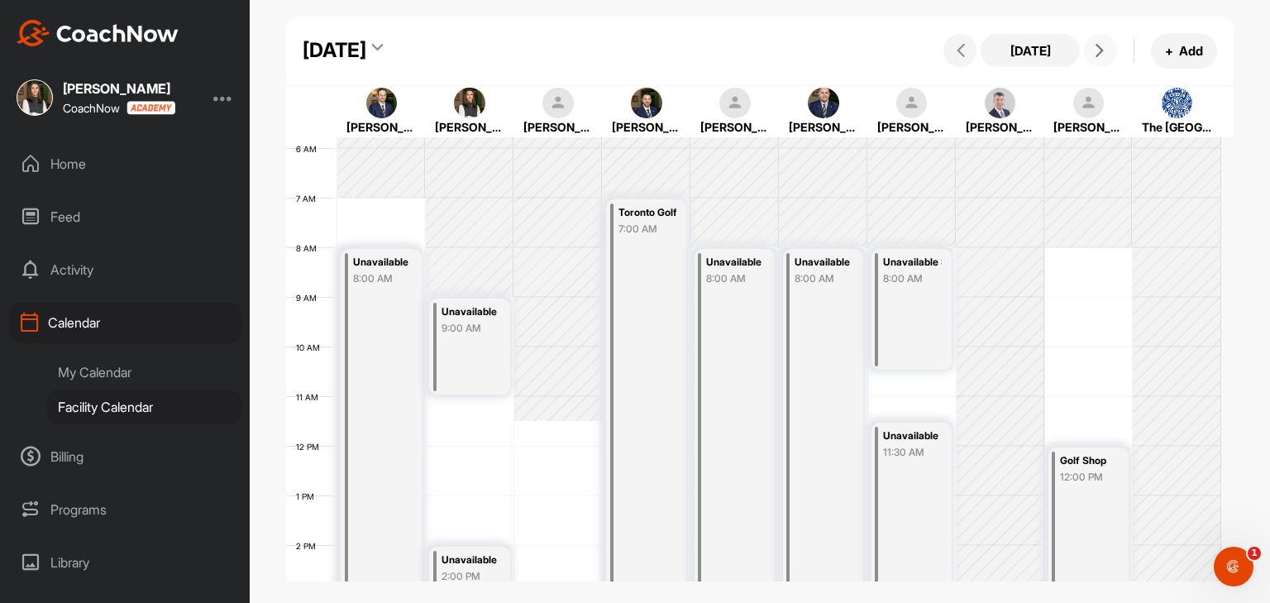
click at [466, 362] on div "Unavailable 9:00 AM" at bounding box center [469, 347] width 80 height 96
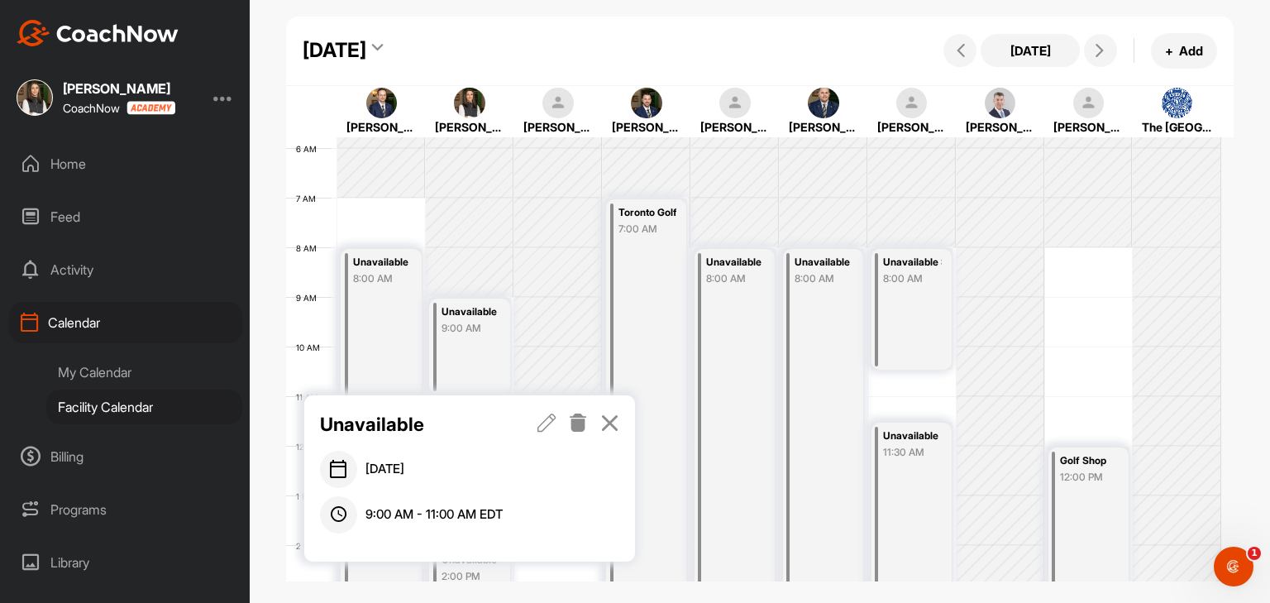
click at [549, 424] on icon at bounding box center [547, 422] width 19 height 18
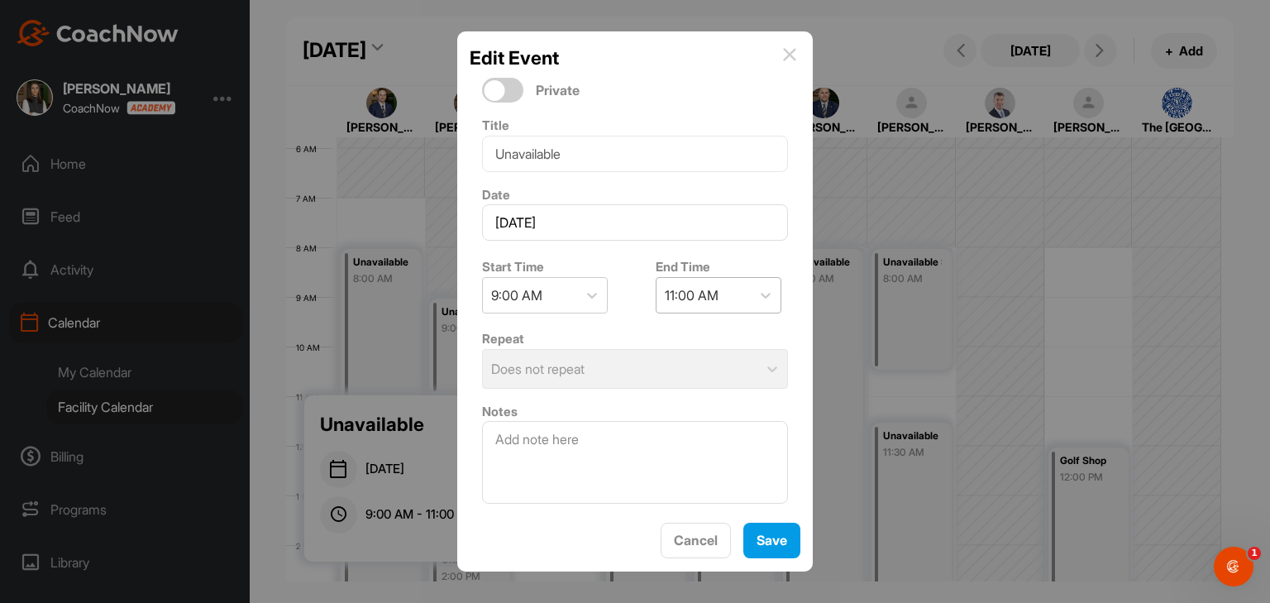
click at [694, 297] on div "11:00 AM" at bounding box center [692, 295] width 54 height 20
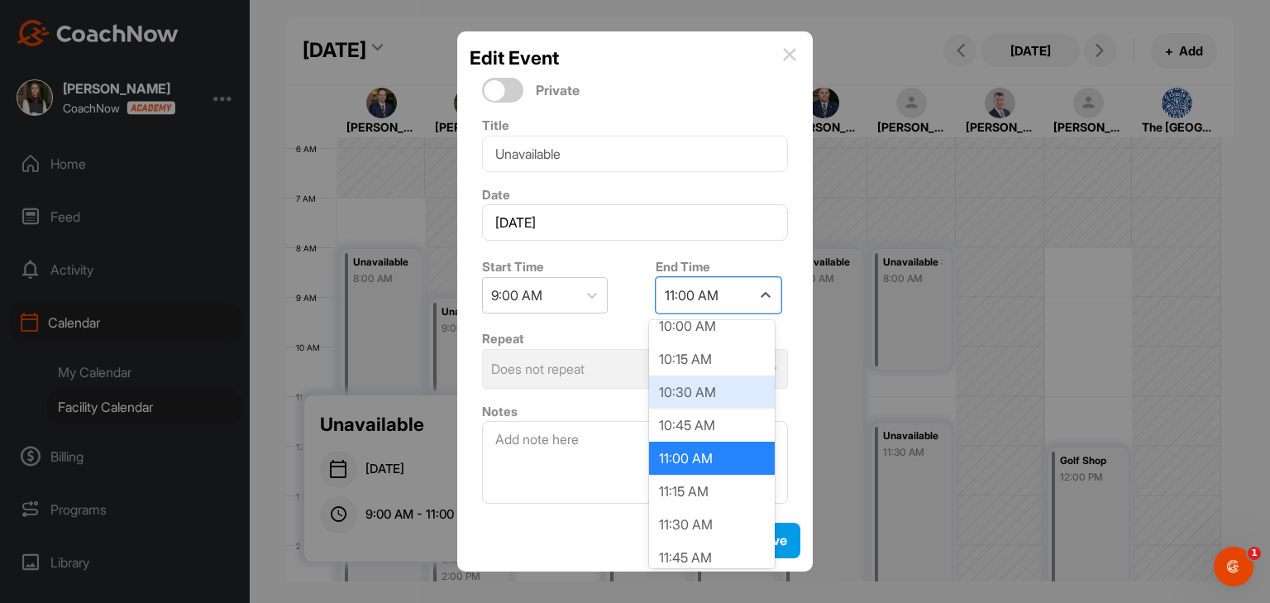
scroll to position [196, 0]
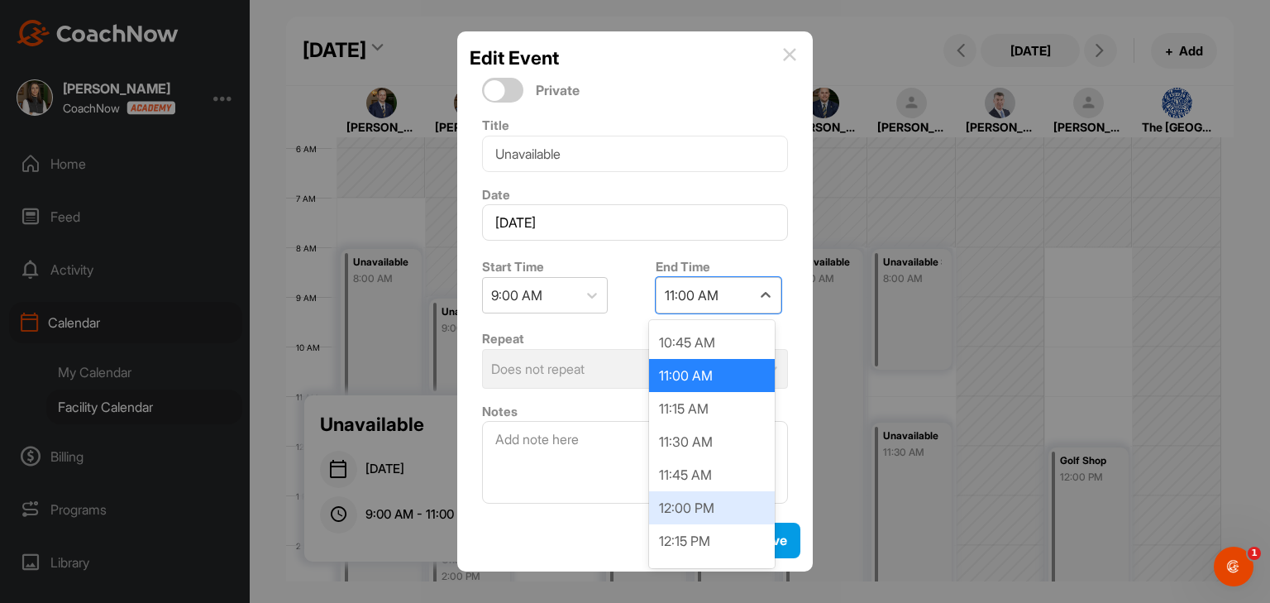
click at [702, 512] on div "12:00 PM" at bounding box center [712, 507] width 126 height 33
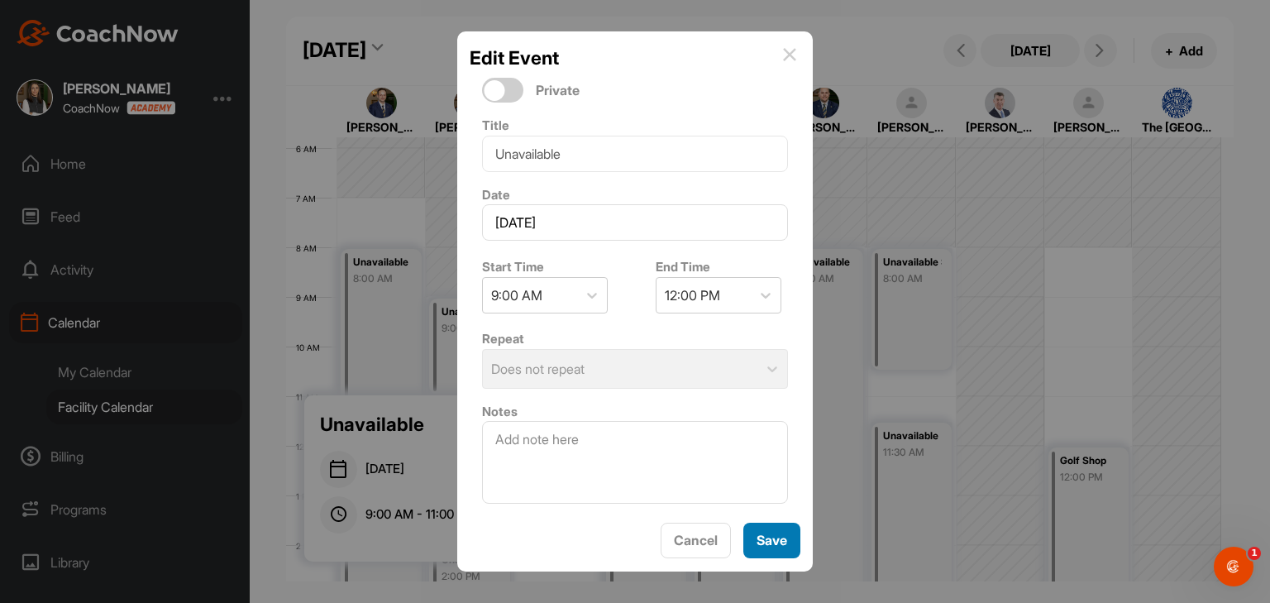
click at [776, 549] on button "Save" at bounding box center [771, 541] width 57 height 36
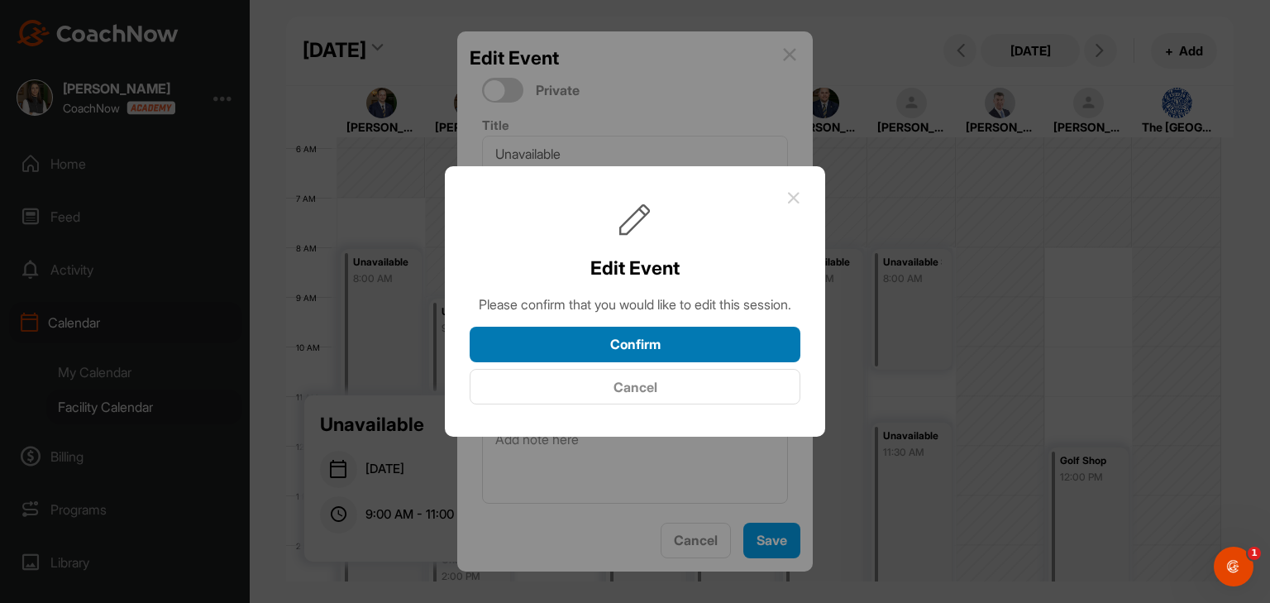
click at [689, 361] on button "Confirm" at bounding box center [635, 345] width 331 height 36
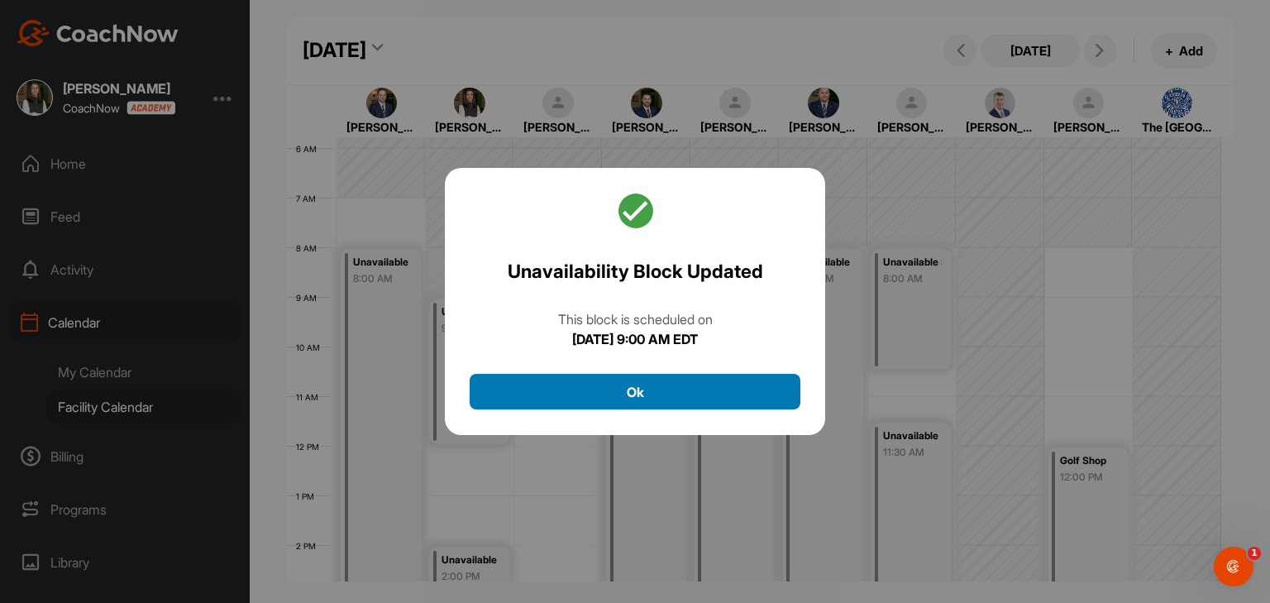
click at [680, 388] on button "Ok" at bounding box center [635, 392] width 331 height 36
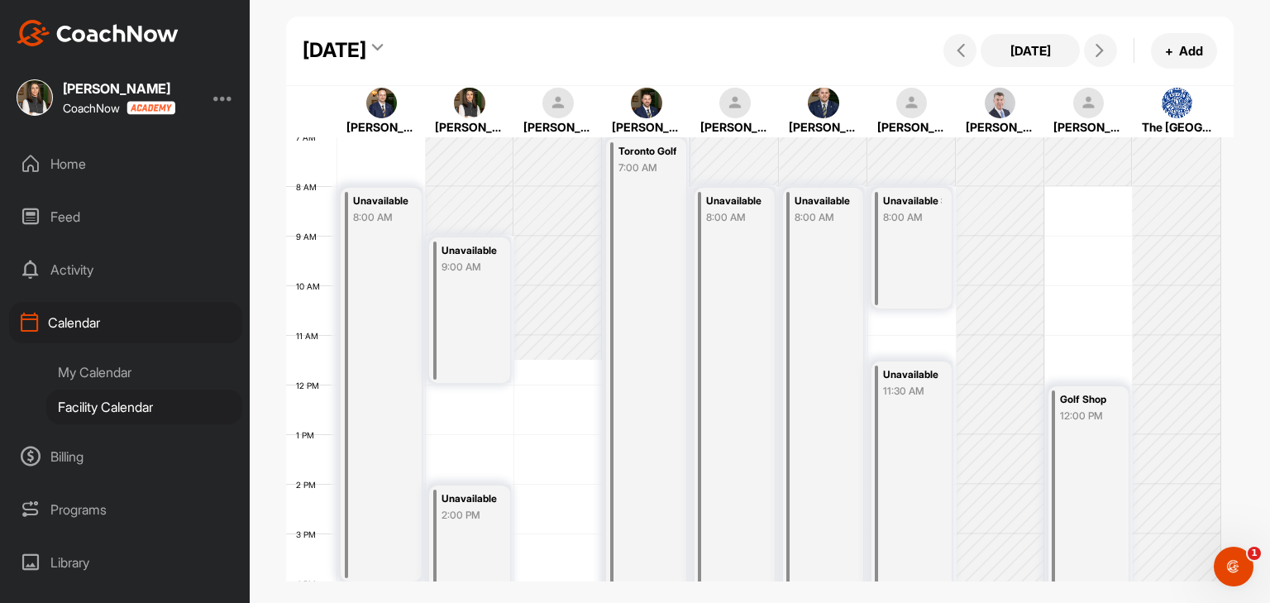
scroll to position [452, 0]
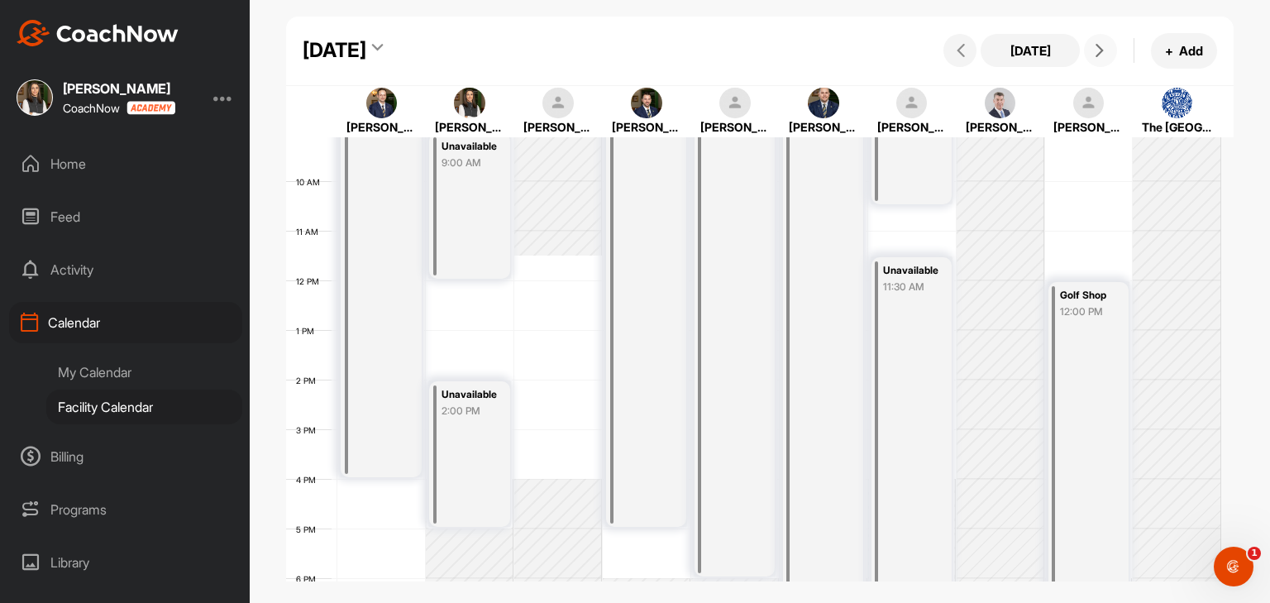
click at [1104, 60] on button at bounding box center [1100, 50] width 33 height 33
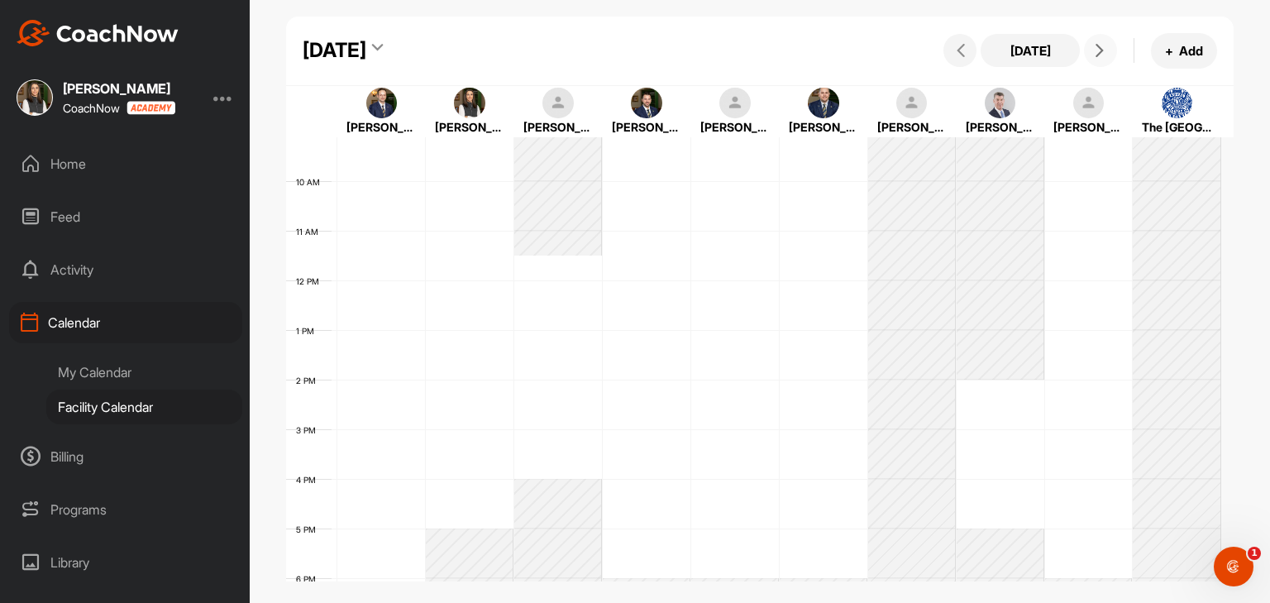
scroll to position [287, 0]
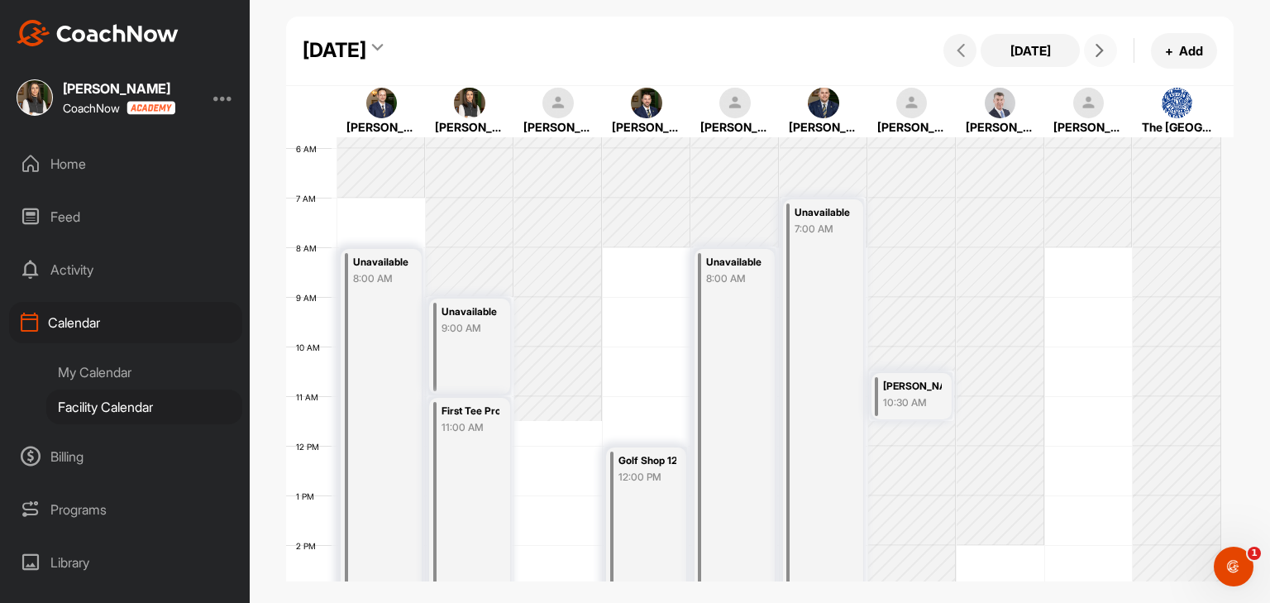
click at [1104, 60] on button at bounding box center [1100, 50] width 33 height 33
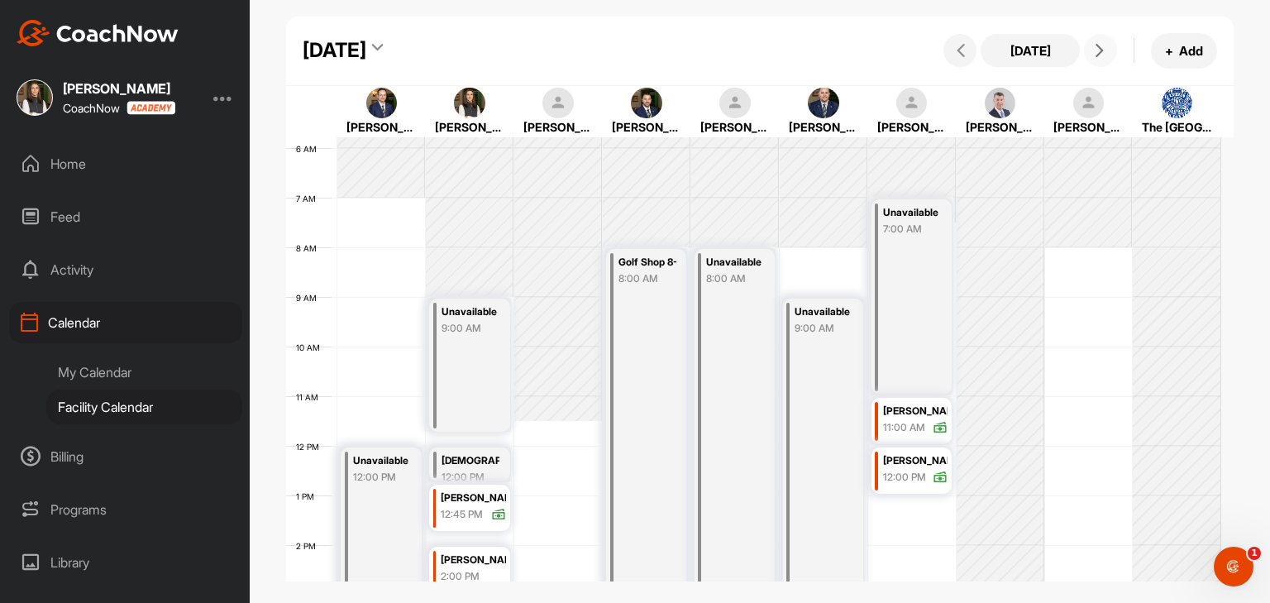
click at [1104, 60] on button at bounding box center [1100, 50] width 33 height 33
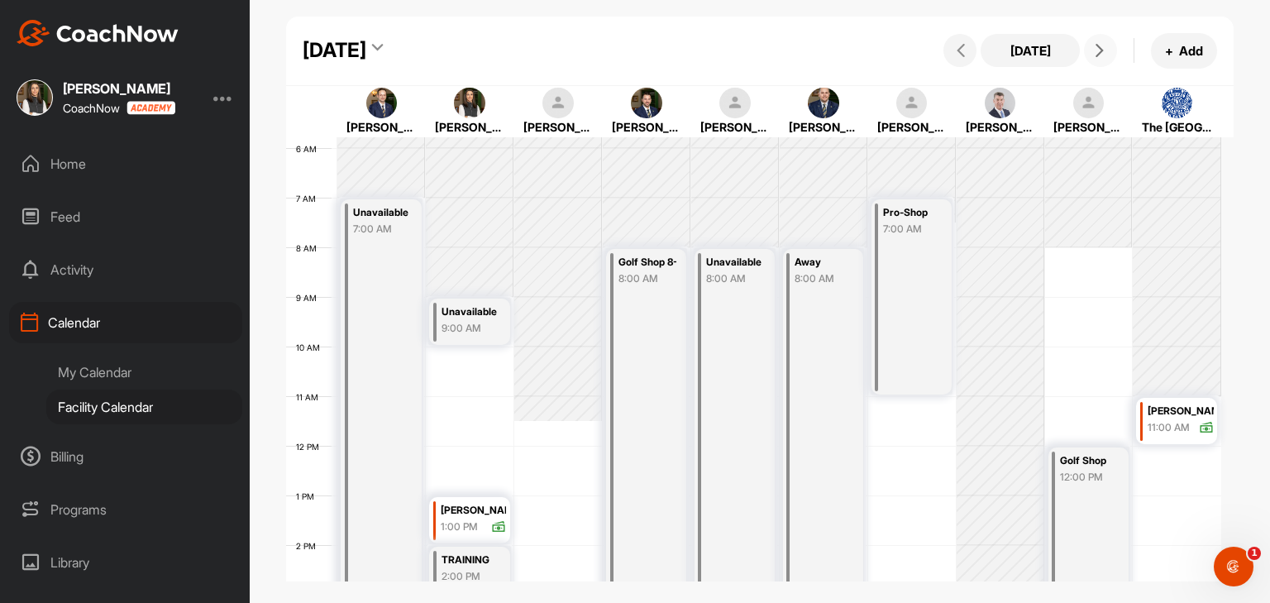
click at [1104, 60] on button at bounding box center [1100, 50] width 33 height 33
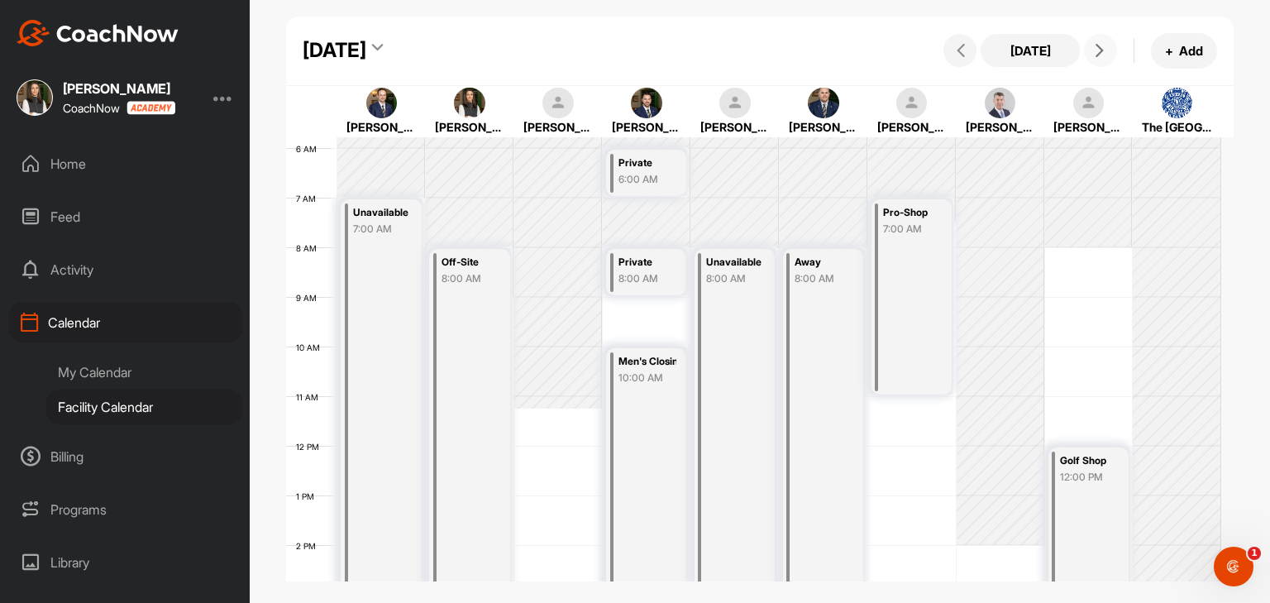
click at [1104, 60] on button at bounding box center [1100, 50] width 33 height 33
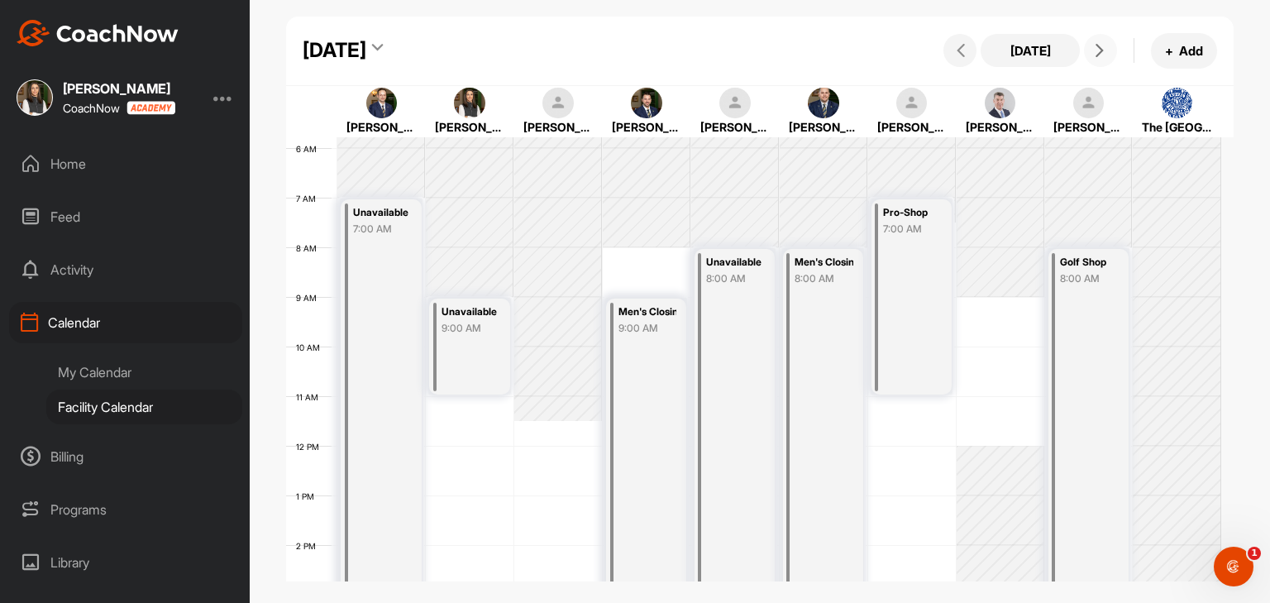
click at [1104, 60] on button at bounding box center [1100, 50] width 33 height 33
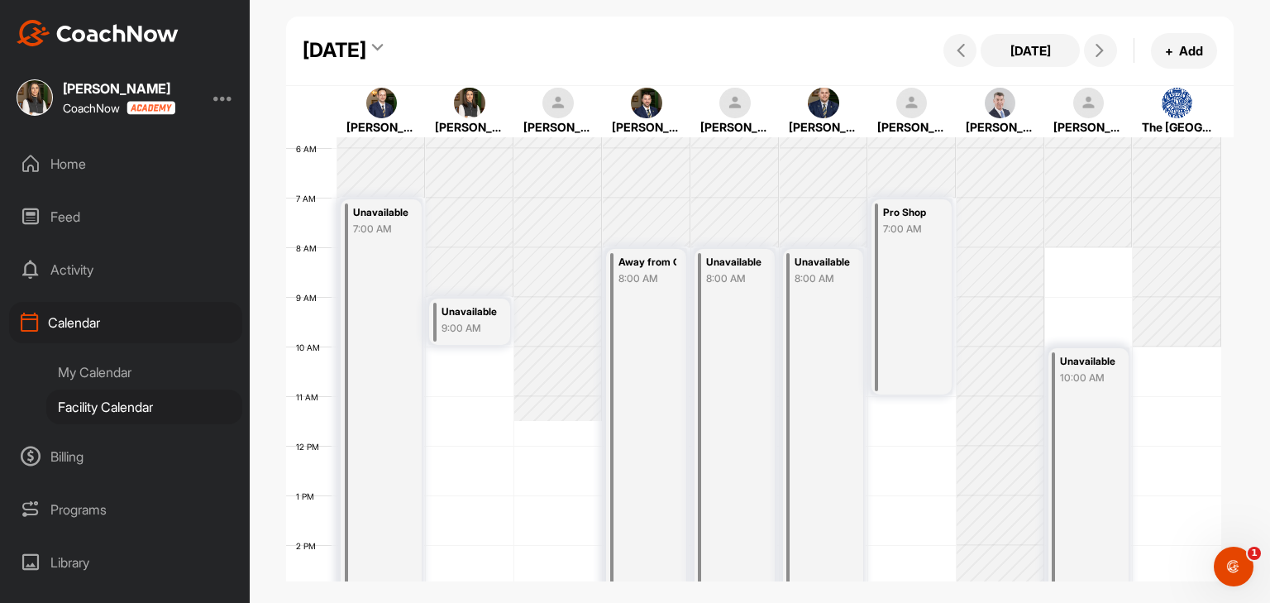
click at [131, 380] on div "My Calendar" at bounding box center [144, 372] width 196 height 35
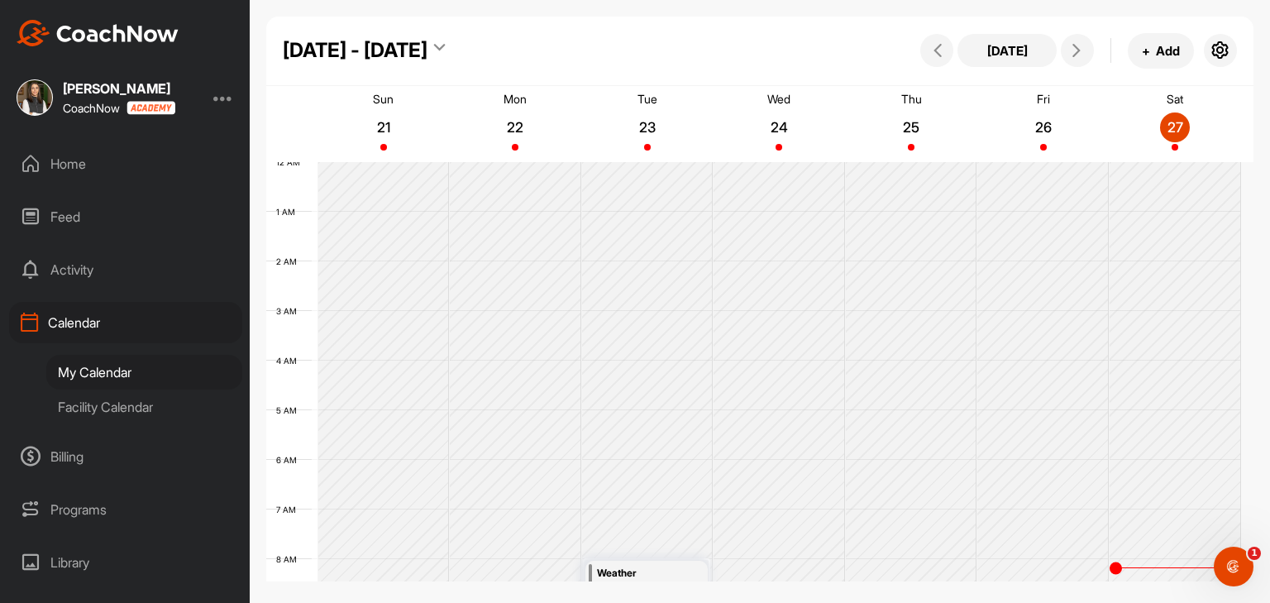
scroll to position [287, 0]
